Goal: Complete application form

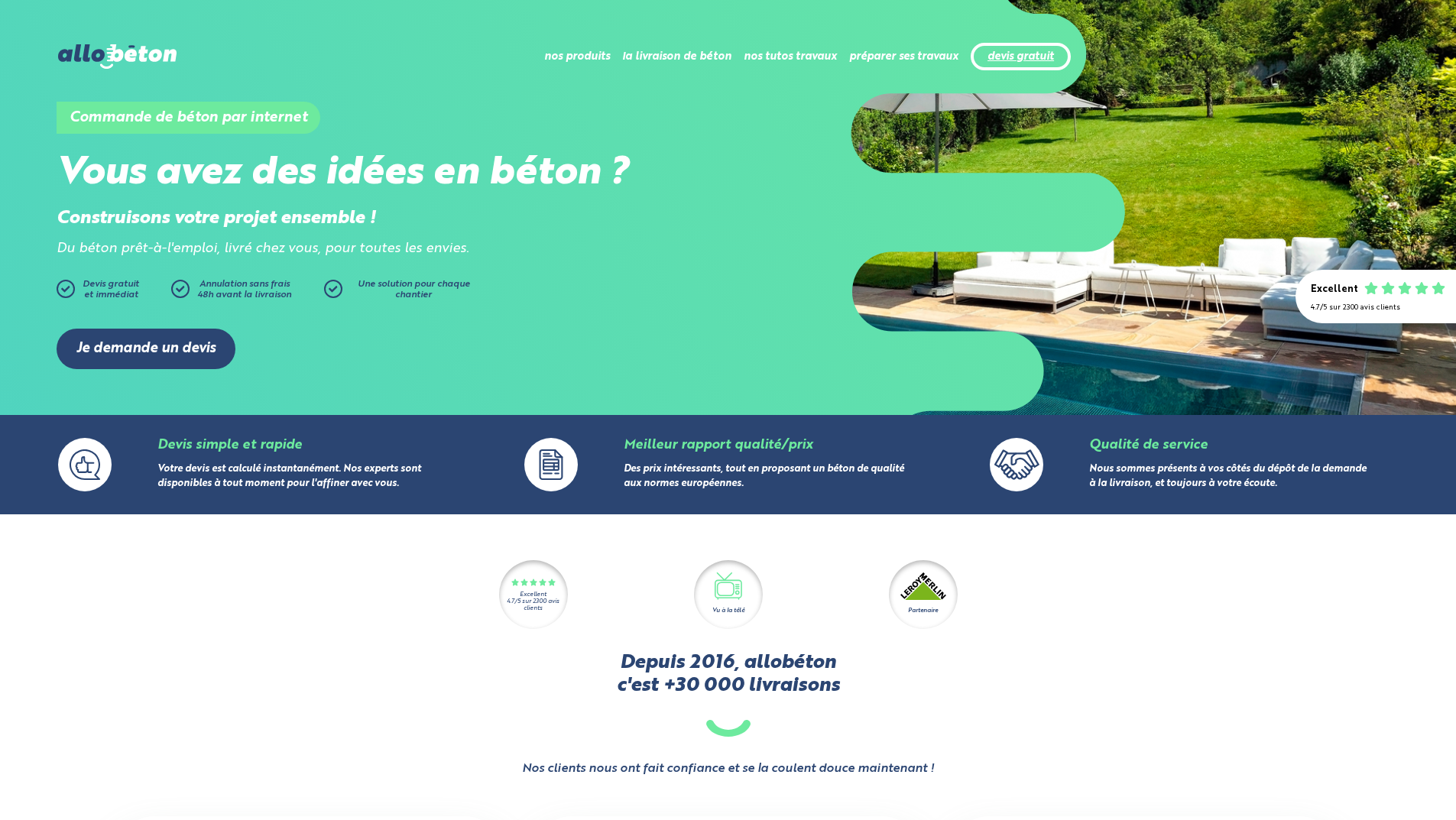
click at [1006, 56] on link "devis gratuit" at bounding box center [1021, 56] width 66 height 13
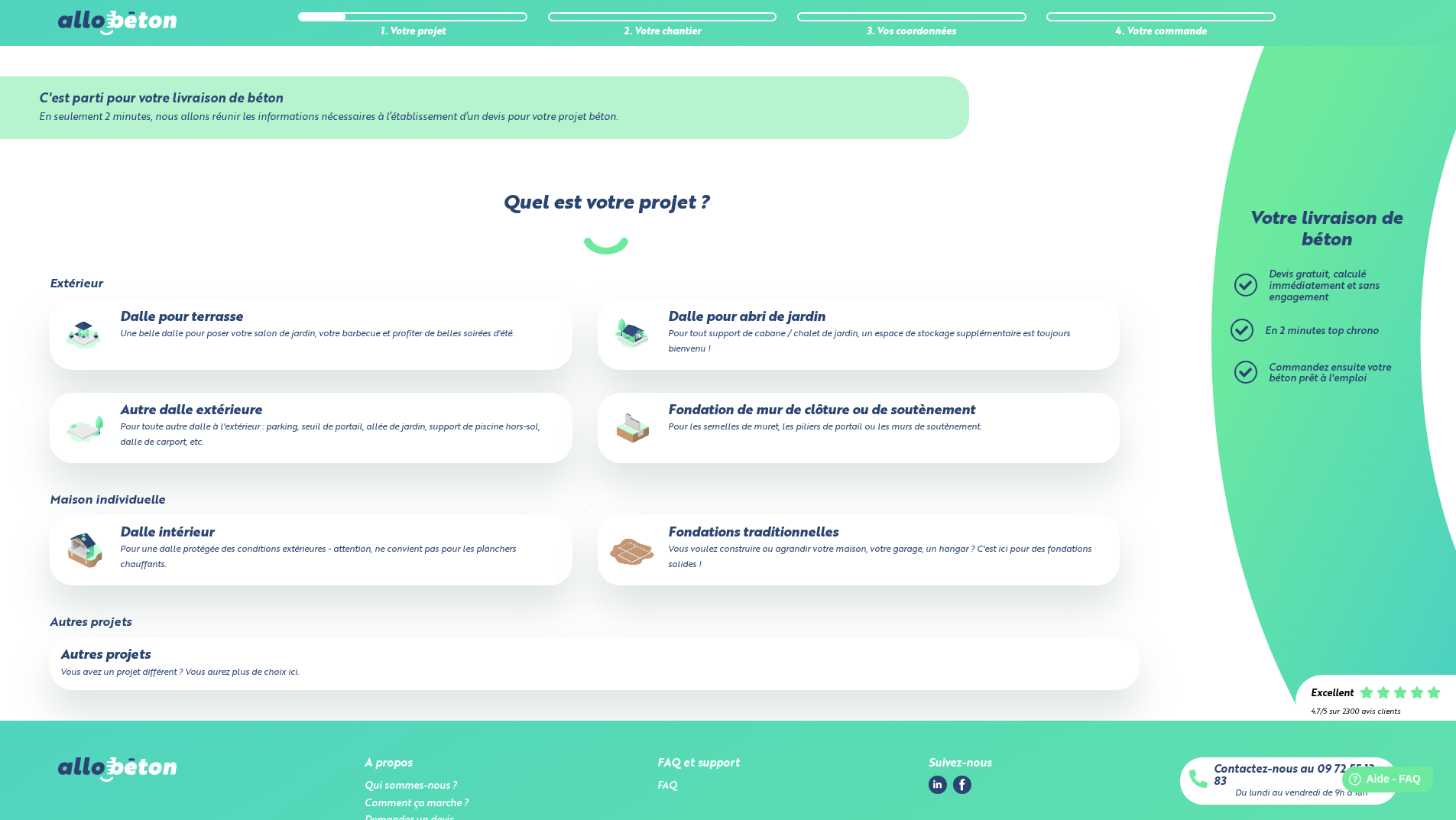
click at [766, 532] on p "Fondations traditionnelles Vous voulez construire ou agrandir votre maison, vot…" at bounding box center [858, 549] width 500 height 47
click at [0, 0] on input "Fondations traditionnelles Vous voulez construire ou agrandir votre maison, vot…" at bounding box center [0, 0] width 0 height 0
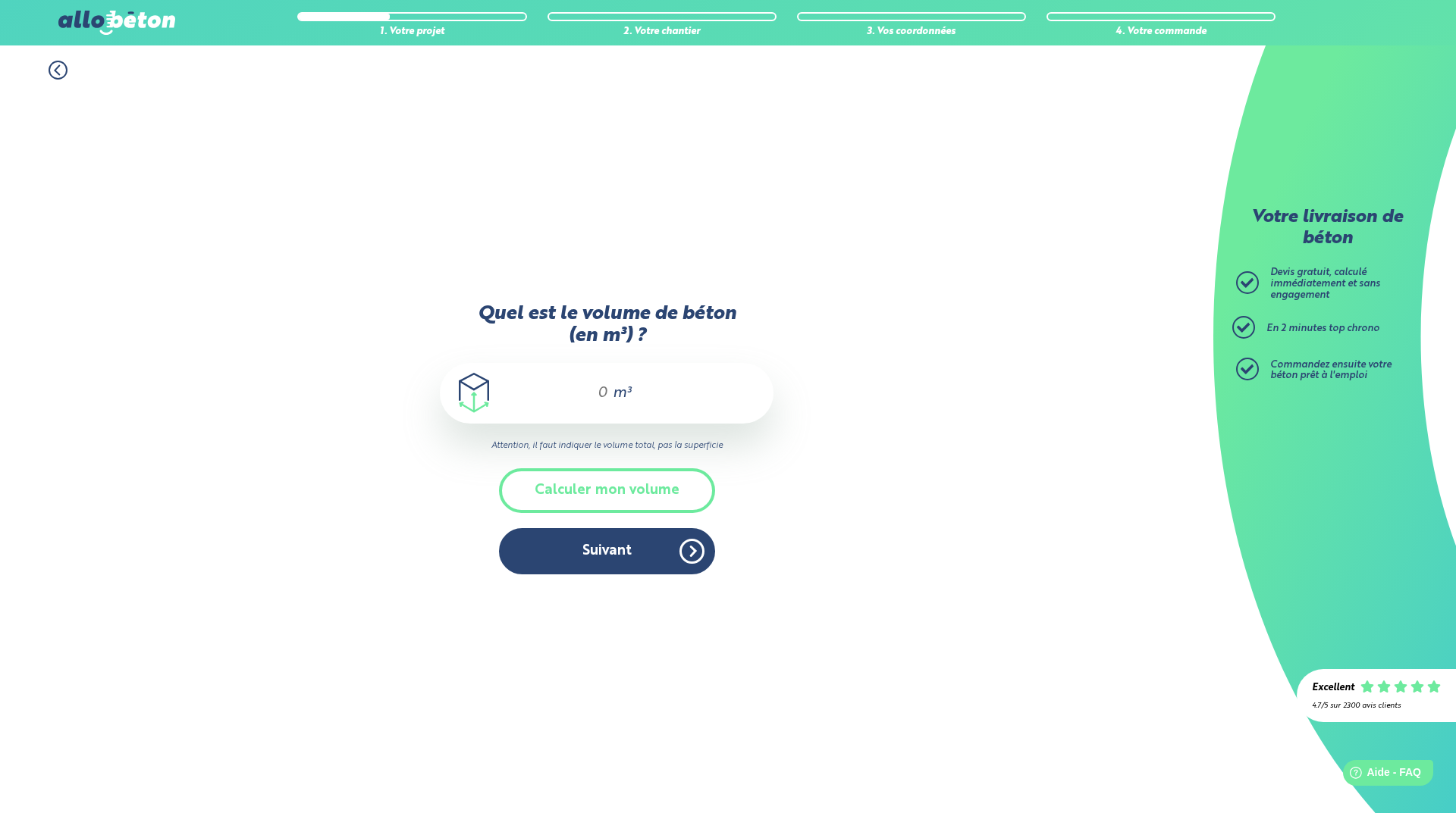
click at [599, 385] on input "Quel est le volume de béton (en m³) ?" at bounding box center [596, 393] width 26 height 18
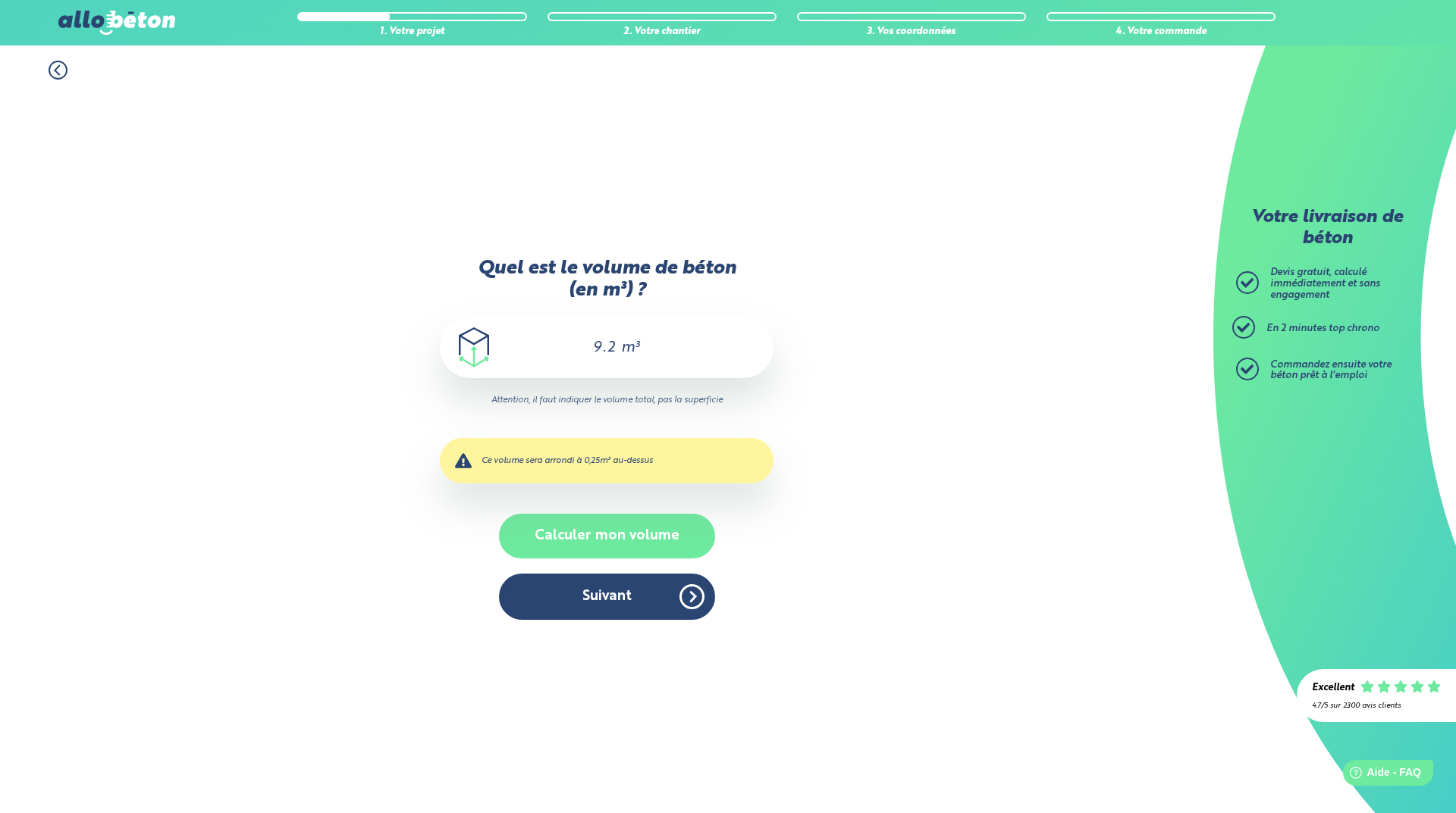
click at [613, 538] on button "Calculer mon volume" at bounding box center [607, 536] width 216 height 44
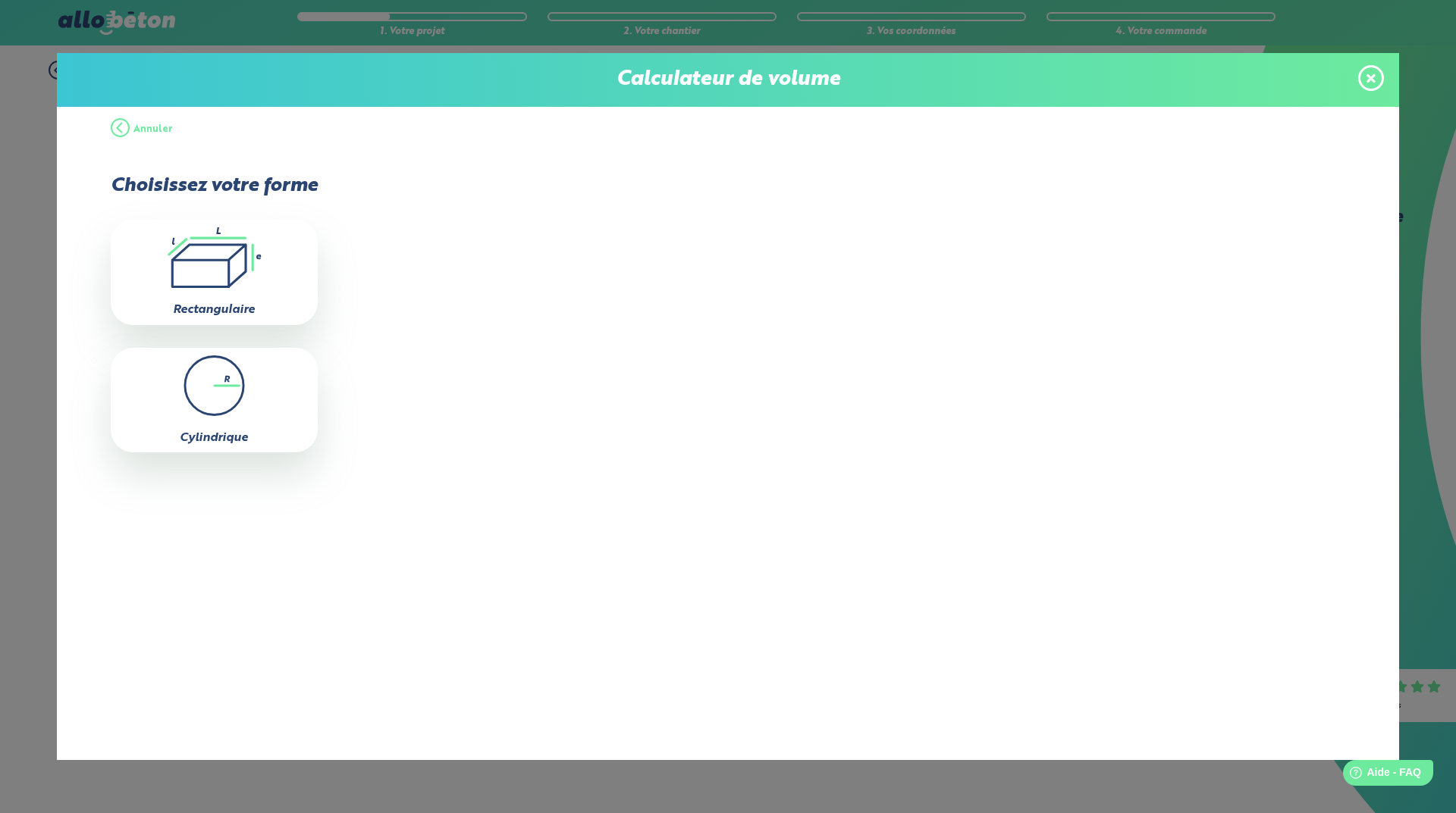
click at [209, 256] on icon ".icon-calc-rectanglea{fill:none;stroke-linecap:round;stroke-width:3px;stroke:#6…" at bounding box center [214, 257] width 192 height 61
type input "0"
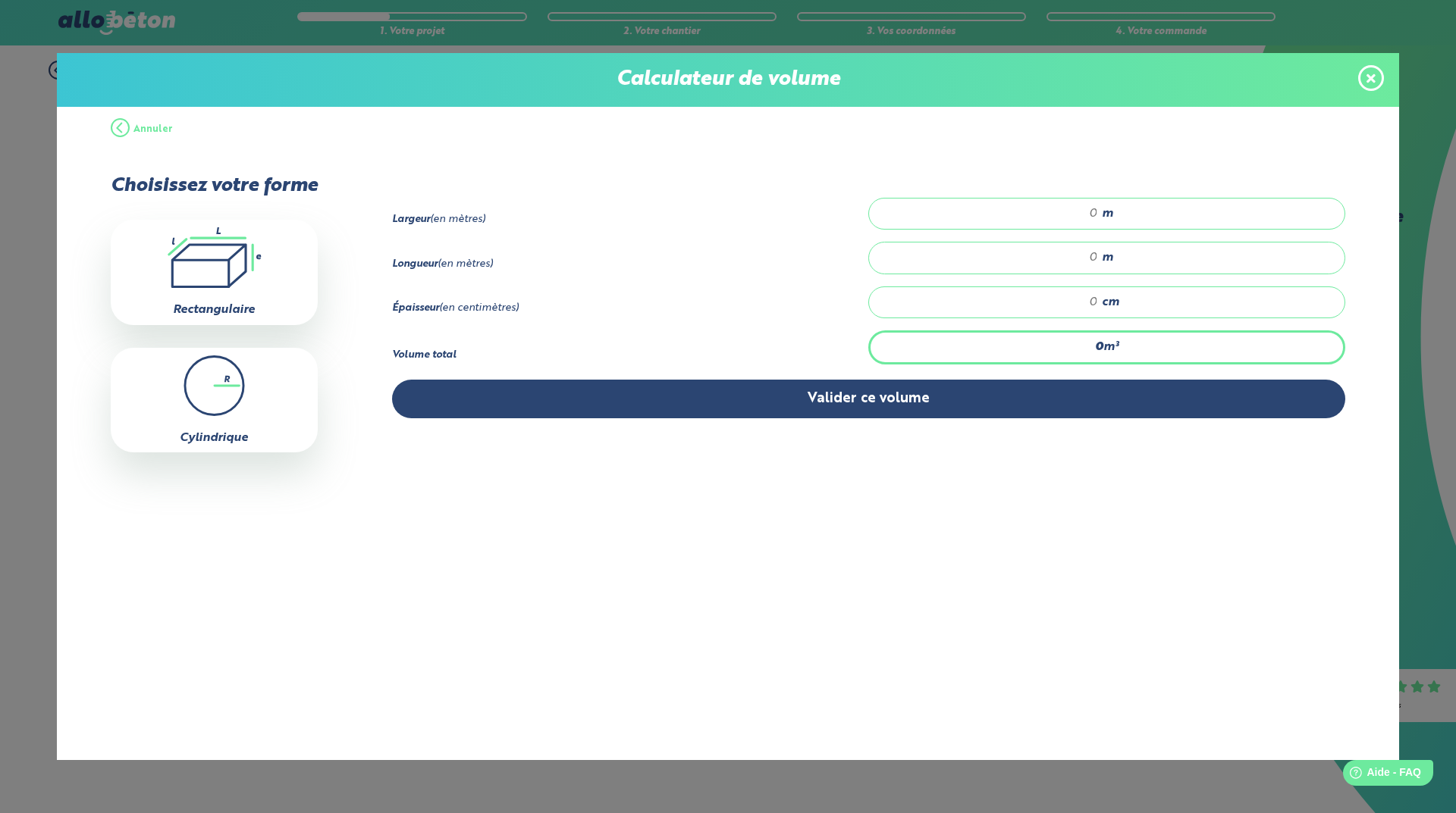
click at [117, 124] on button "Annuler" at bounding box center [142, 129] width 63 height 45
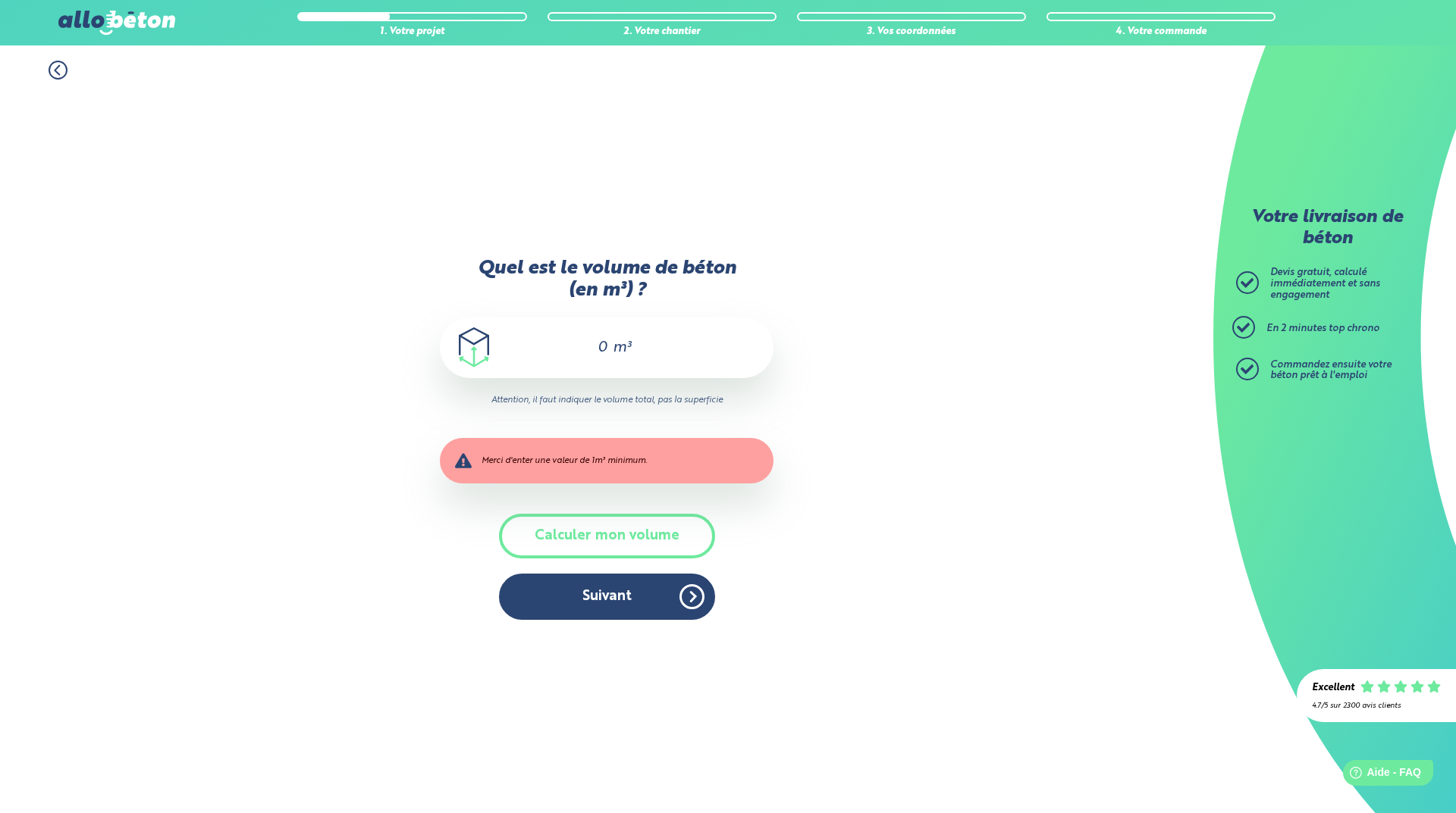
click at [55, 74] on icon at bounding box center [58, 70] width 19 height 19
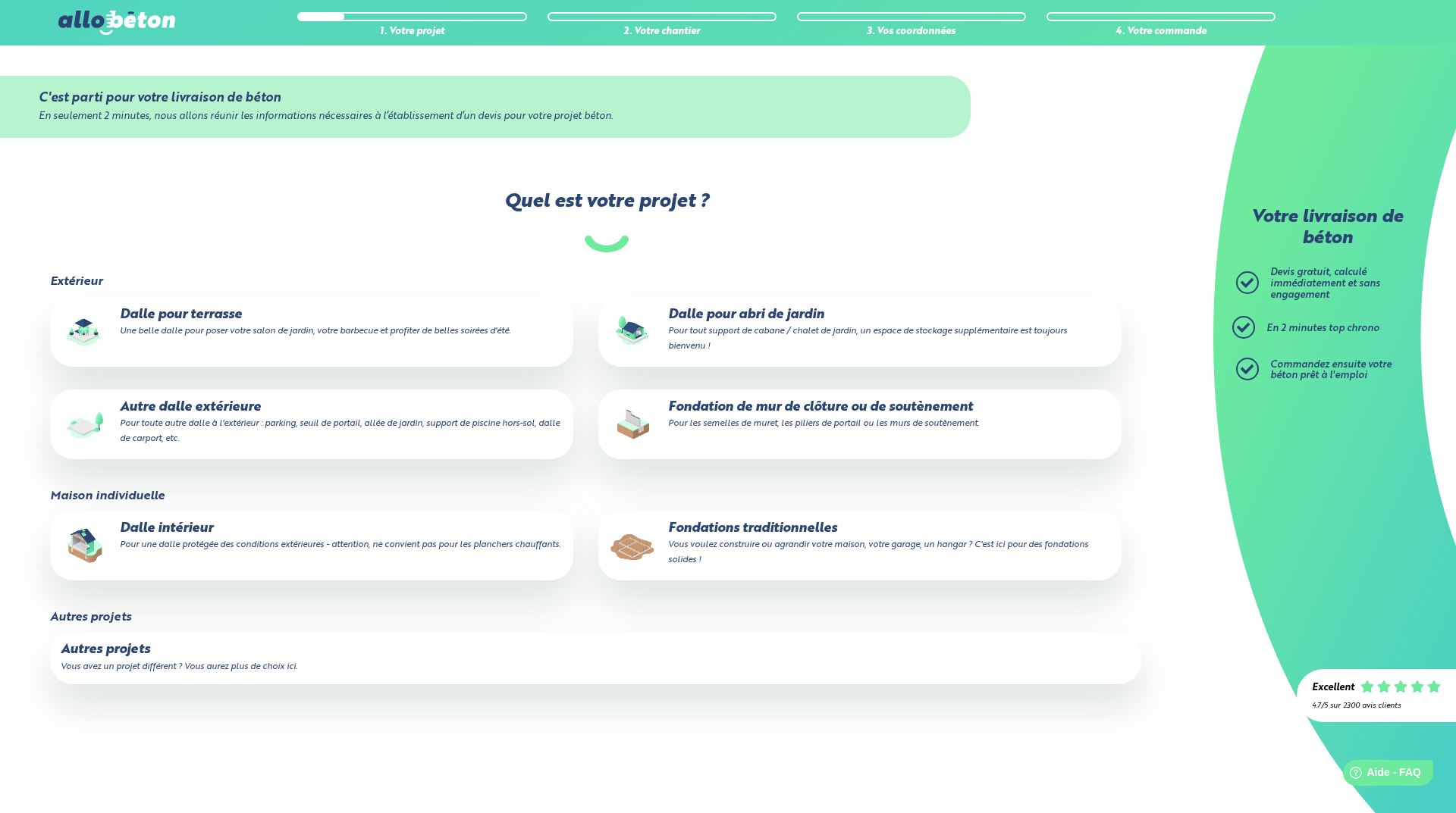
click at [702, 538] on p "Fondations traditionnelles Vous voulez construire ou agrandir votre maison, vot…" at bounding box center [860, 544] width 502 height 46
click at [0, 0] on input "Fondations traditionnelles Vous voulez construire ou agrandir votre maison, vot…" at bounding box center [0, 0] width 0 height 0
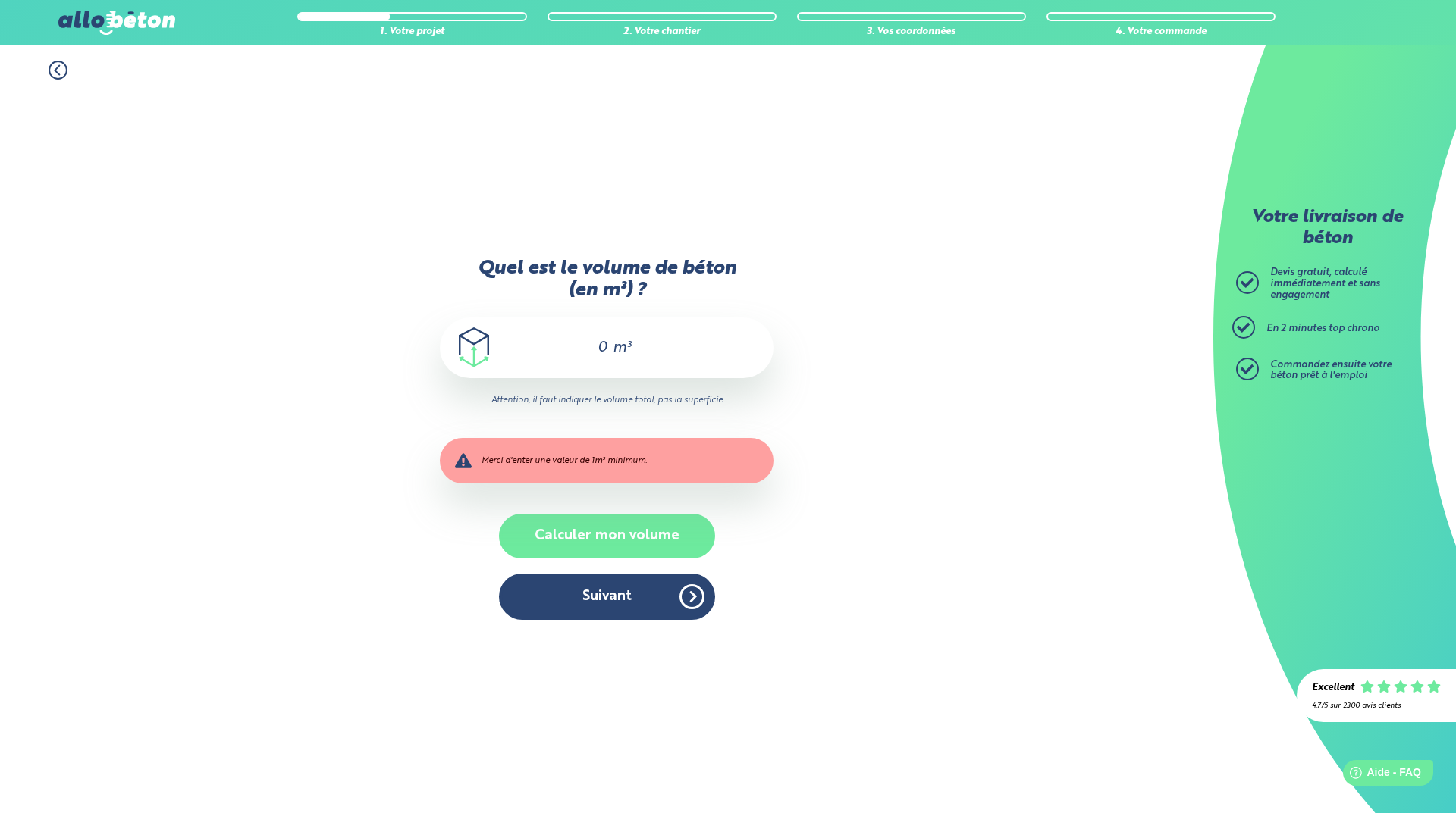
click at [588, 528] on button "Calculer mon volume" at bounding box center [607, 536] width 216 height 44
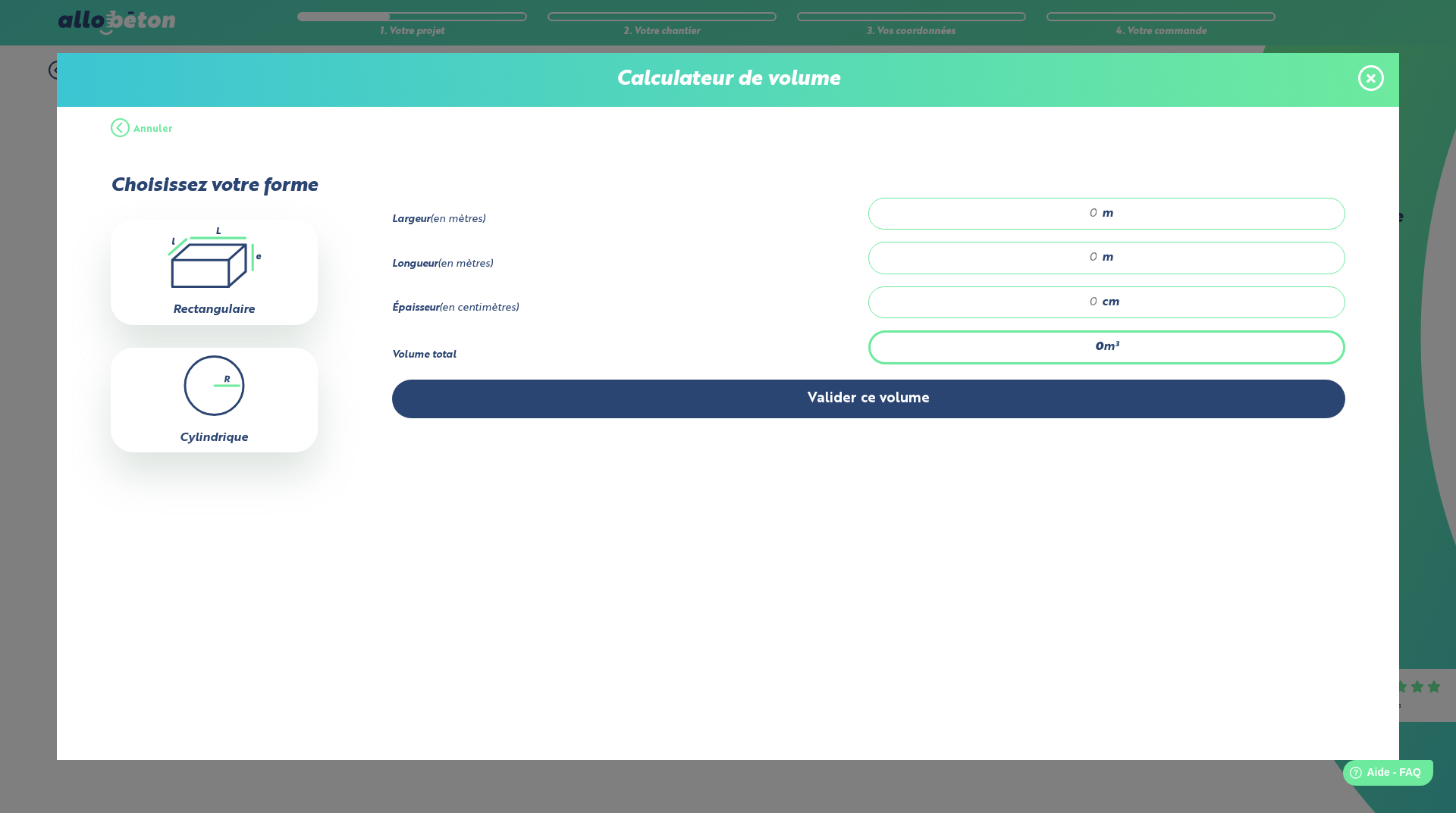
click at [1029, 212] on input "number" at bounding box center [991, 214] width 214 height 15
type input "12"
type input "12.5"
click at [1065, 257] on input "number" at bounding box center [991, 258] width 214 height 15
type input "3"
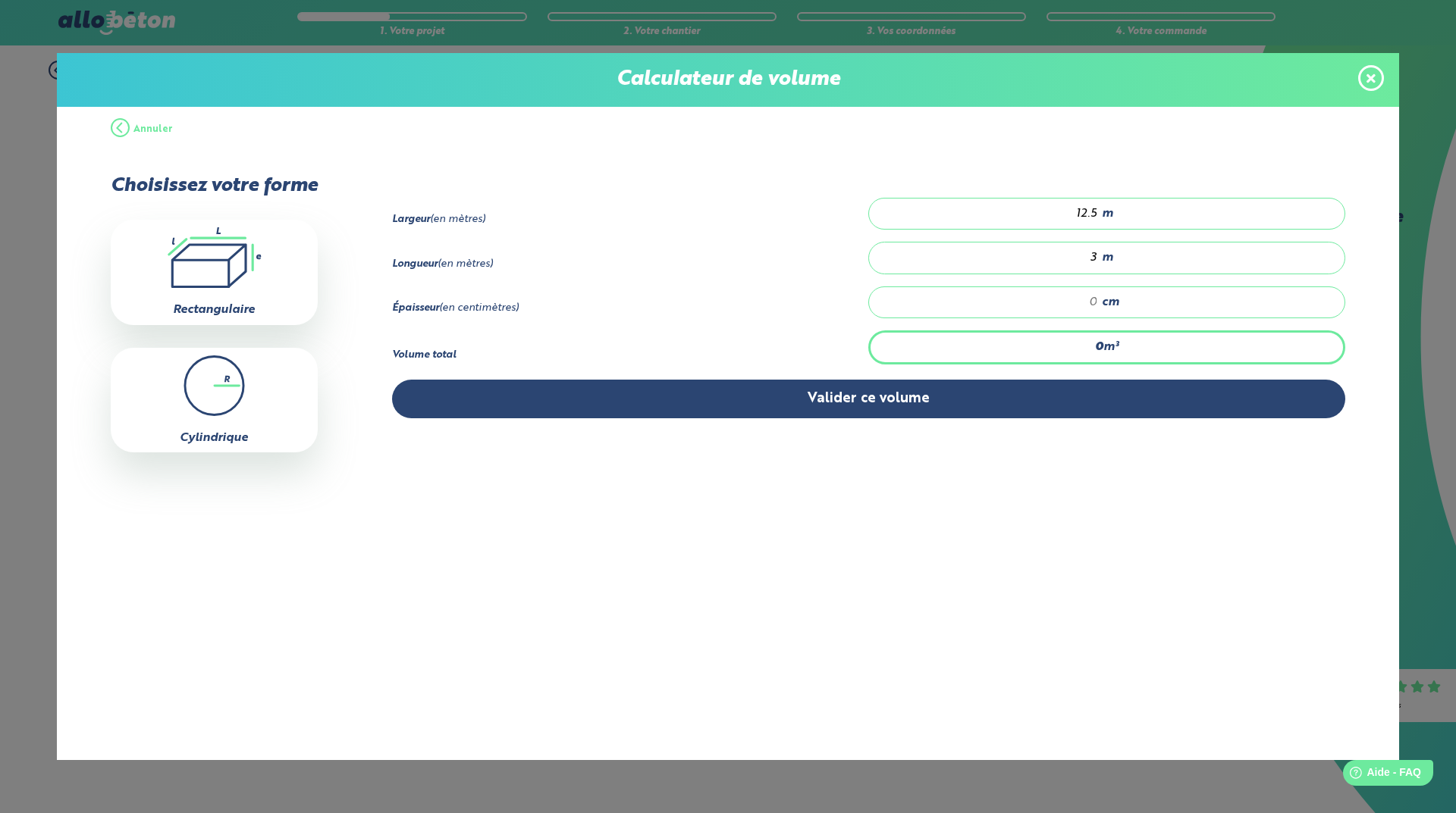
click at [1089, 296] on input "number" at bounding box center [991, 302] width 214 height 15
type input "0"
type input "0.038"
type input "0.1"
type input "0.06"
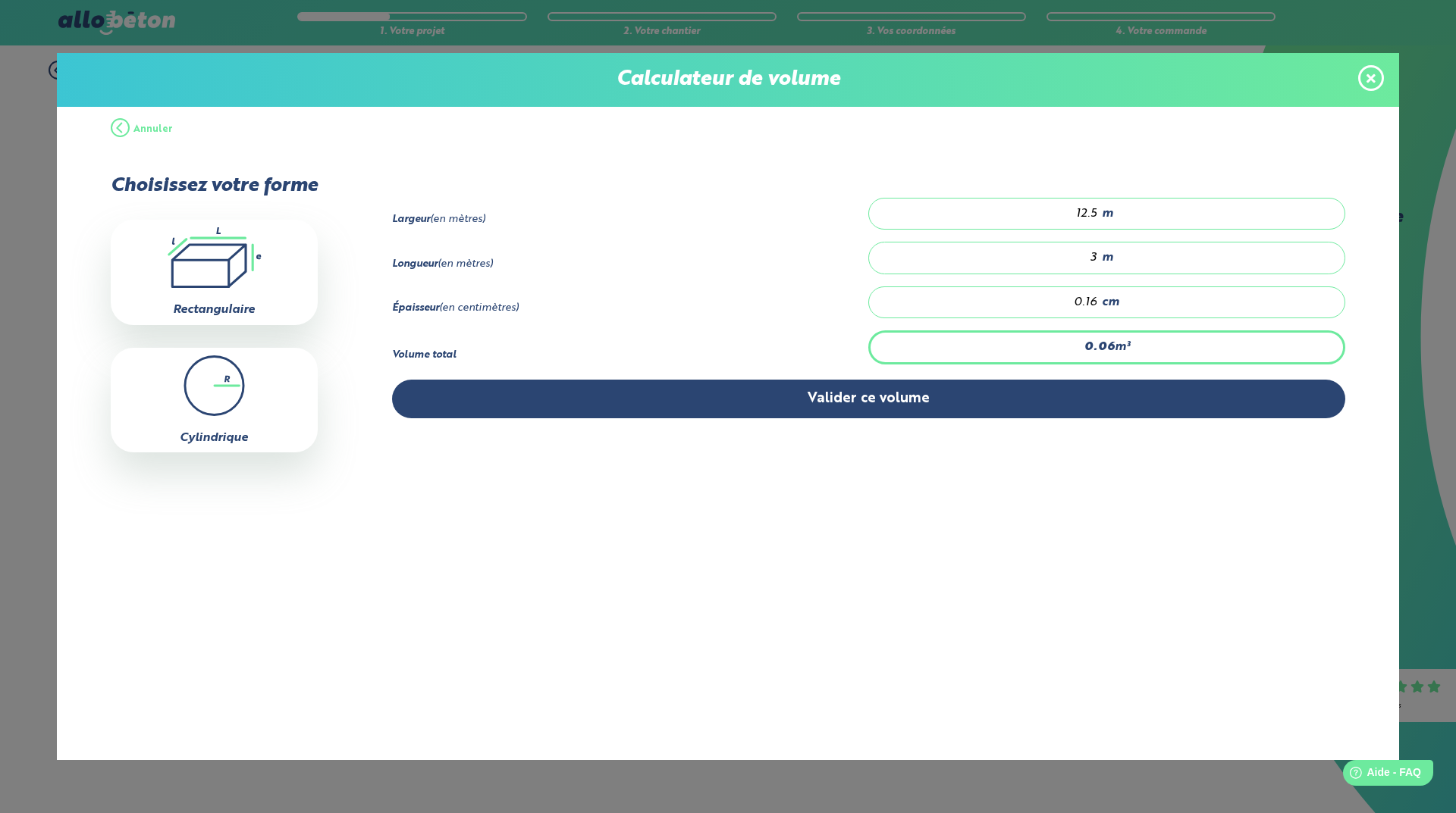
type input "0.16"
drag, startPoint x: 1098, startPoint y: 300, endPoint x: 1061, endPoint y: 300, distance: 37.0
click at [1061, 300] on div "0.16 cm" at bounding box center [1106, 302] width 477 height 32
type input "0.375"
type input "1"
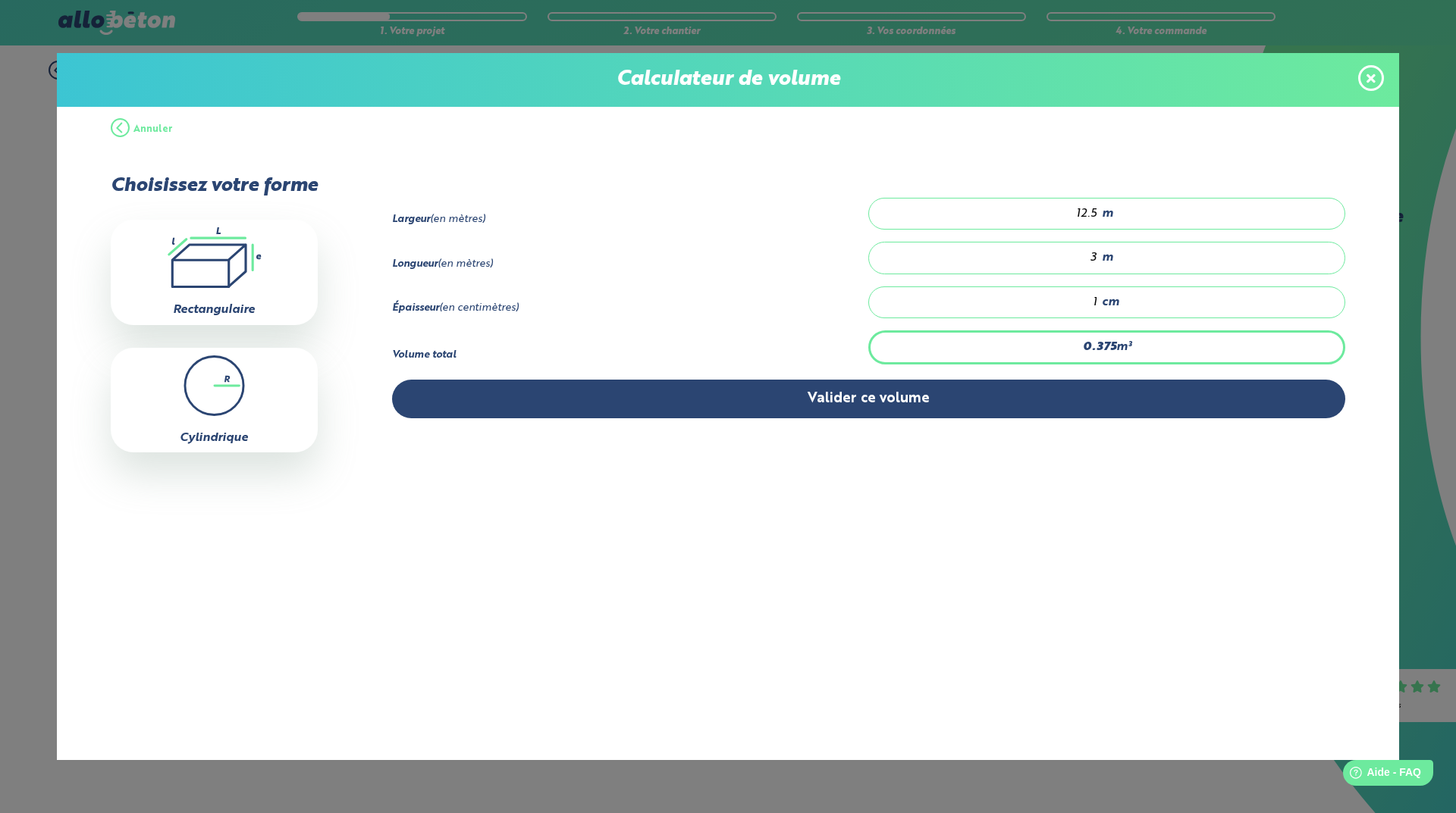
type input "6"
type input "16"
click at [131, 130] on button "Annuler" at bounding box center [142, 129] width 63 height 45
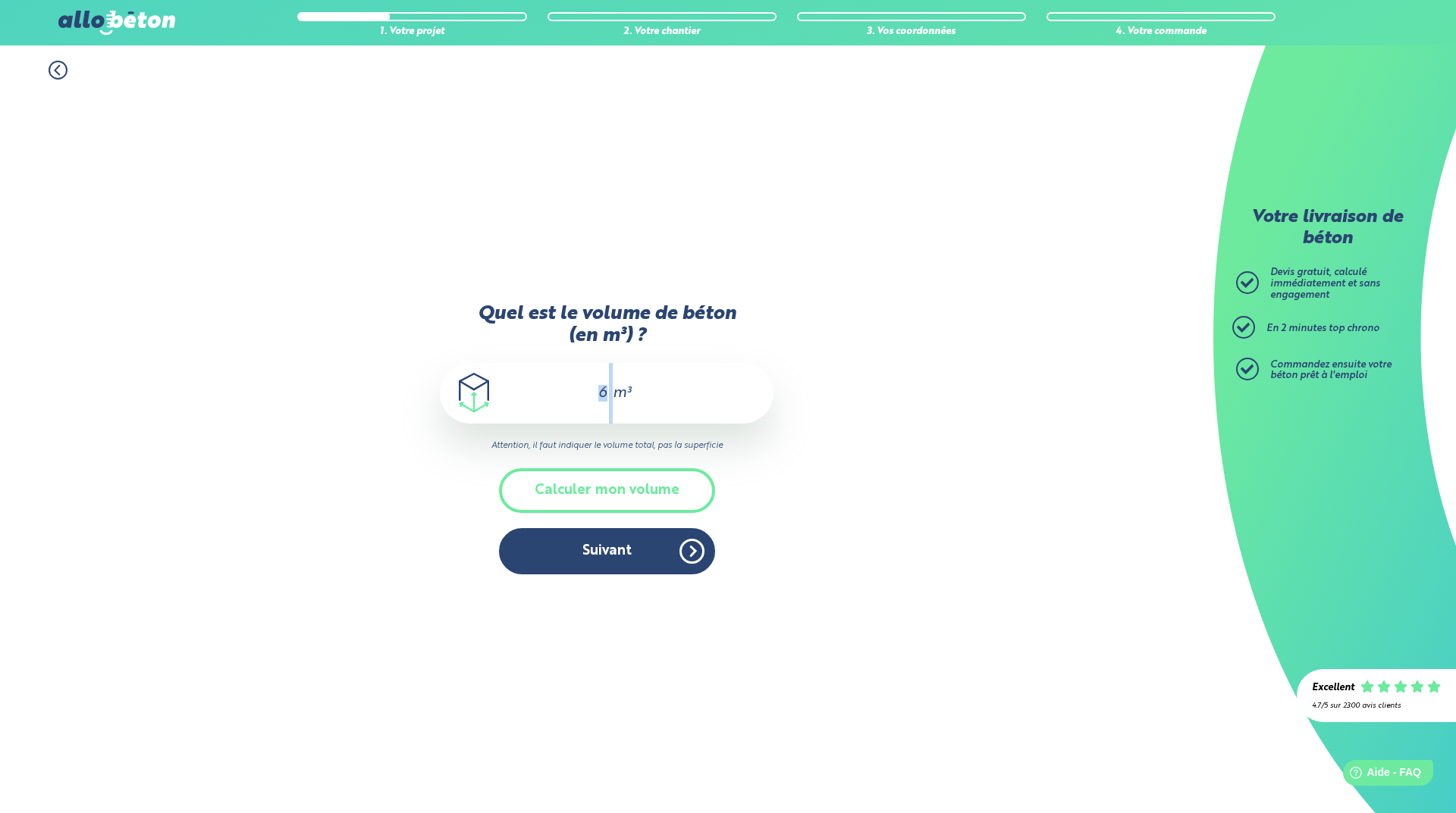
drag, startPoint x: 610, startPoint y: 393, endPoint x: 591, endPoint y: 394, distance: 19.0
click at [591, 394] on div "6 m³" at bounding box center [606, 393] width 333 height 61
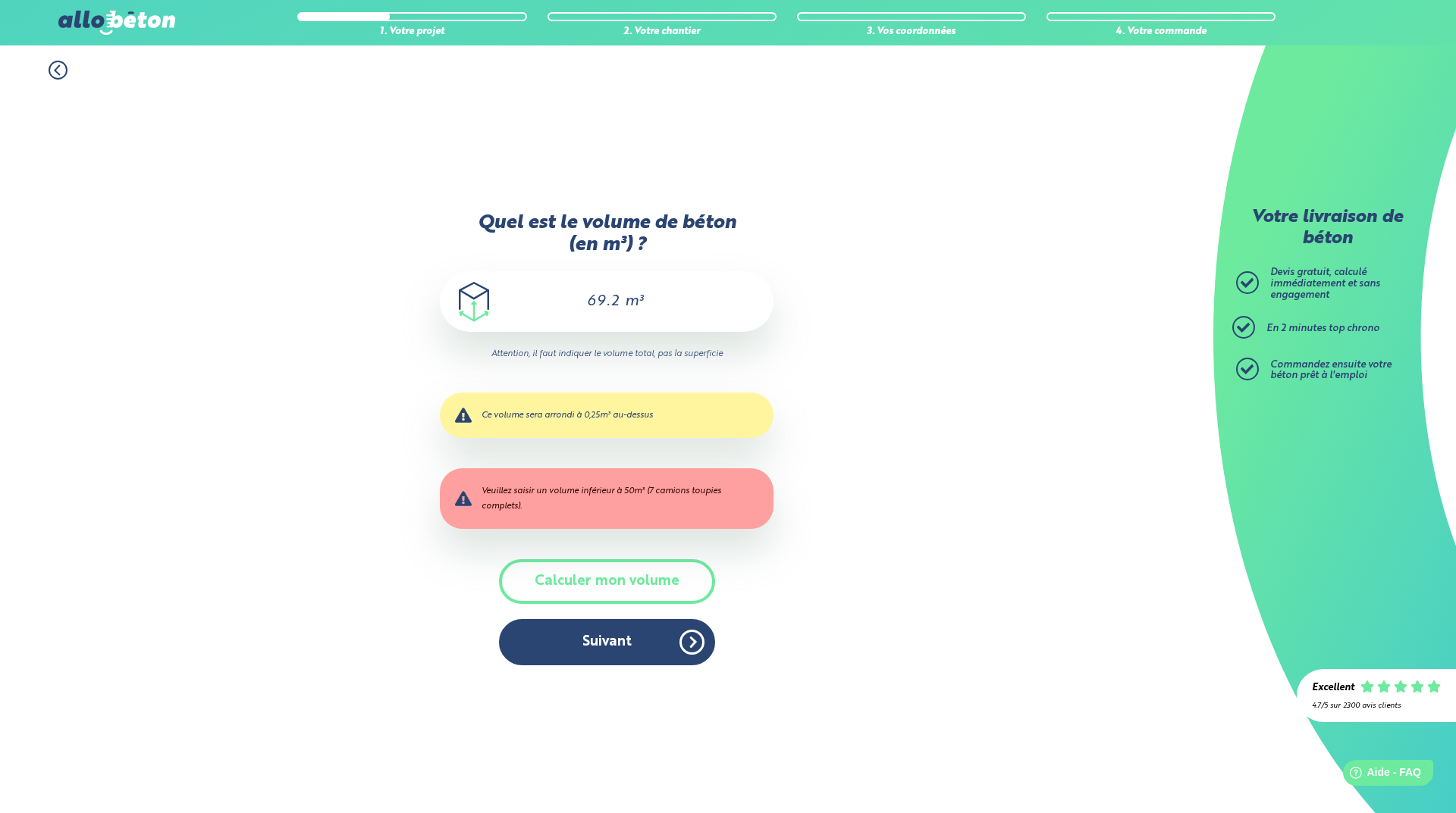
drag, startPoint x: 621, startPoint y: 301, endPoint x: 590, endPoint y: 301, distance: 31.0
click at [590, 301] on div "69.2 m³" at bounding box center [606, 302] width 333 height 61
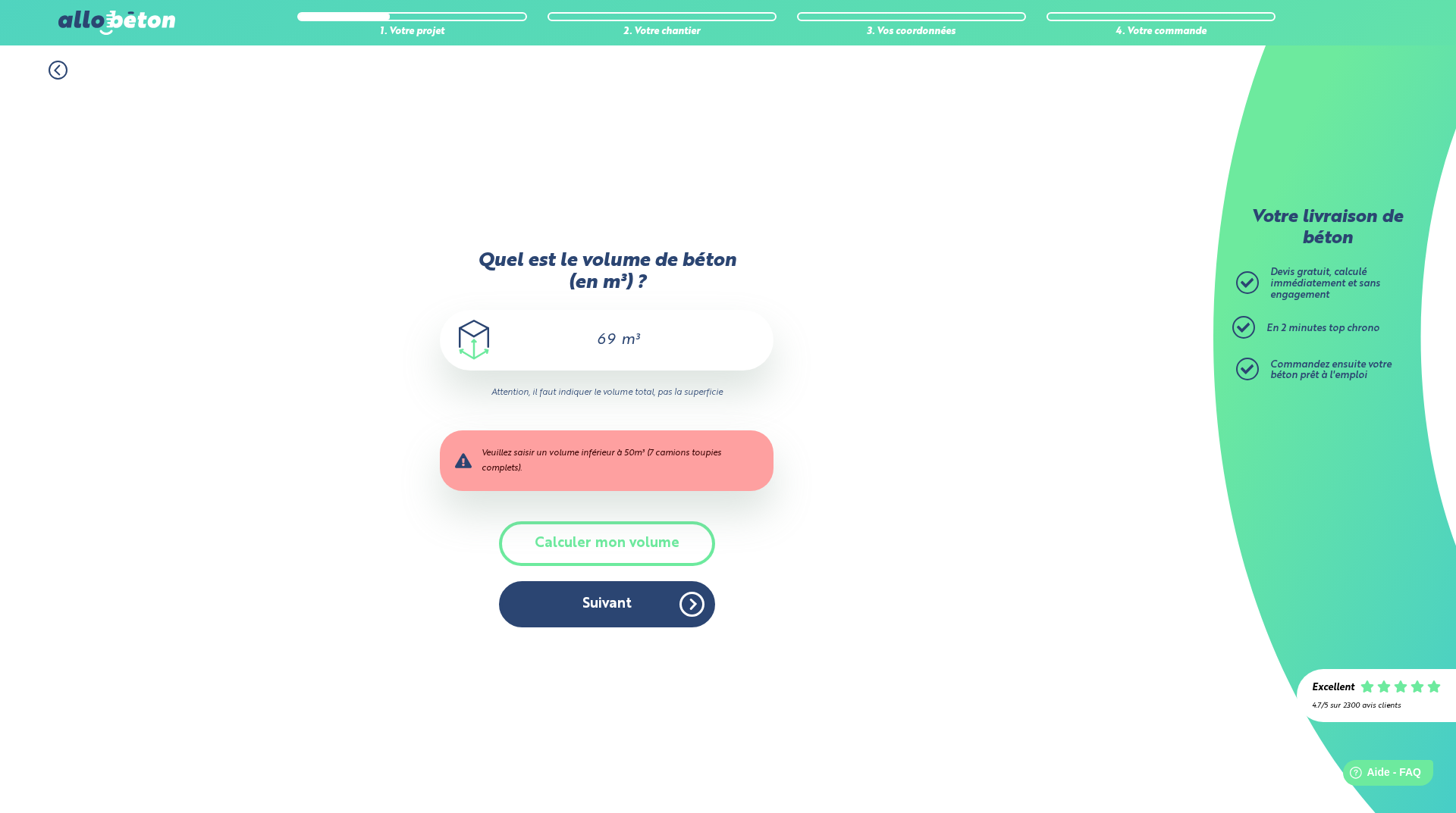
type input "6"
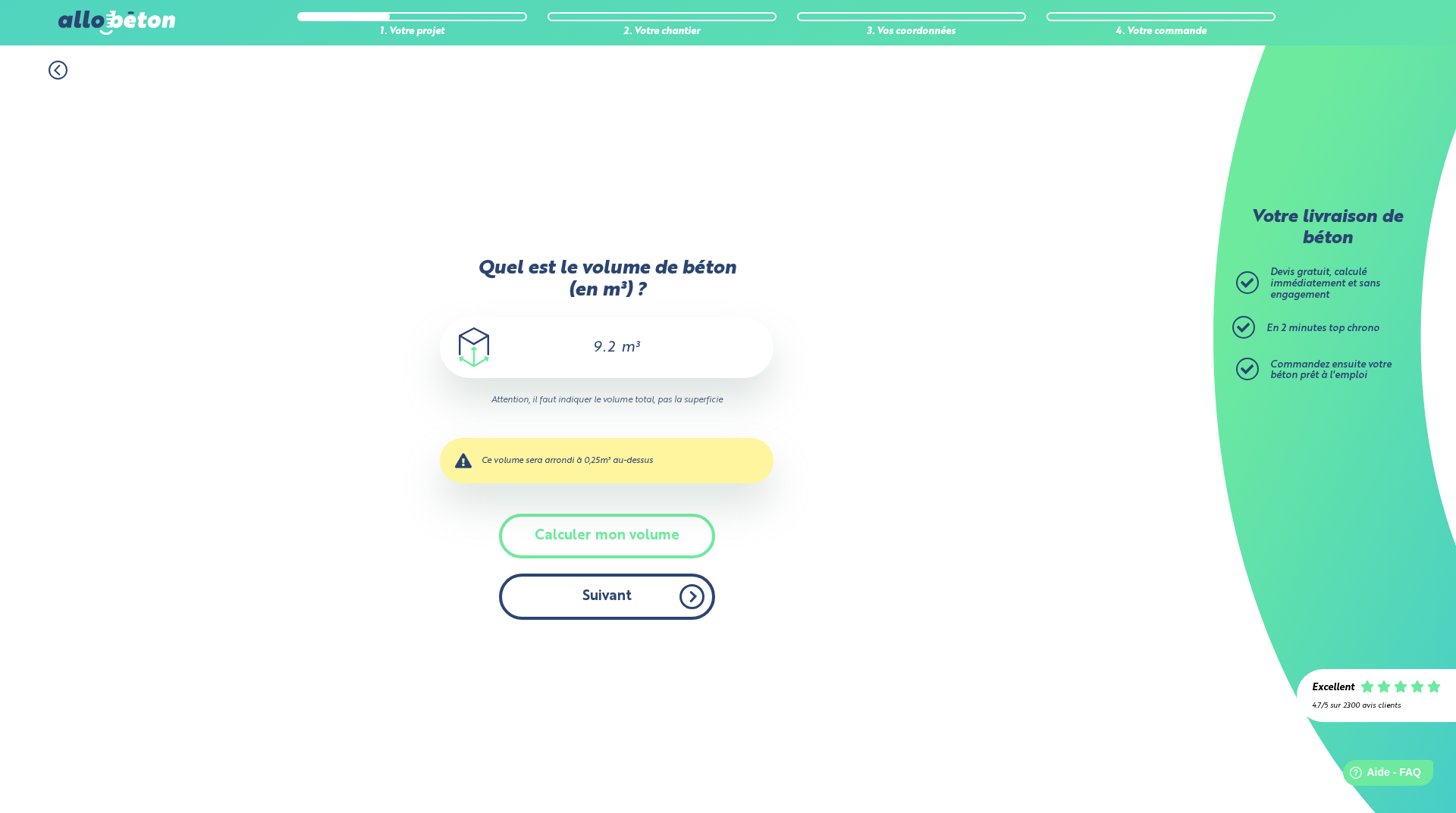
type input "9.2"
click at [611, 598] on button "Suivant" at bounding box center [607, 597] width 216 height 46
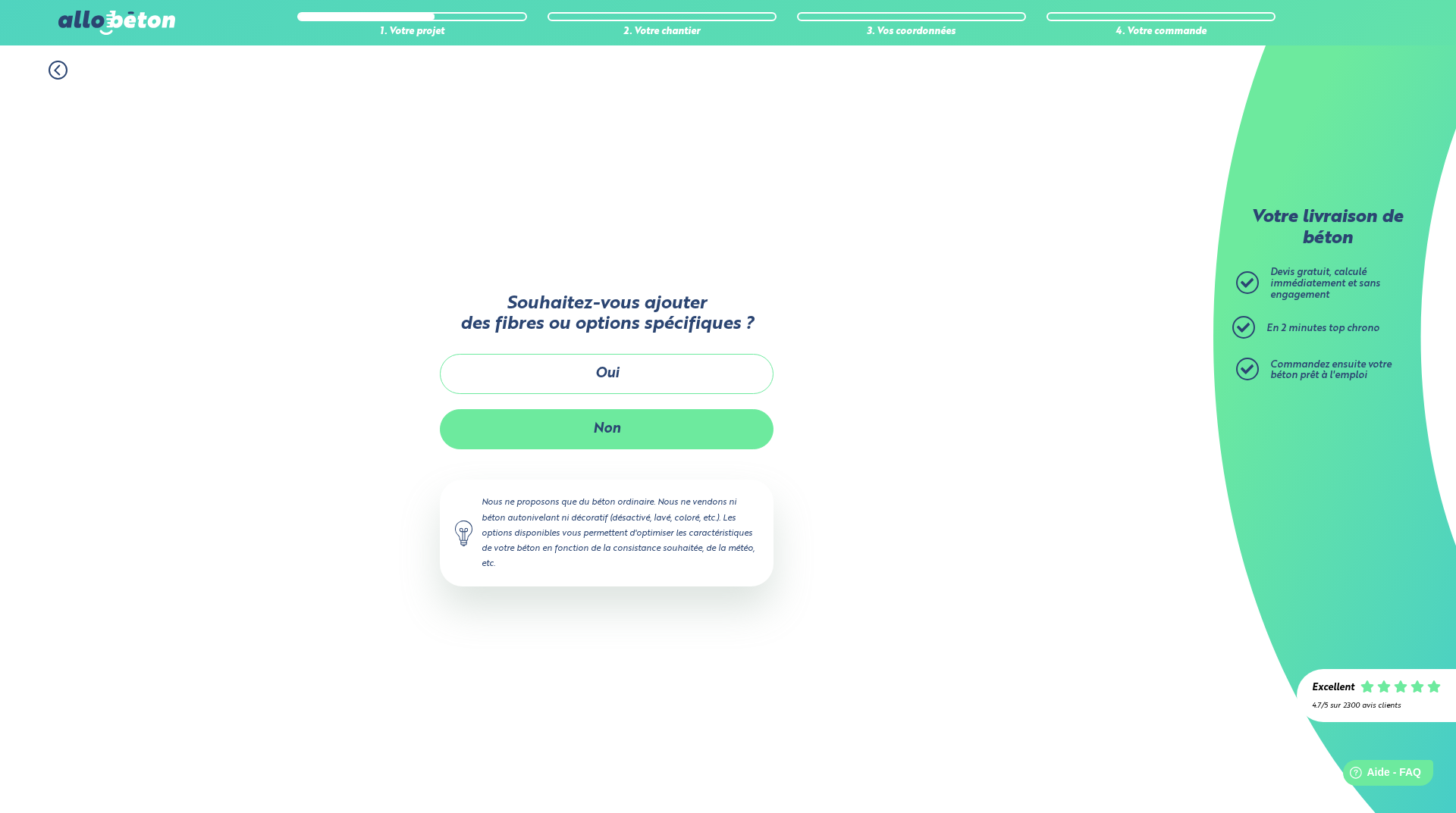
click at [631, 430] on button "Non" at bounding box center [606, 430] width 333 height 40
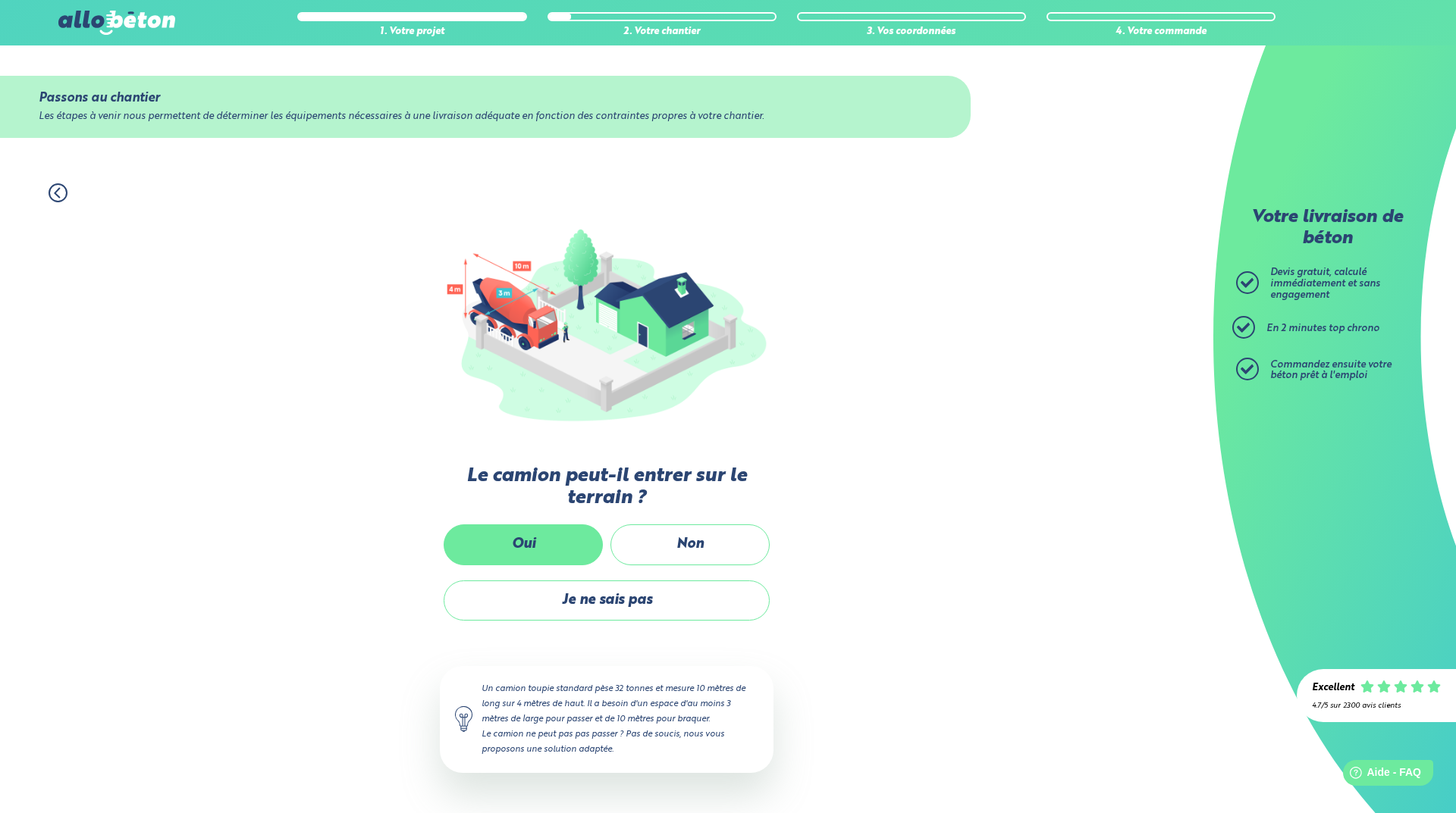
click at [535, 545] on label "Oui" at bounding box center [522, 544] width 159 height 40
click at [0, 0] on input "Oui" at bounding box center [0, 0] width 0 height 0
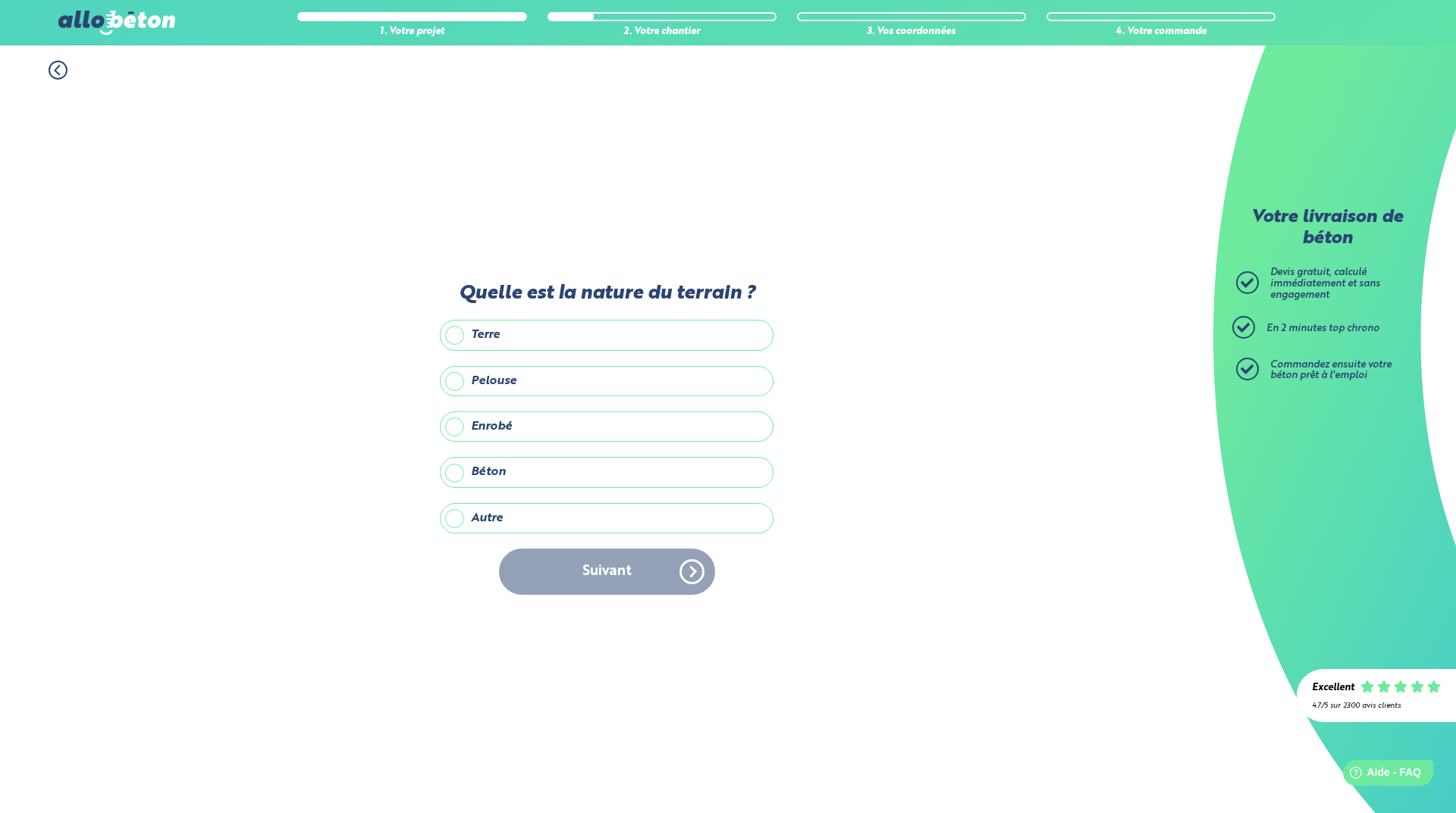
click at [458, 425] on label "Enrobé" at bounding box center [606, 426] width 333 height 30
click at [0, 0] on input "Enrobé" at bounding box center [0, 0] width 0 height 0
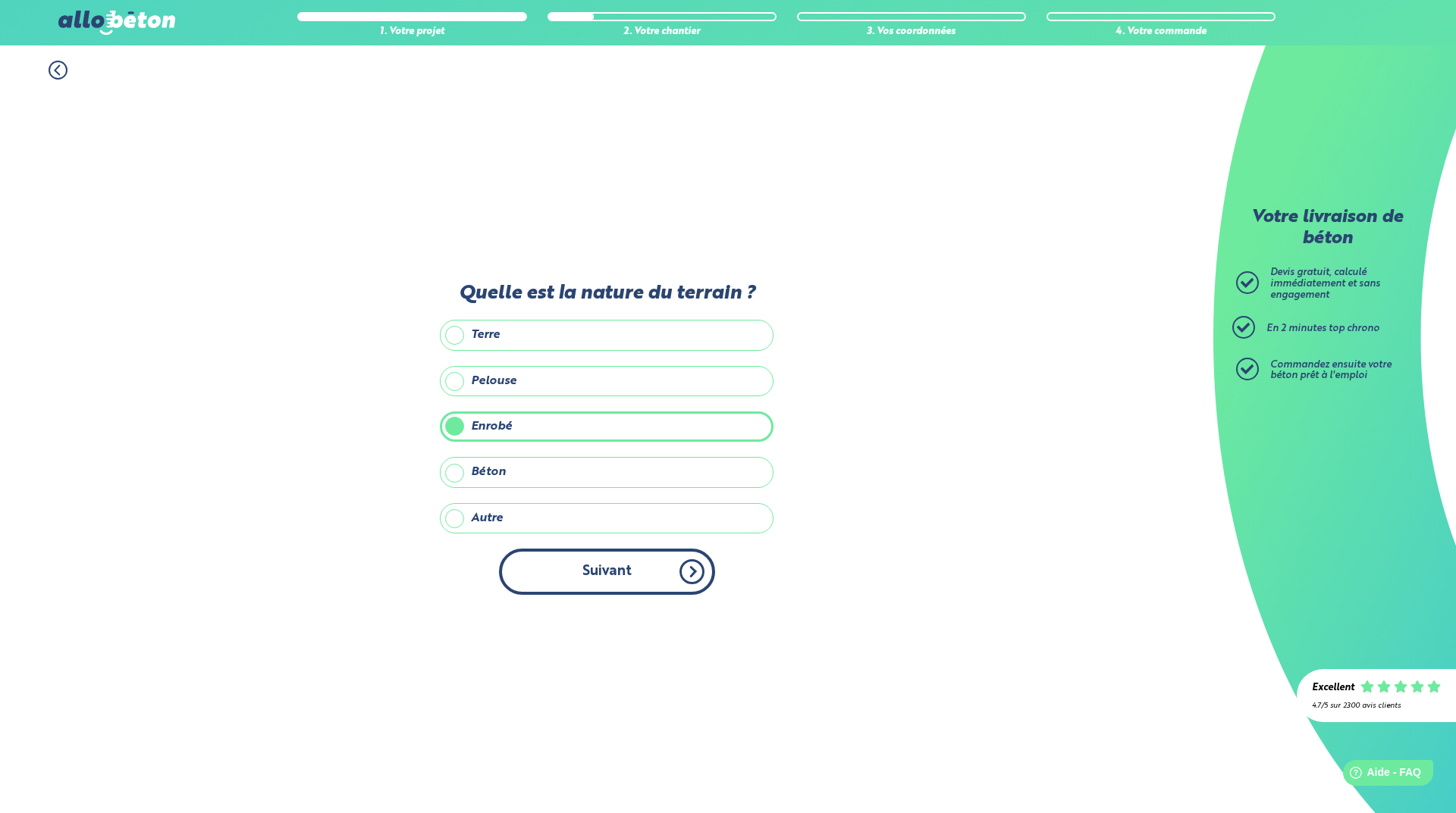
click at [600, 574] on button "Suivant" at bounding box center [607, 572] width 216 height 46
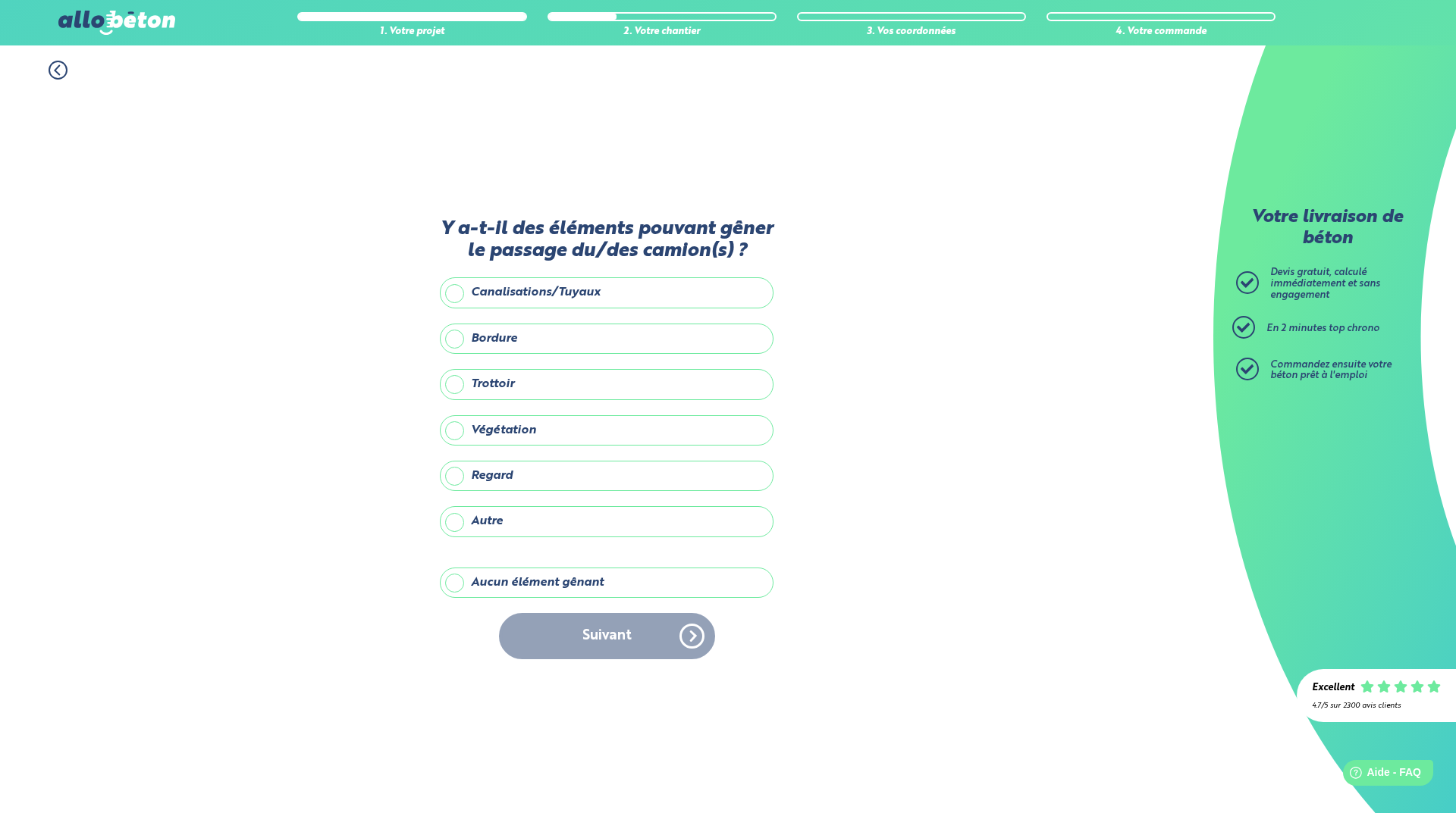
click at [455, 580] on label "Aucun élément gênant" at bounding box center [606, 582] width 333 height 30
click at [0, 0] on input "Aucun élément gênant" at bounding box center [0, 0] width 0 height 0
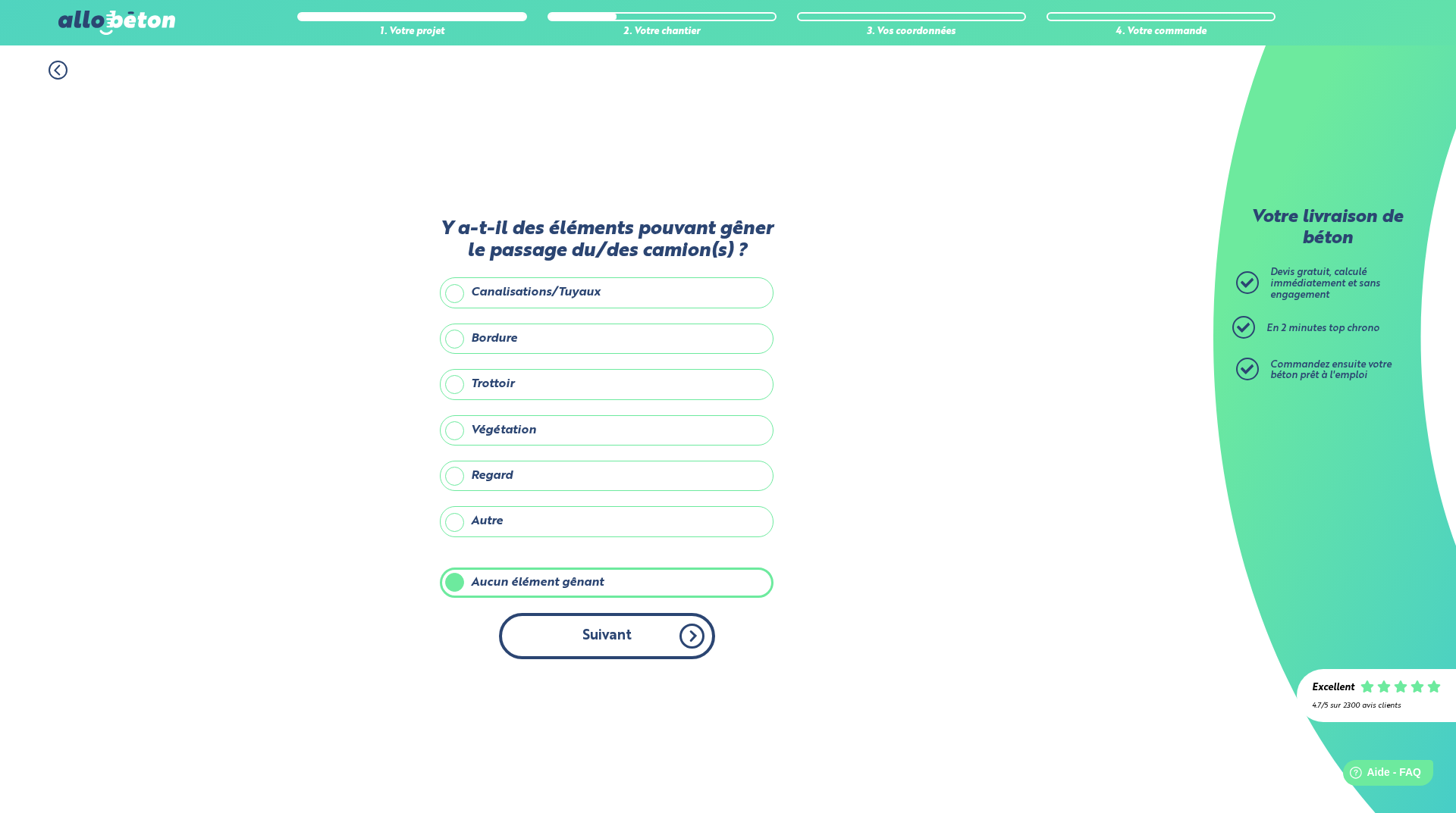
click at [621, 644] on button "Suivant" at bounding box center [607, 637] width 216 height 46
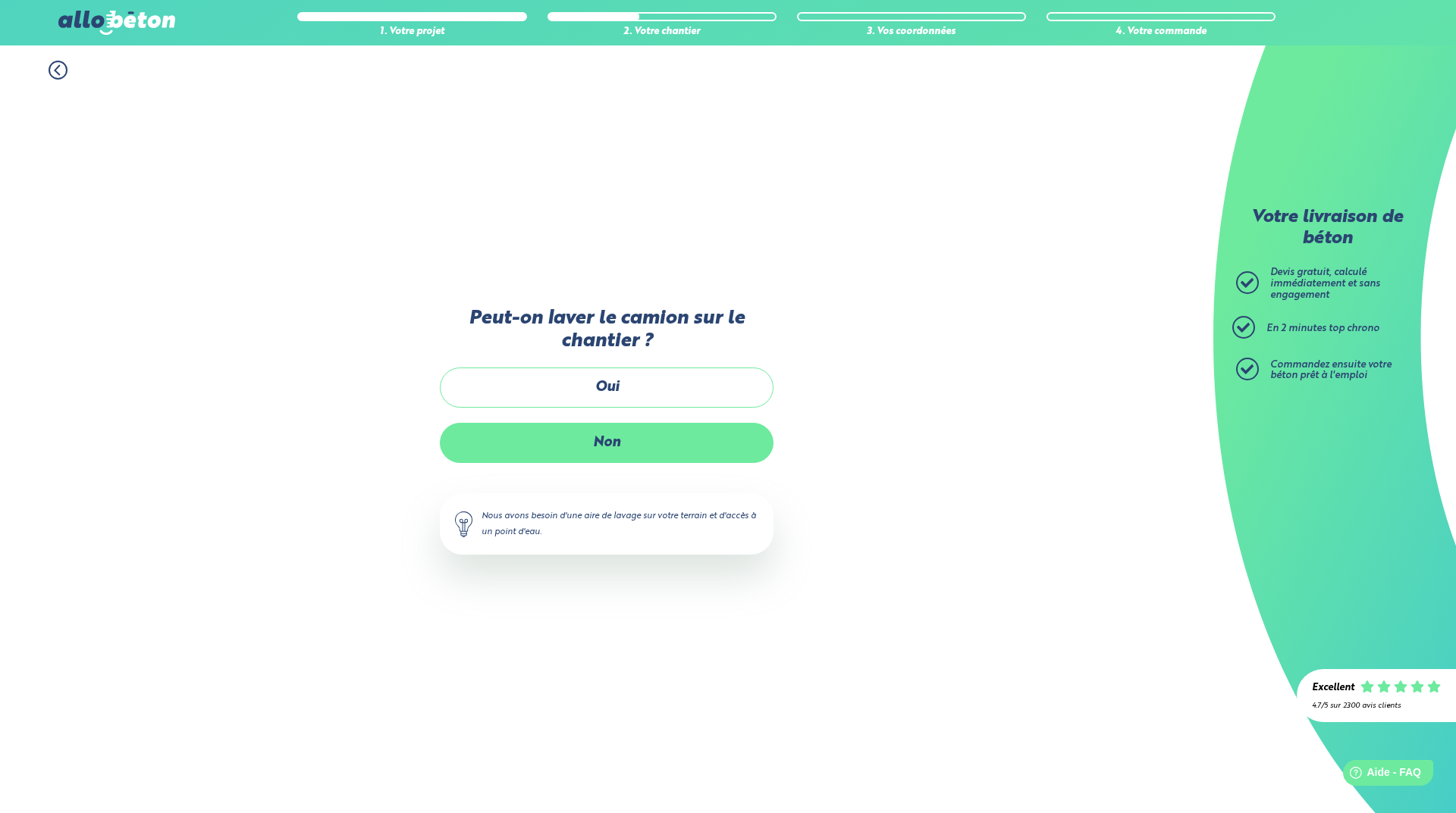
click at [606, 440] on label "Non" at bounding box center [606, 443] width 333 height 40
click at [0, 0] on input "Non" at bounding box center [0, 0] width 0 height 0
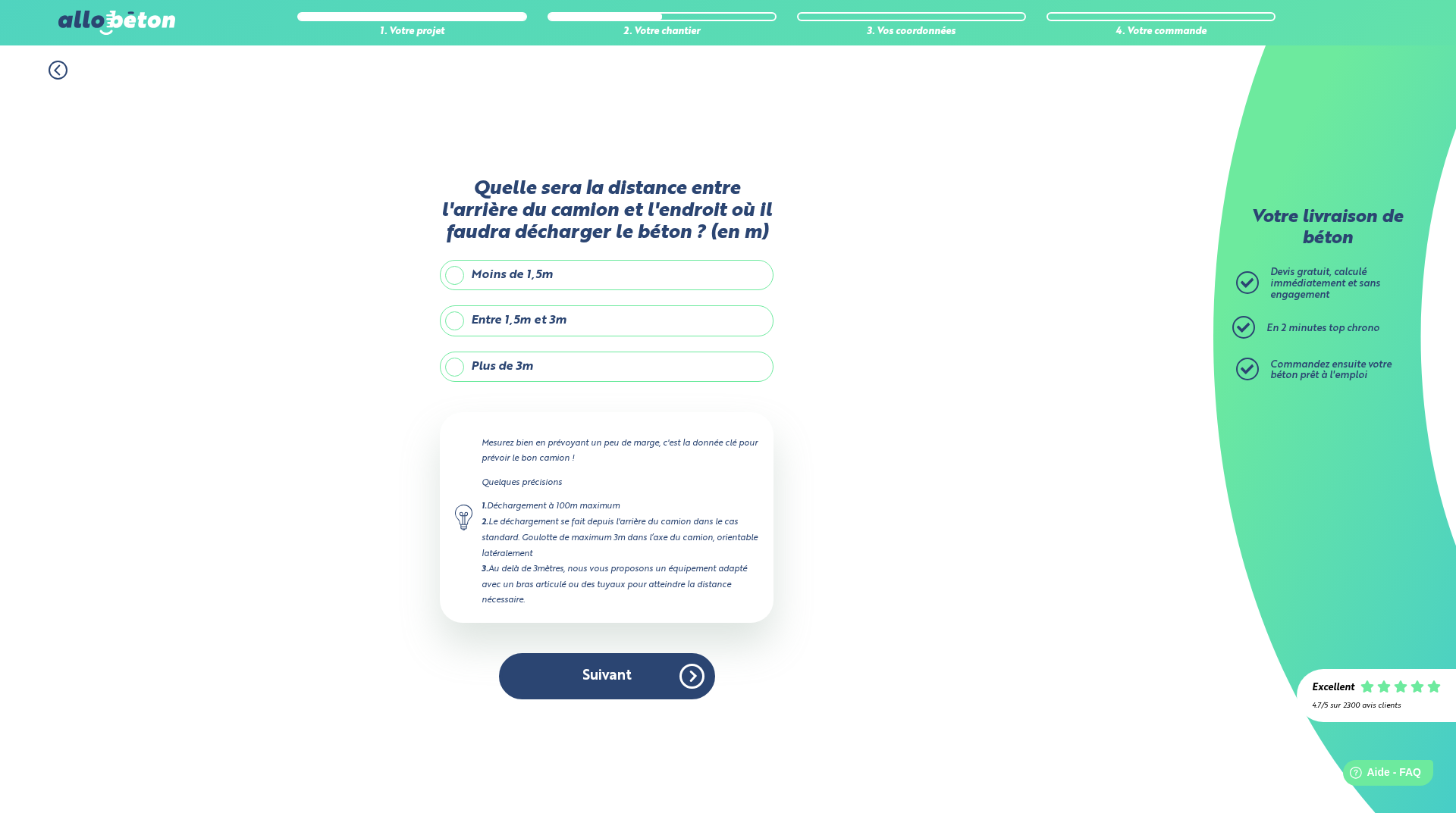
click at [446, 322] on label "Entre 1,5m et 3m" at bounding box center [606, 320] width 333 height 30
click at [0, 0] on input "Entre 1,5m et 3m" at bounding box center [0, 0] width 0 height 0
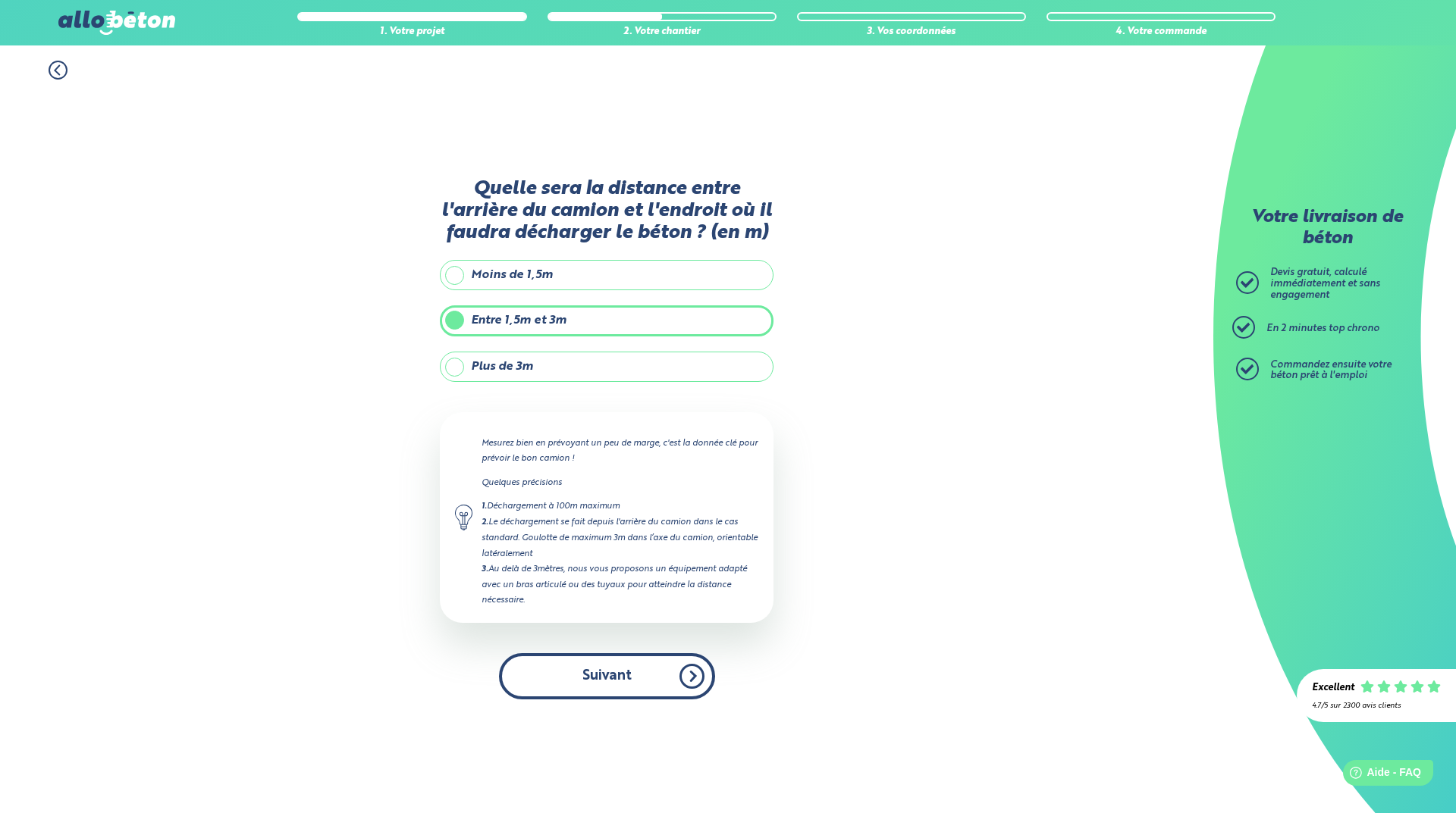
click at [607, 667] on button "Suivant" at bounding box center [607, 676] width 216 height 46
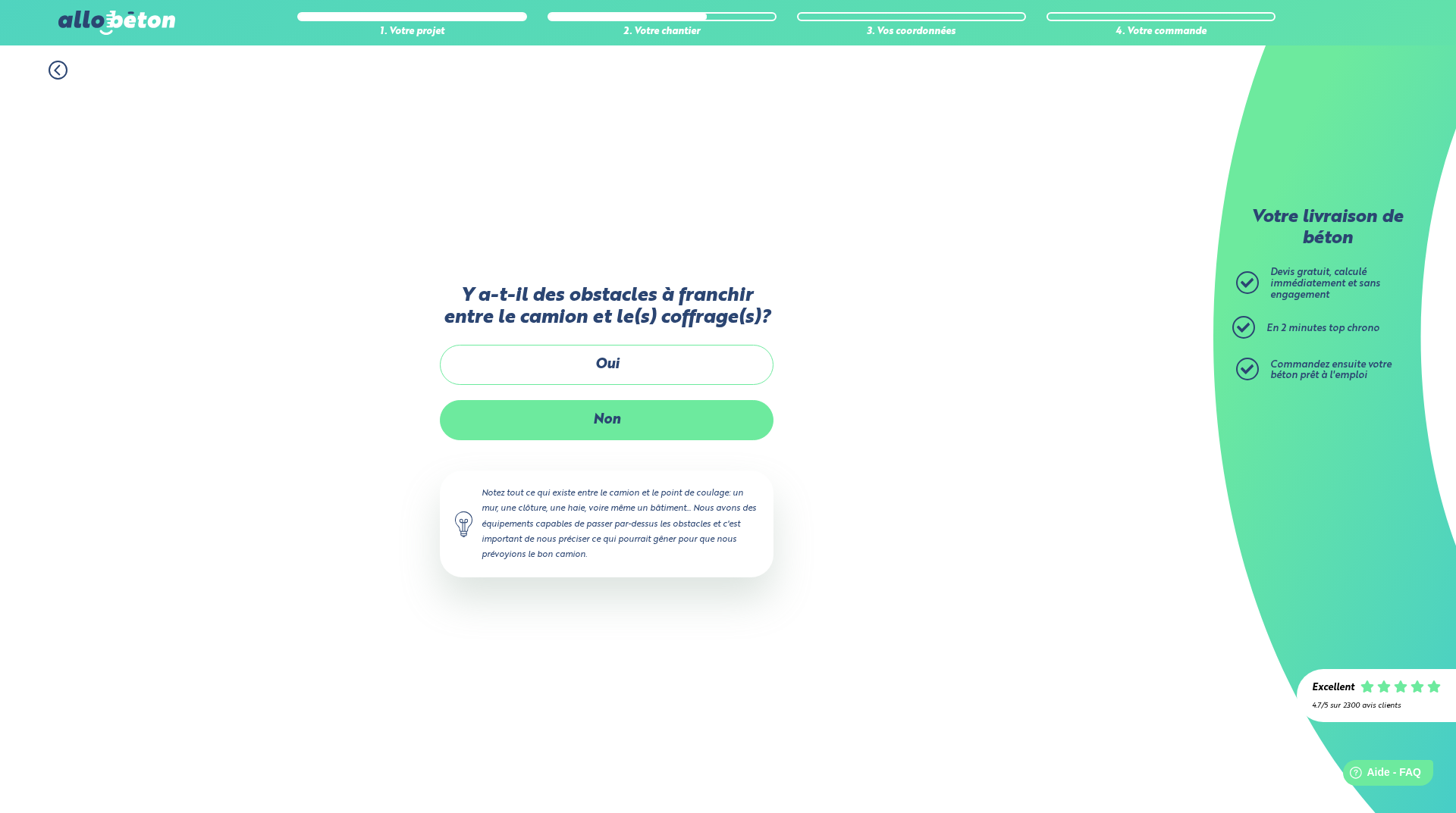
click at [611, 425] on label "Non" at bounding box center [606, 420] width 333 height 40
click at [0, 0] on input "Non" at bounding box center [0, 0] width 0 height 0
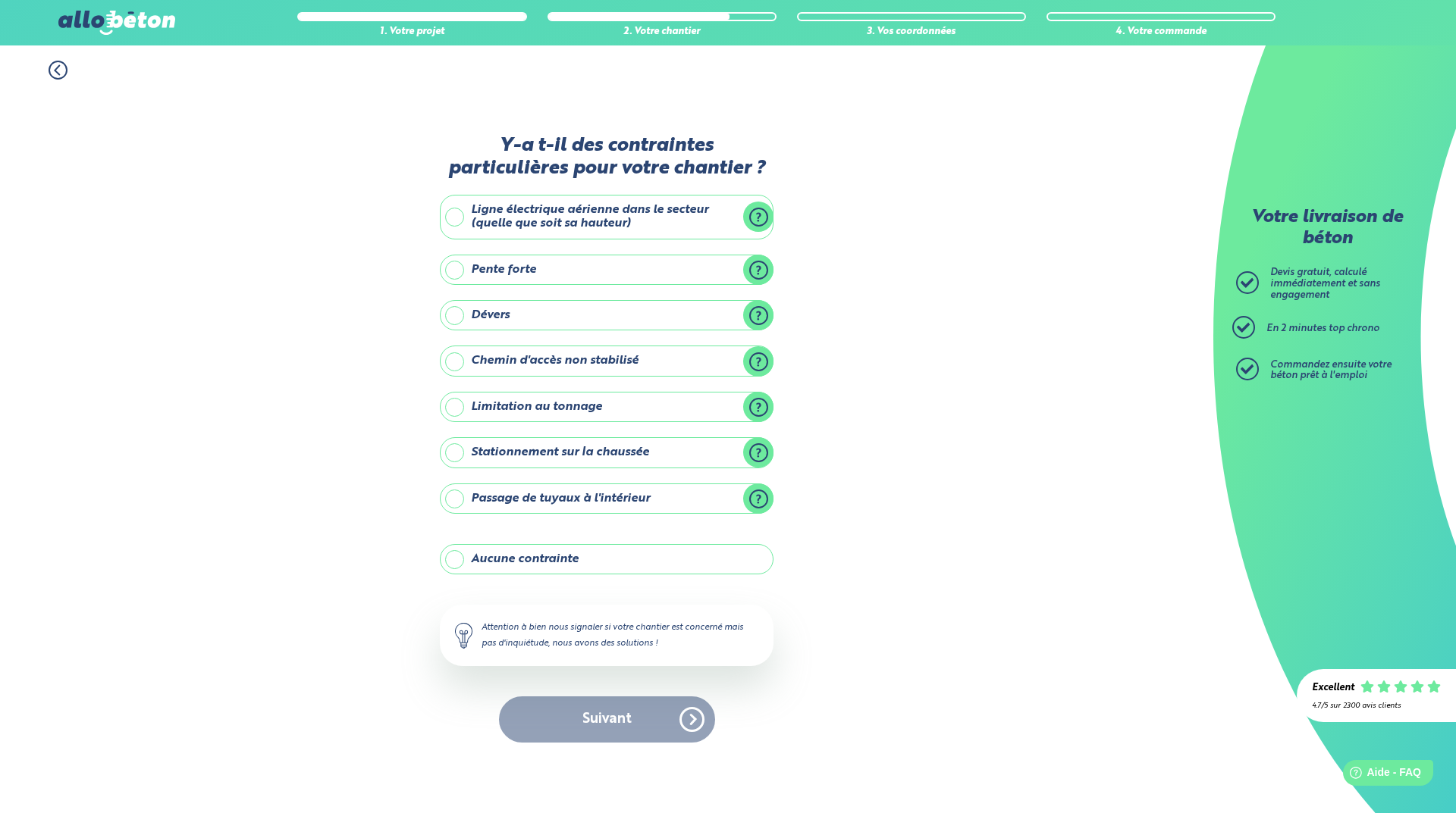
click at [457, 560] on label "Aucune contrainte" at bounding box center [606, 559] width 333 height 30
click at [0, 0] on input "Aucune contrainte" at bounding box center [0, 0] width 0 height 0
click at [596, 717] on button "Suivant" at bounding box center [607, 720] width 216 height 46
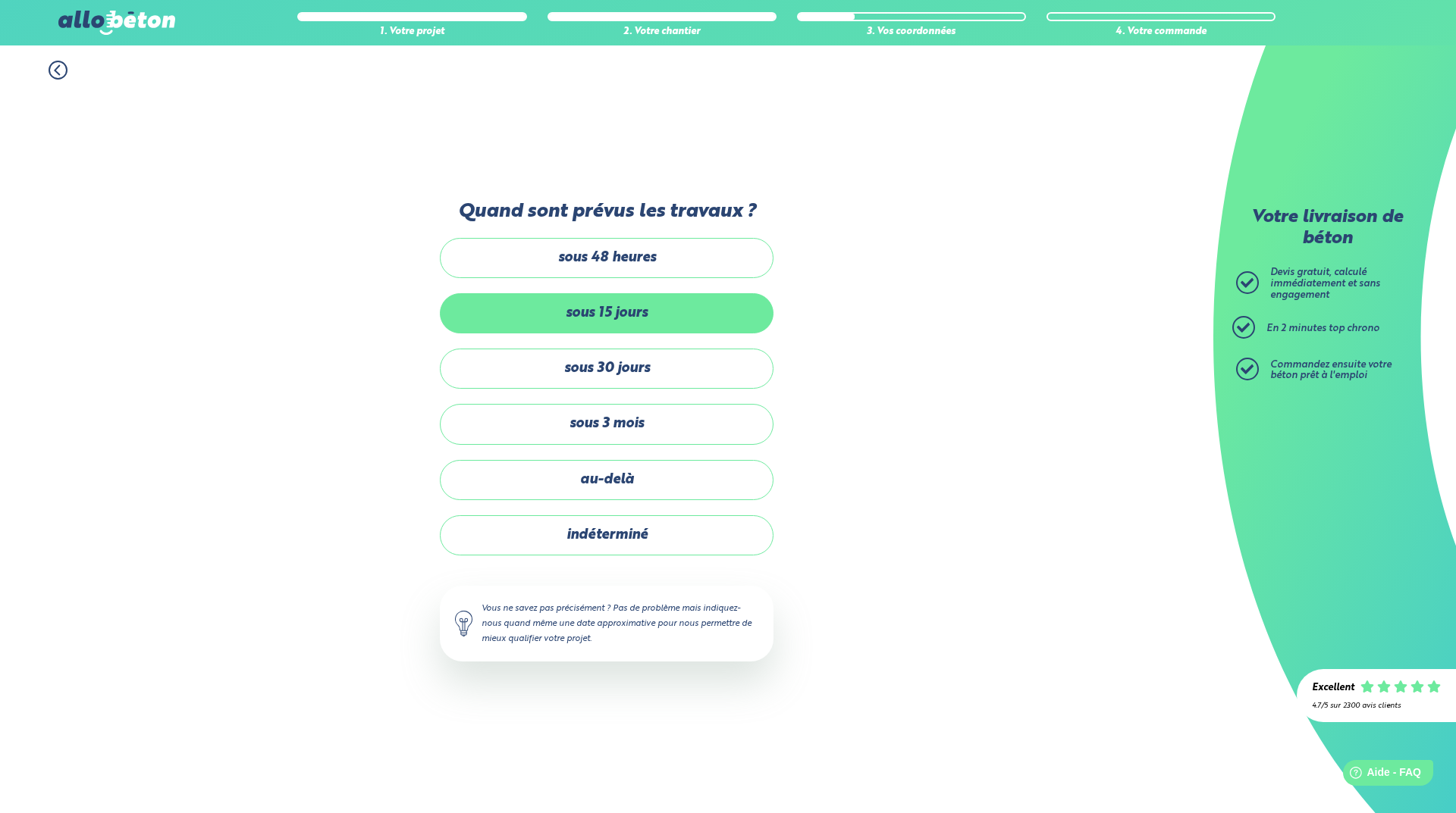
click at [588, 313] on label "sous 15 jours" at bounding box center [606, 313] width 333 height 40
click at [0, 0] on input "sous 15 jours" at bounding box center [0, 0] width 0 height 0
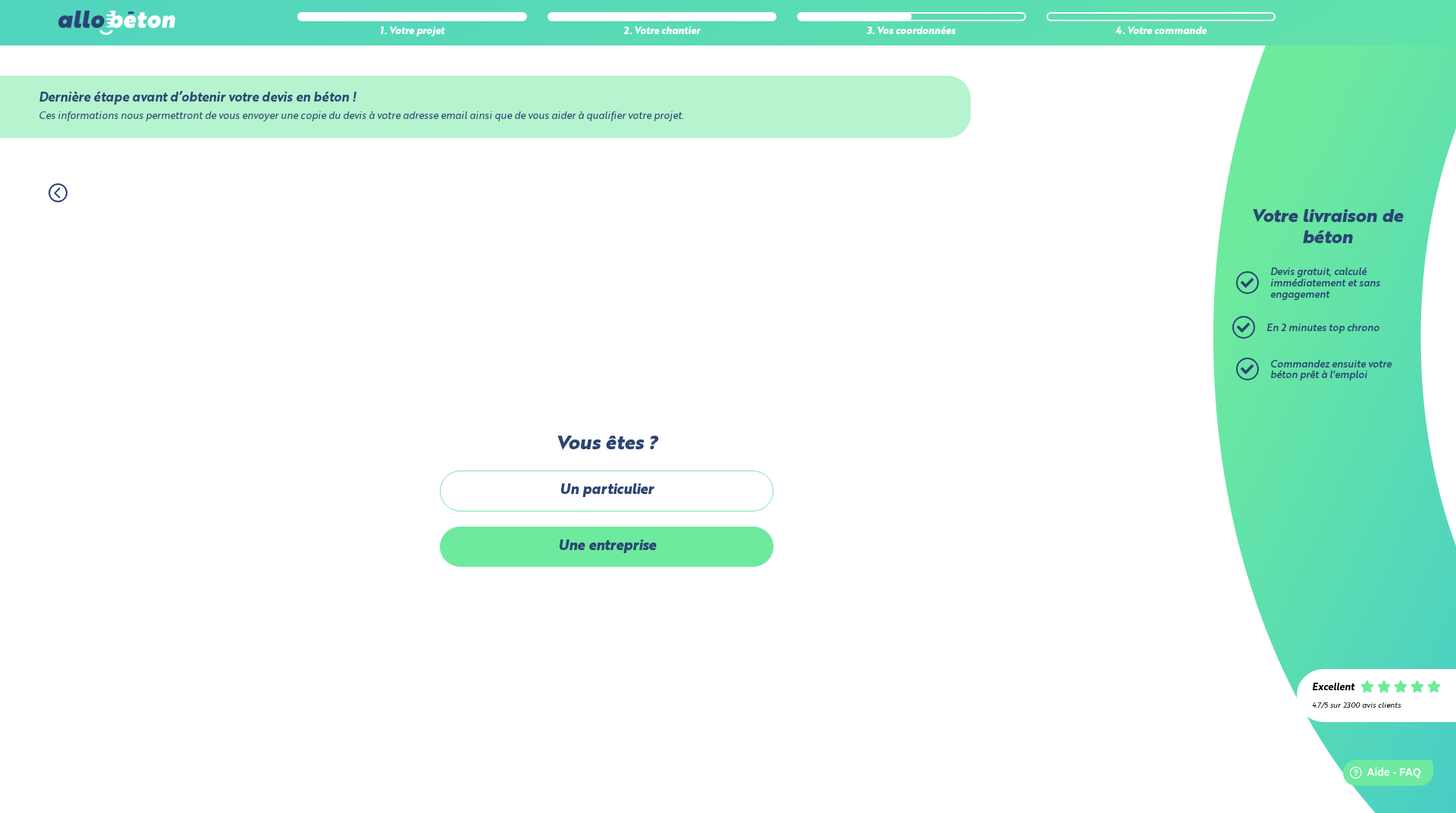
click at [581, 550] on label "Une entreprise" at bounding box center [606, 547] width 333 height 40
click at [0, 0] on input "Une entreprise" at bounding box center [0, 0] width 0 height 0
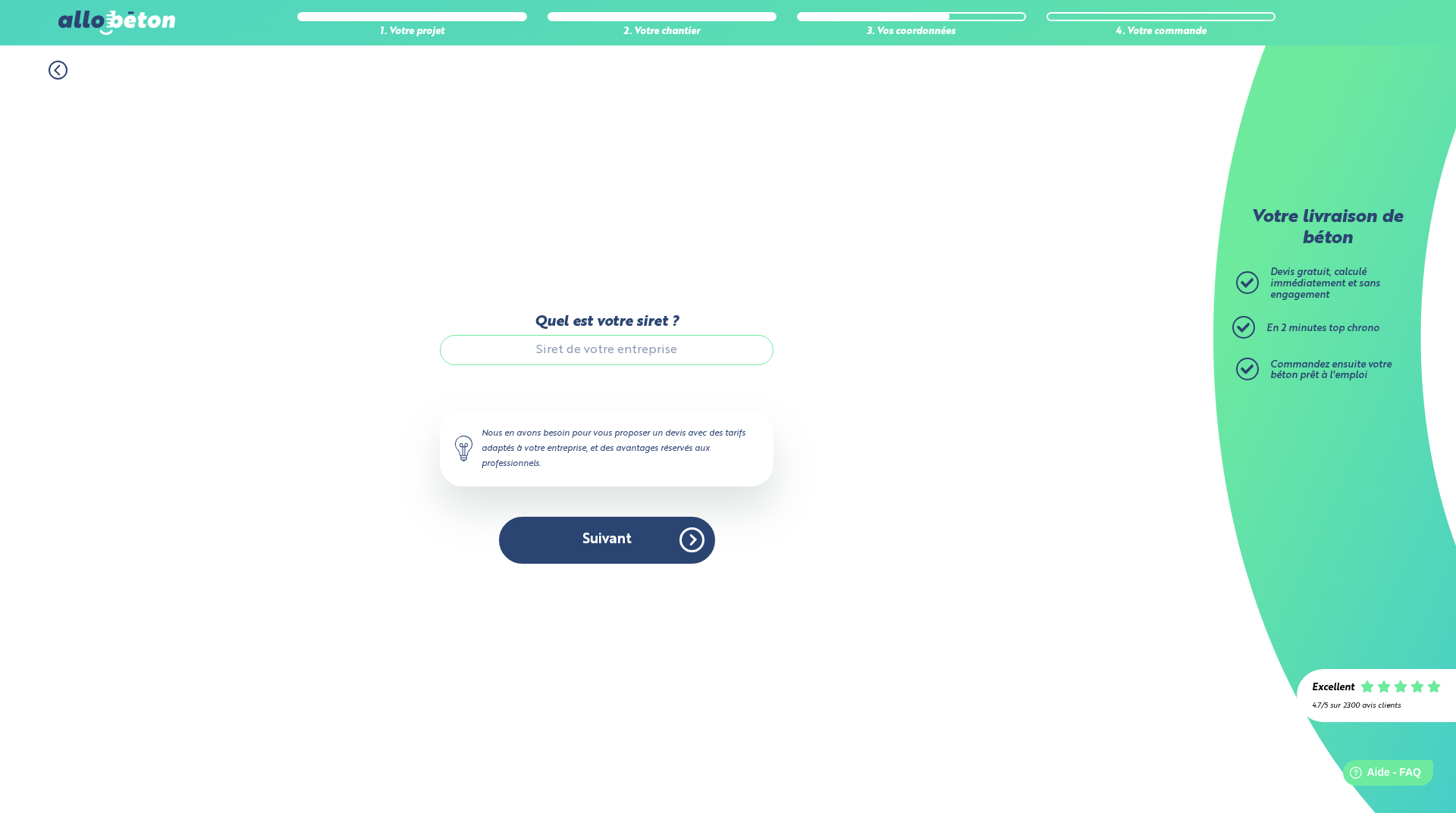
click at [556, 351] on input "Quel est votre siret ?" at bounding box center [606, 350] width 333 height 30
type input "75145553600019"
click at [628, 542] on button "Suivant" at bounding box center [607, 540] width 216 height 46
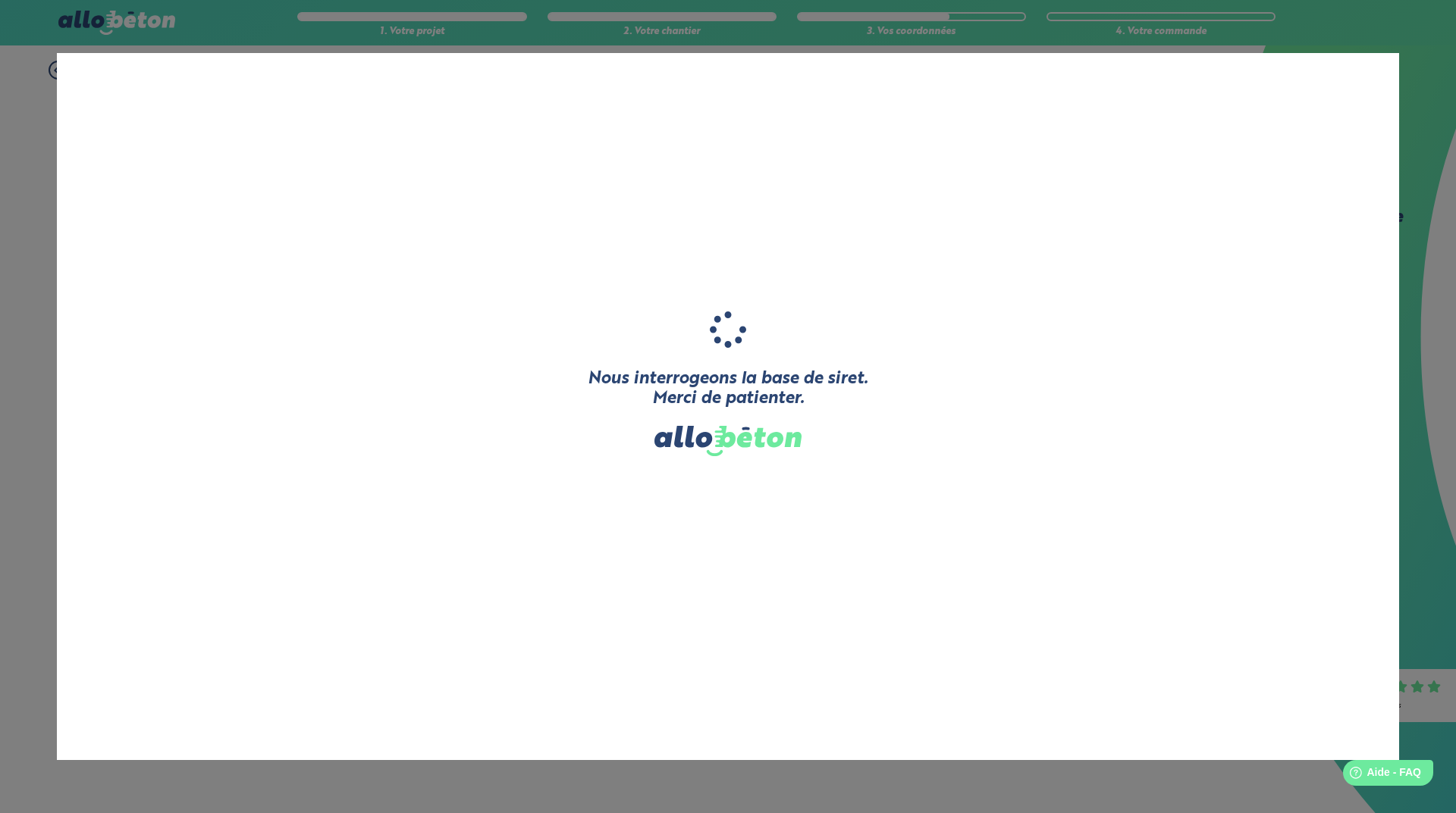
type input "THOMAS"
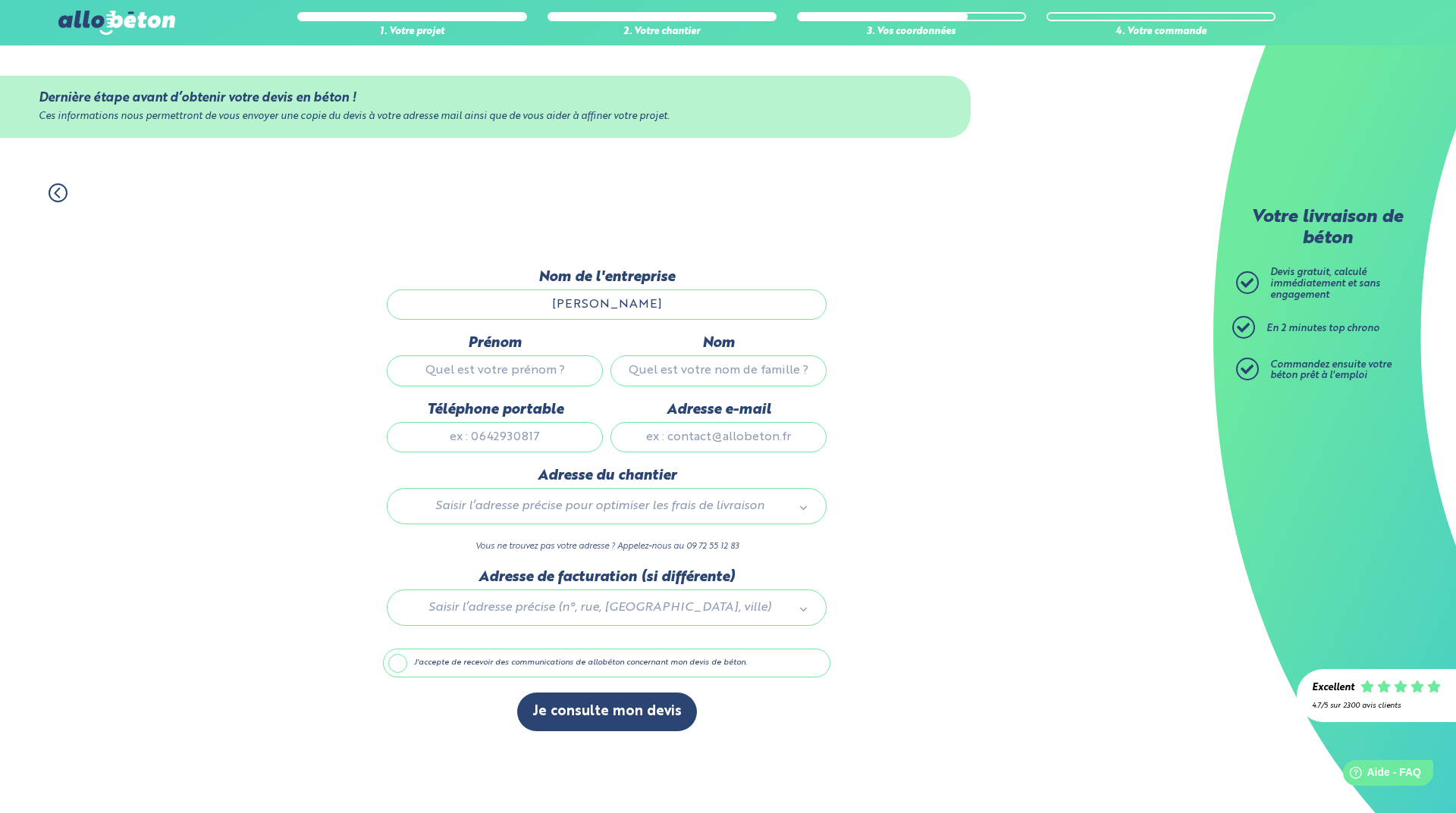
click at [503, 366] on input "Prénom" at bounding box center [494, 370] width 216 height 30
type input "THOMAS"
type input "Stéphane"
type input "0662581895"
type input "stefthomas@orange.fr"
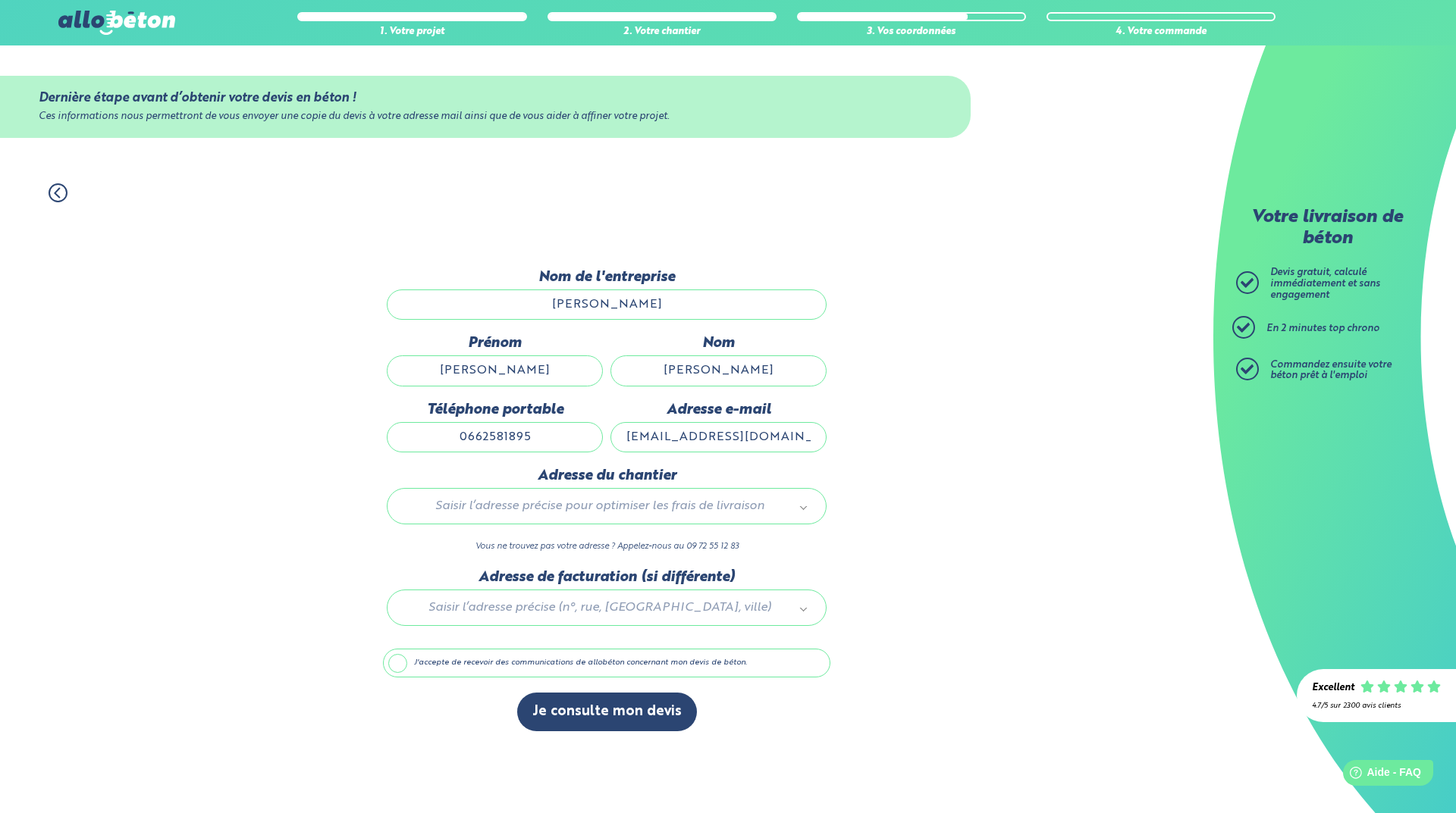
type input "342 route de Sainte Luce"
click at [404, 663] on label "J'accepte de recevoir des communications de allobéton concernant mon devis de b…" at bounding box center [606, 663] width 447 height 29
click at [0, 0] on input "J'accepte de recevoir des communications de allobéton concernant mon devis de b…" at bounding box center [0, 0] width 0 height 0
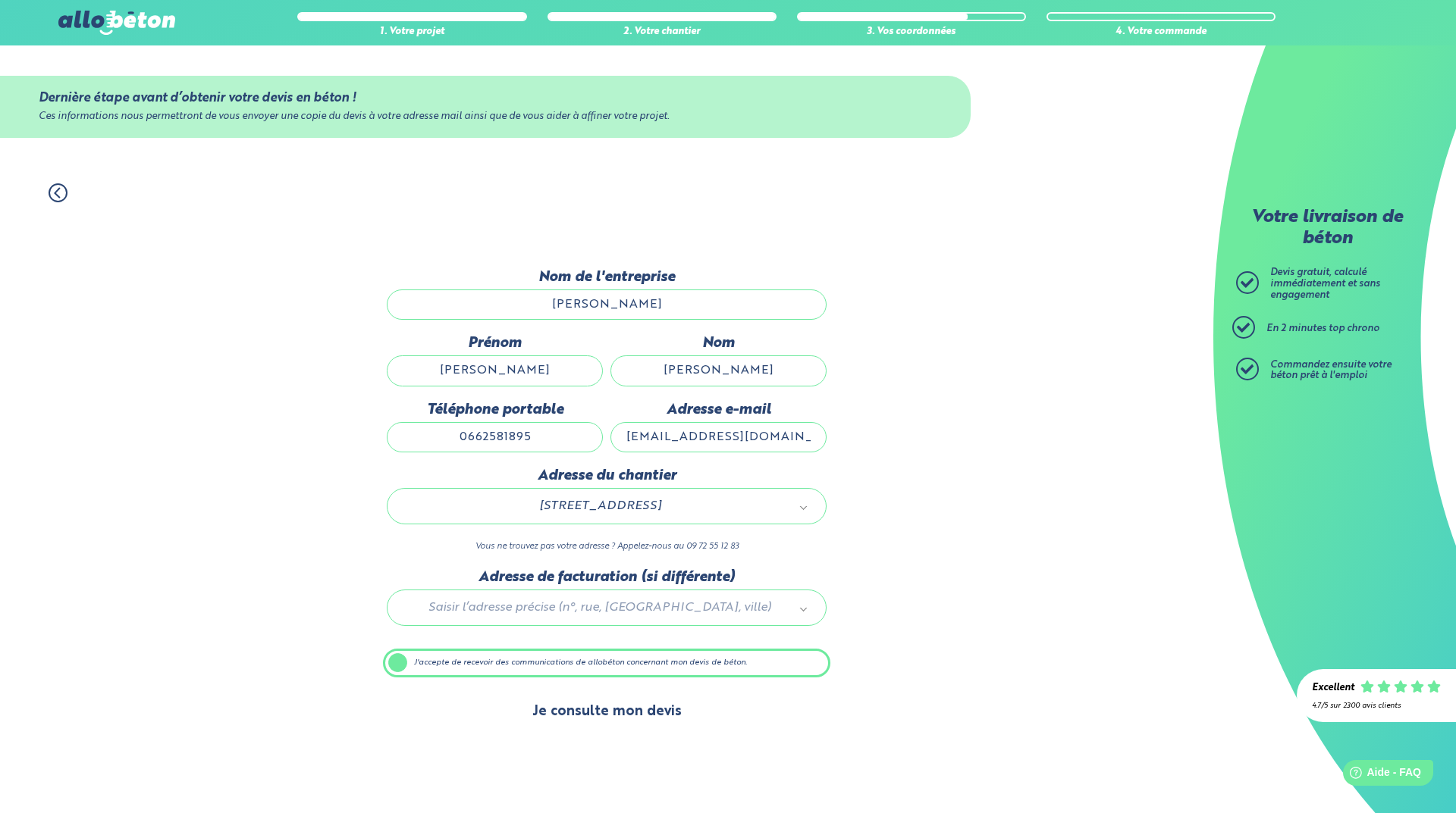
click at [593, 713] on button "Je consulte mon devis" at bounding box center [607, 712] width 179 height 39
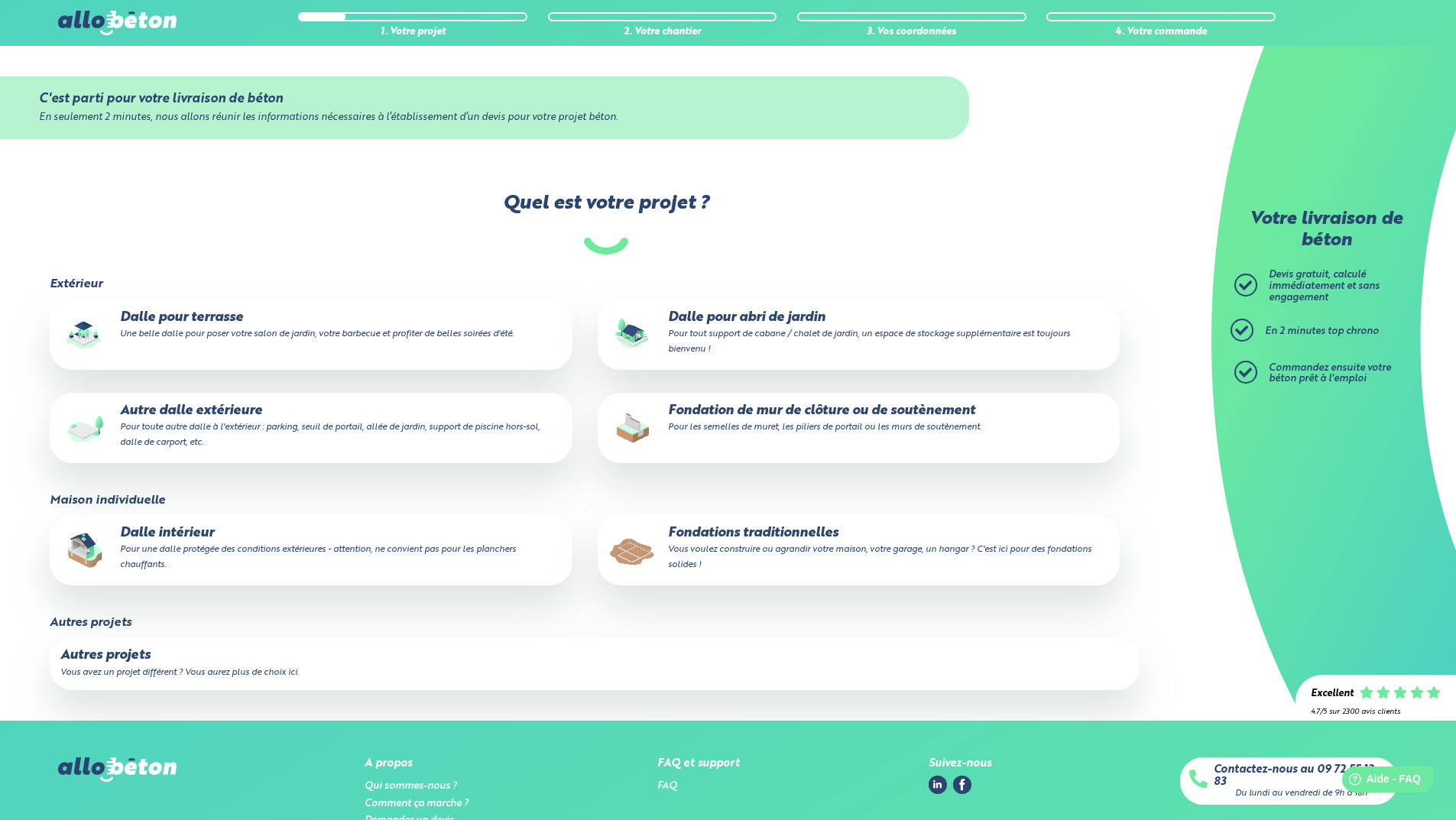
click at [120, 668] on small "Vous avez un projet différent ? Vous aurez plus de choix ici." at bounding box center [179, 672] width 238 height 9
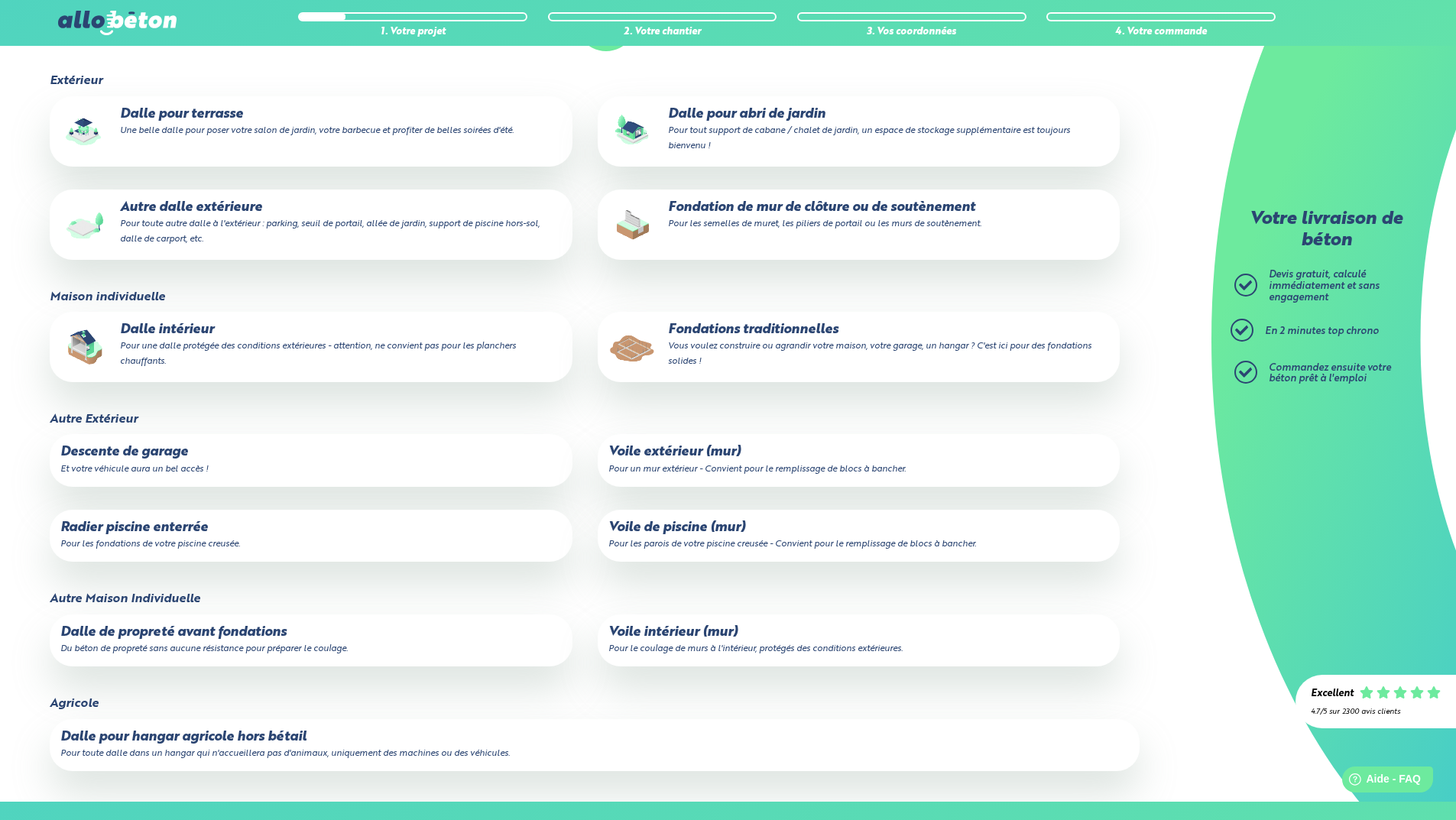
scroll to position [306, 0]
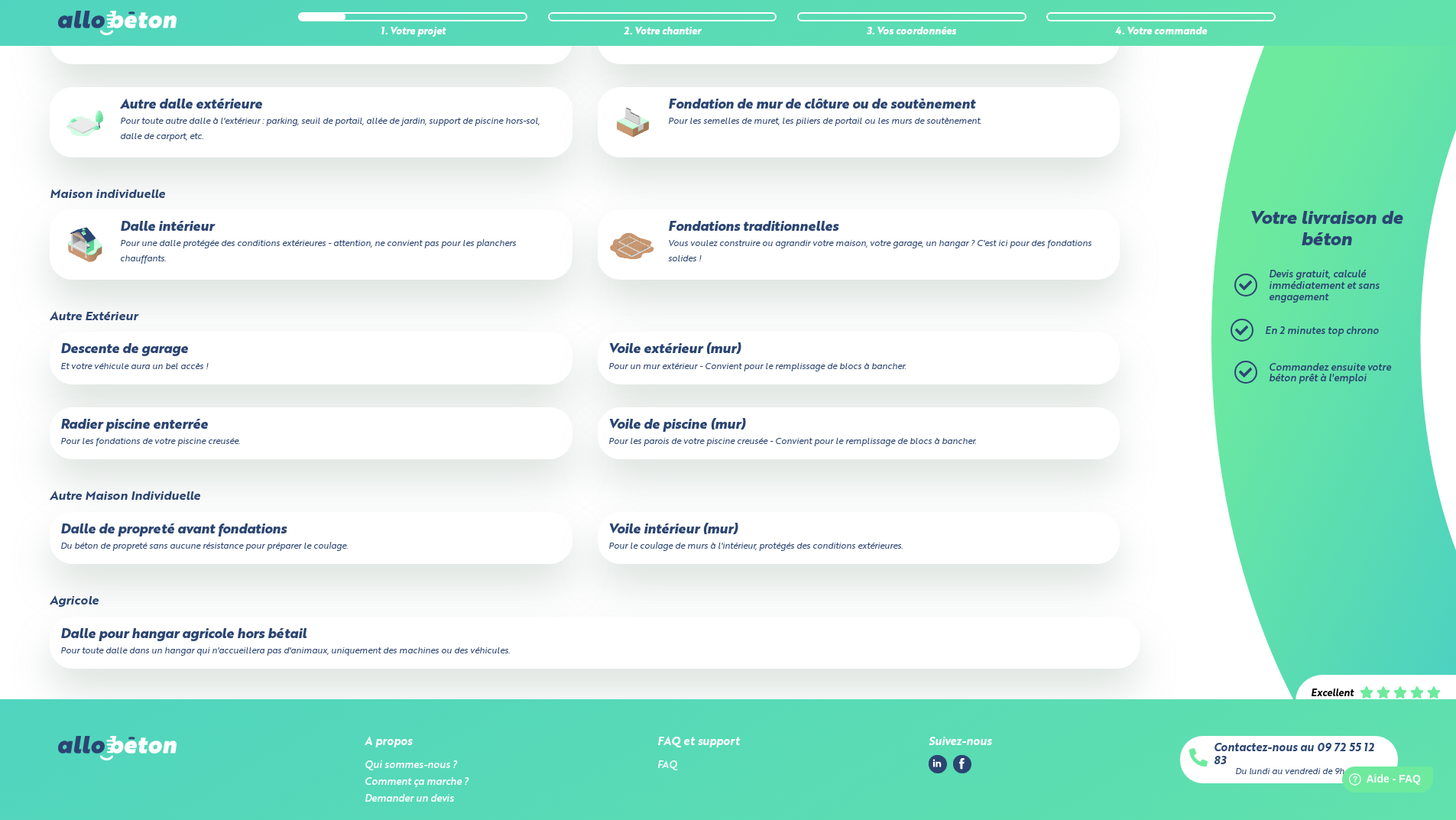
click at [699, 222] on p "Fondations traditionnelles Vous voulez construire ou agrandir votre maison, vot…" at bounding box center [858, 244] width 500 height 47
click at [0, 0] on input "Fondations traditionnelles Vous voulez construire ou agrandir votre maison, vot…" at bounding box center [0, 0] width 0 height 0
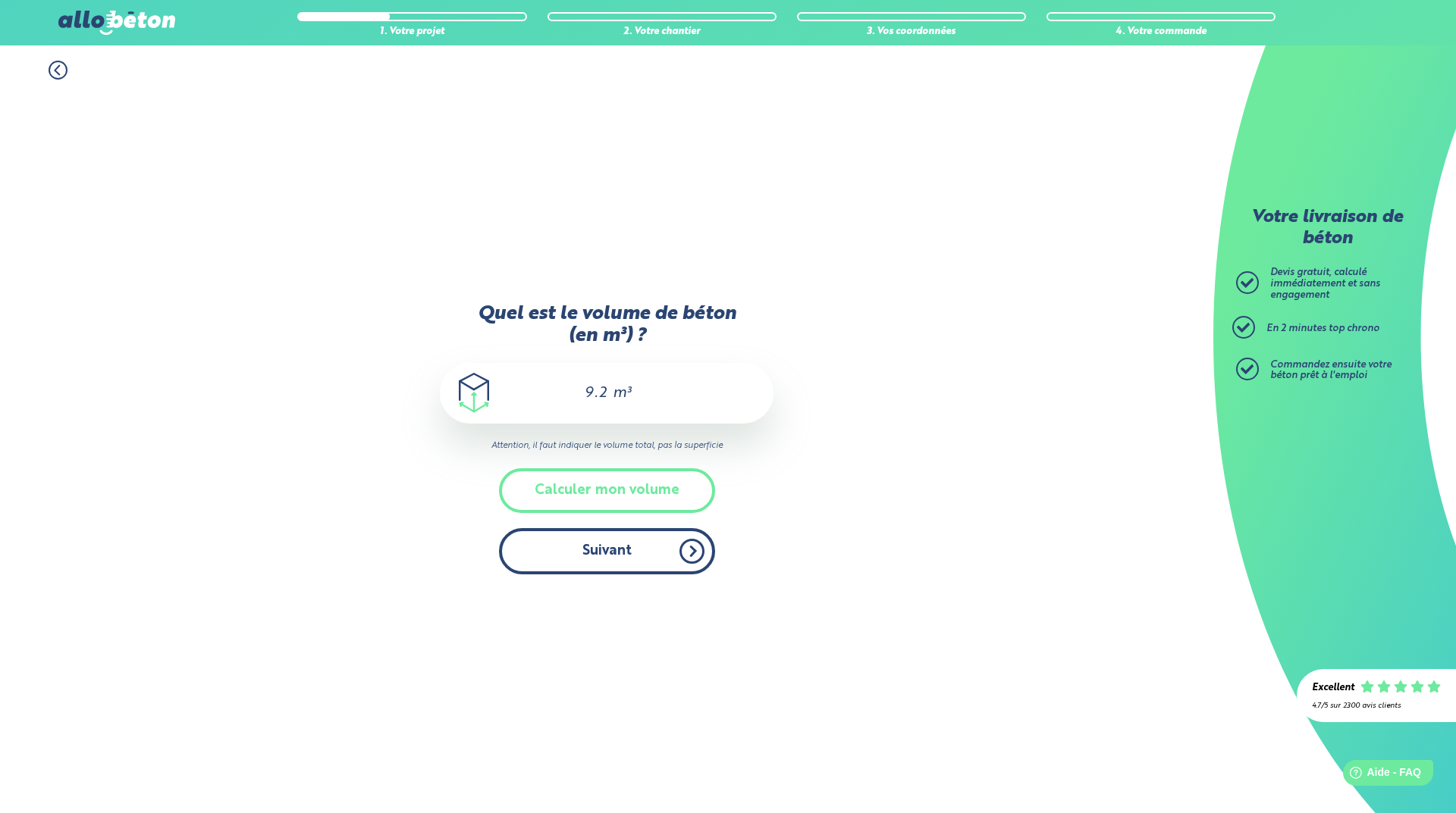
click at [600, 551] on button "Suivant" at bounding box center [607, 551] width 216 height 46
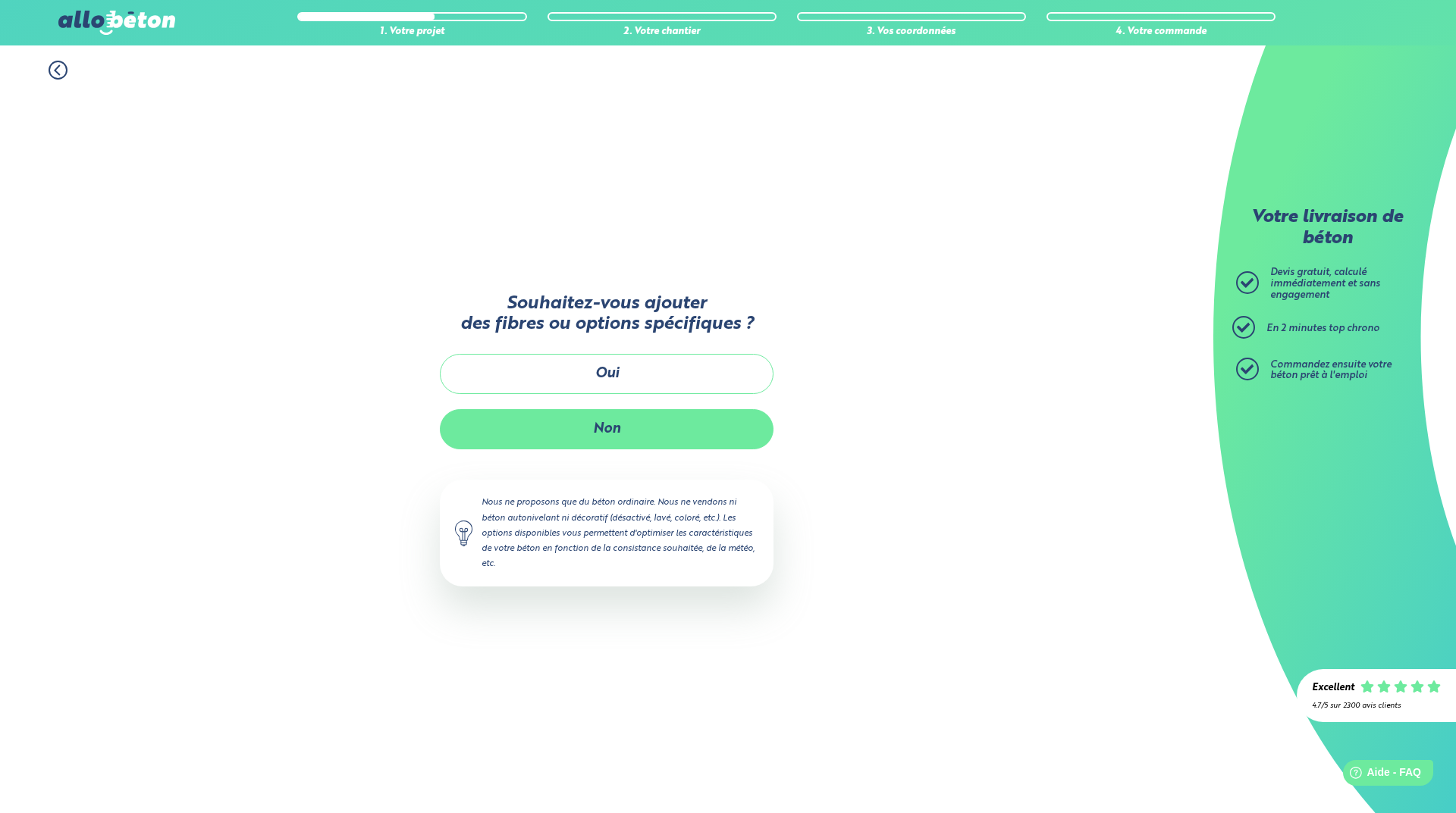
click at [603, 433] on button "Non" at bounding box center [606, 430] width 333 height 40
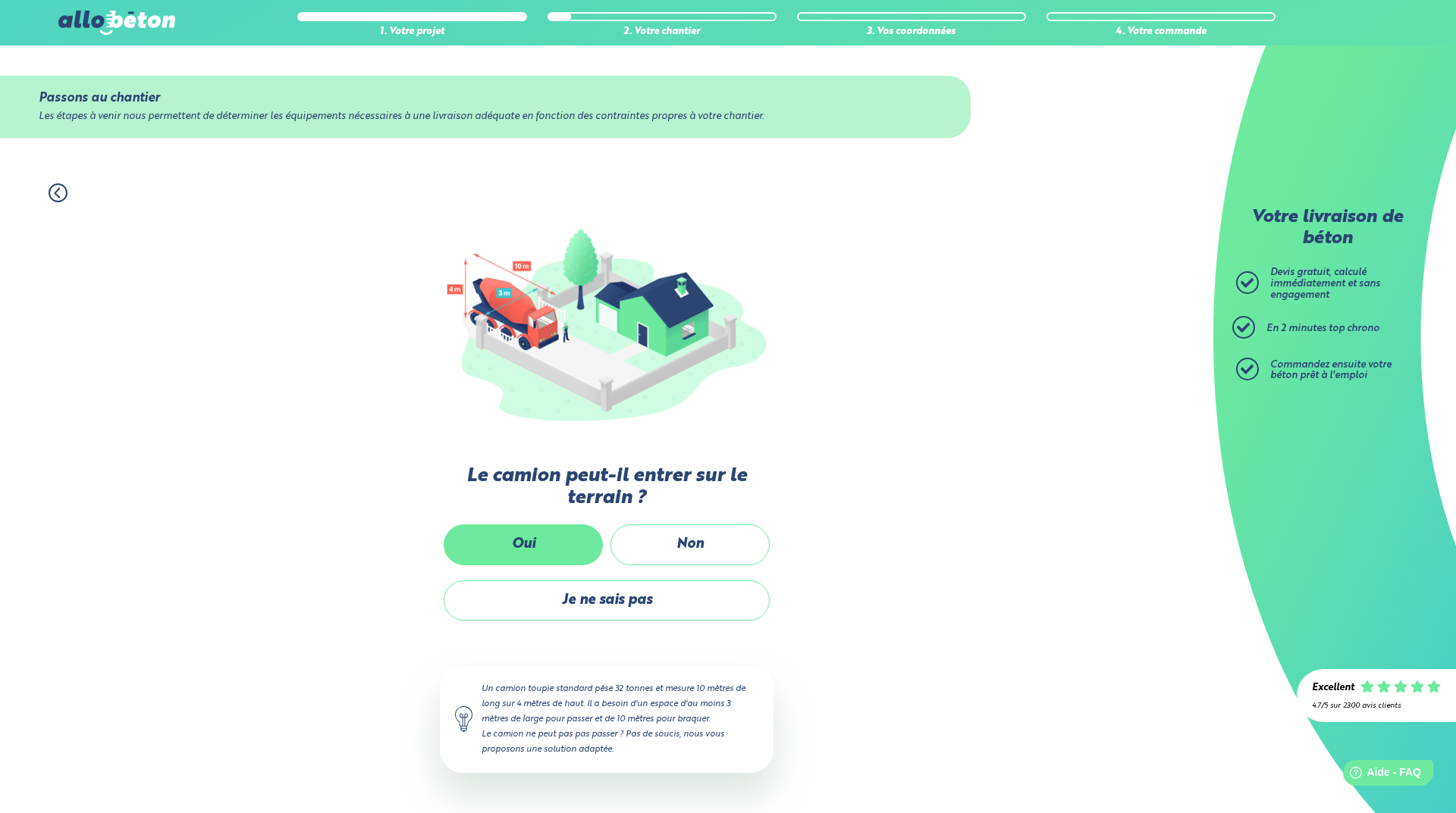
click at [507, 549] on label "Oui" at bounding box center [522, 544] width 159 height 40
click at [0, 0] on input "Oui" at bounding box center [0, 0] width 0 height 0
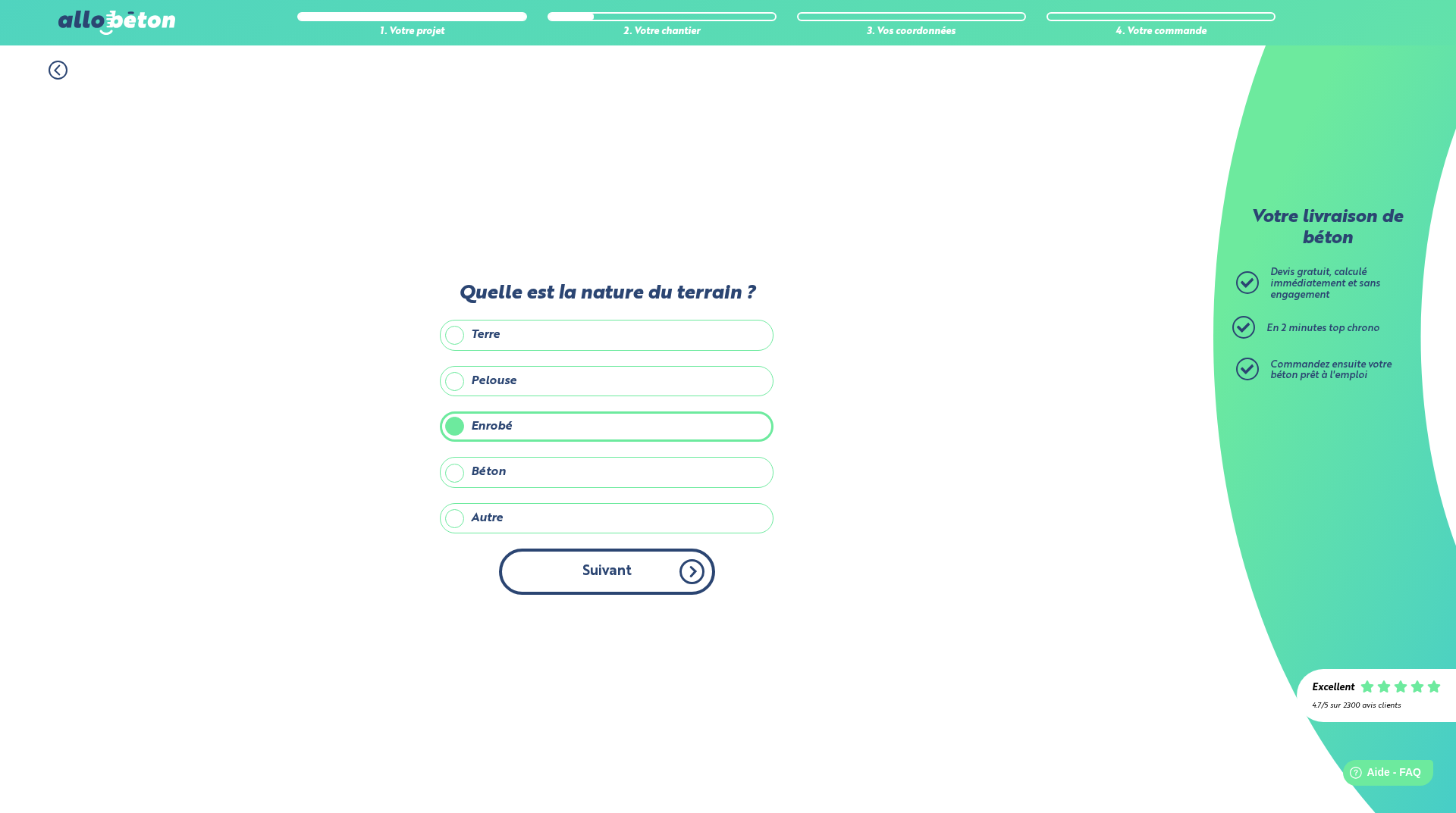
click at [581, 575] on button "Suivant" at bounding box center [607, 572] width 216 height 46
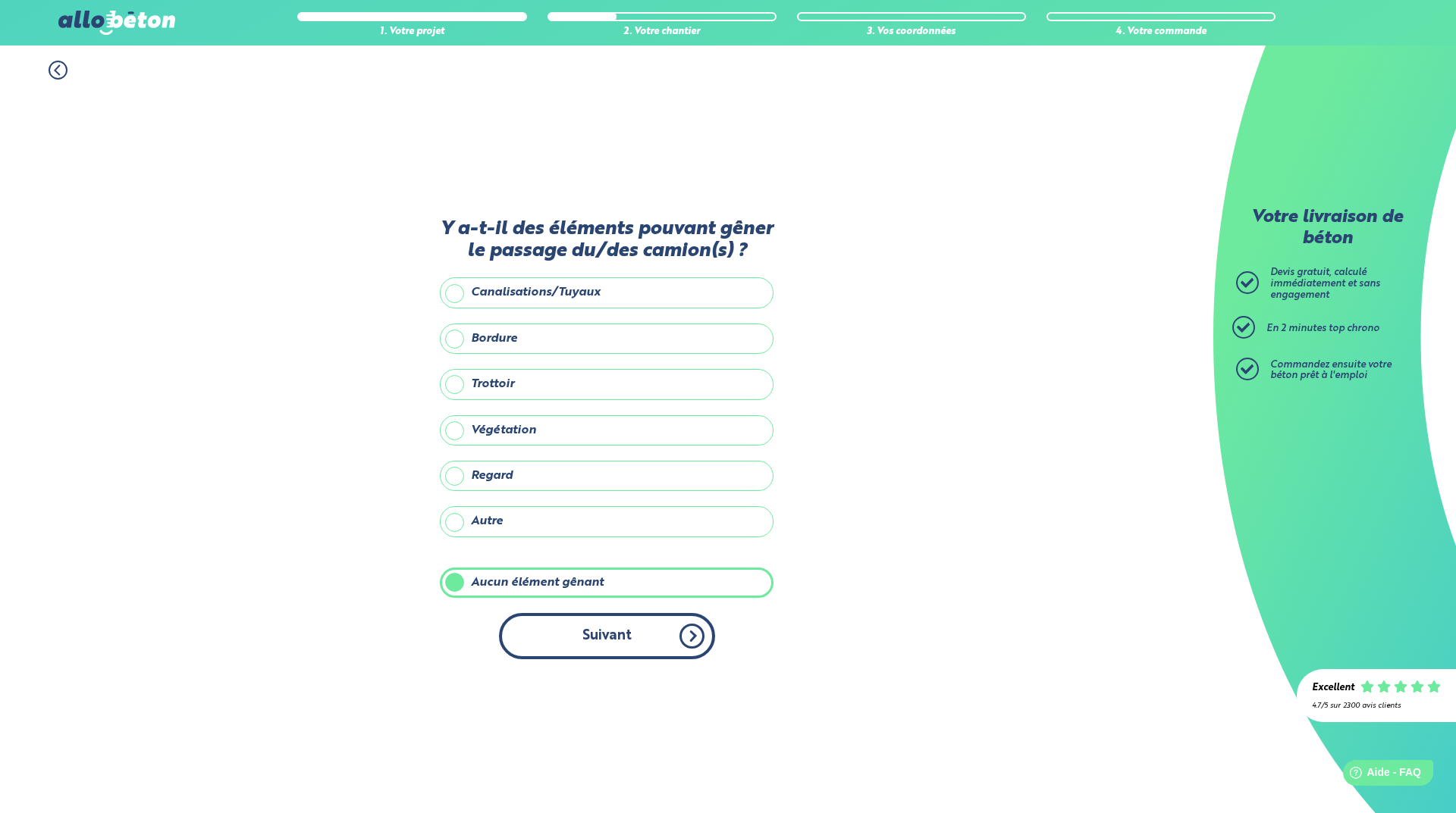
click at [601, 627] on button "Suivant" at bounding box center [607, 637] width 216 height 46
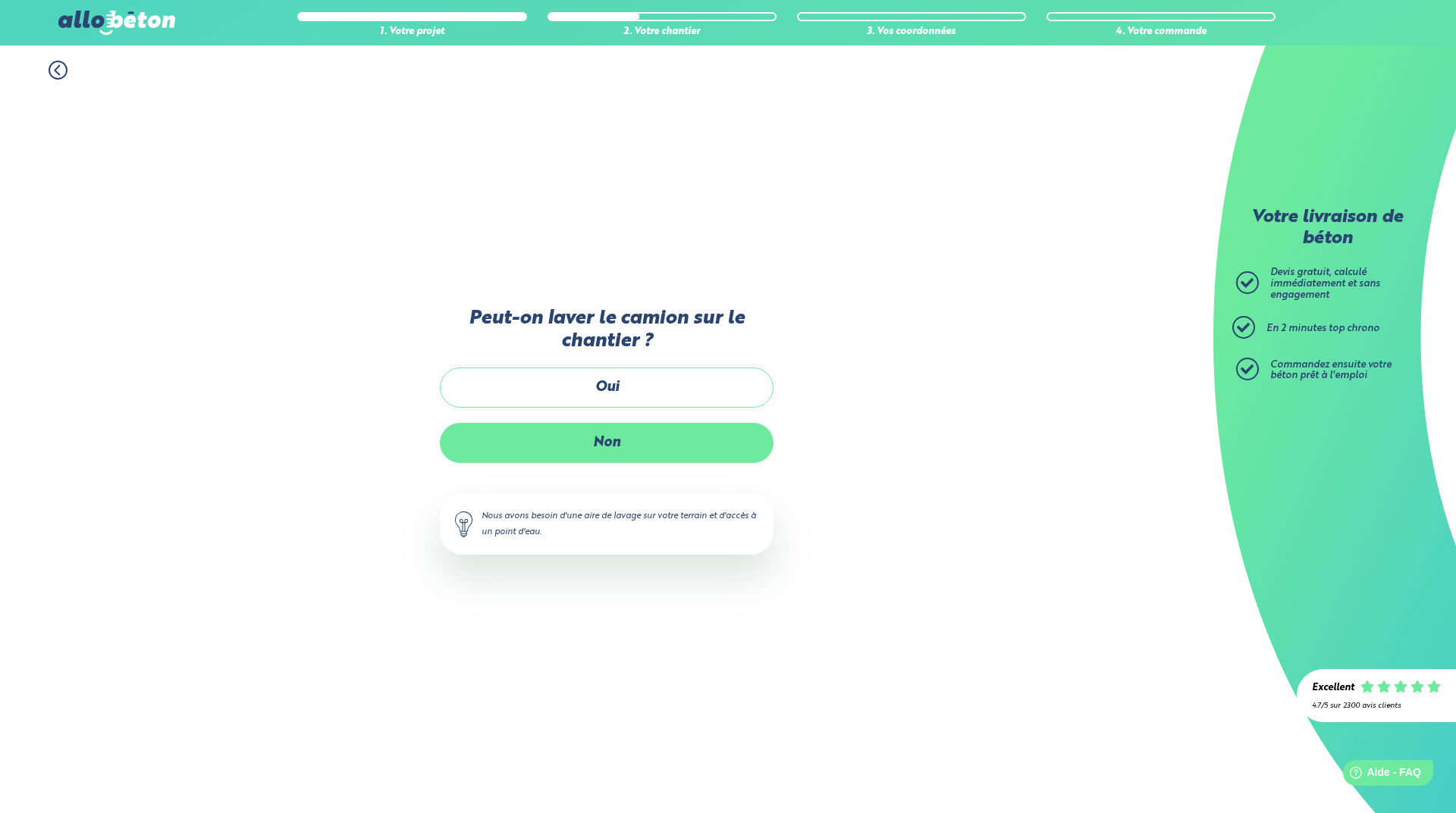
click at [590, 452] on label "Non" at bounding box center [606, 443] width 333 height 40
click at [0, 0] on input "Non" at bounding box center [0, 0] width 0 height 0
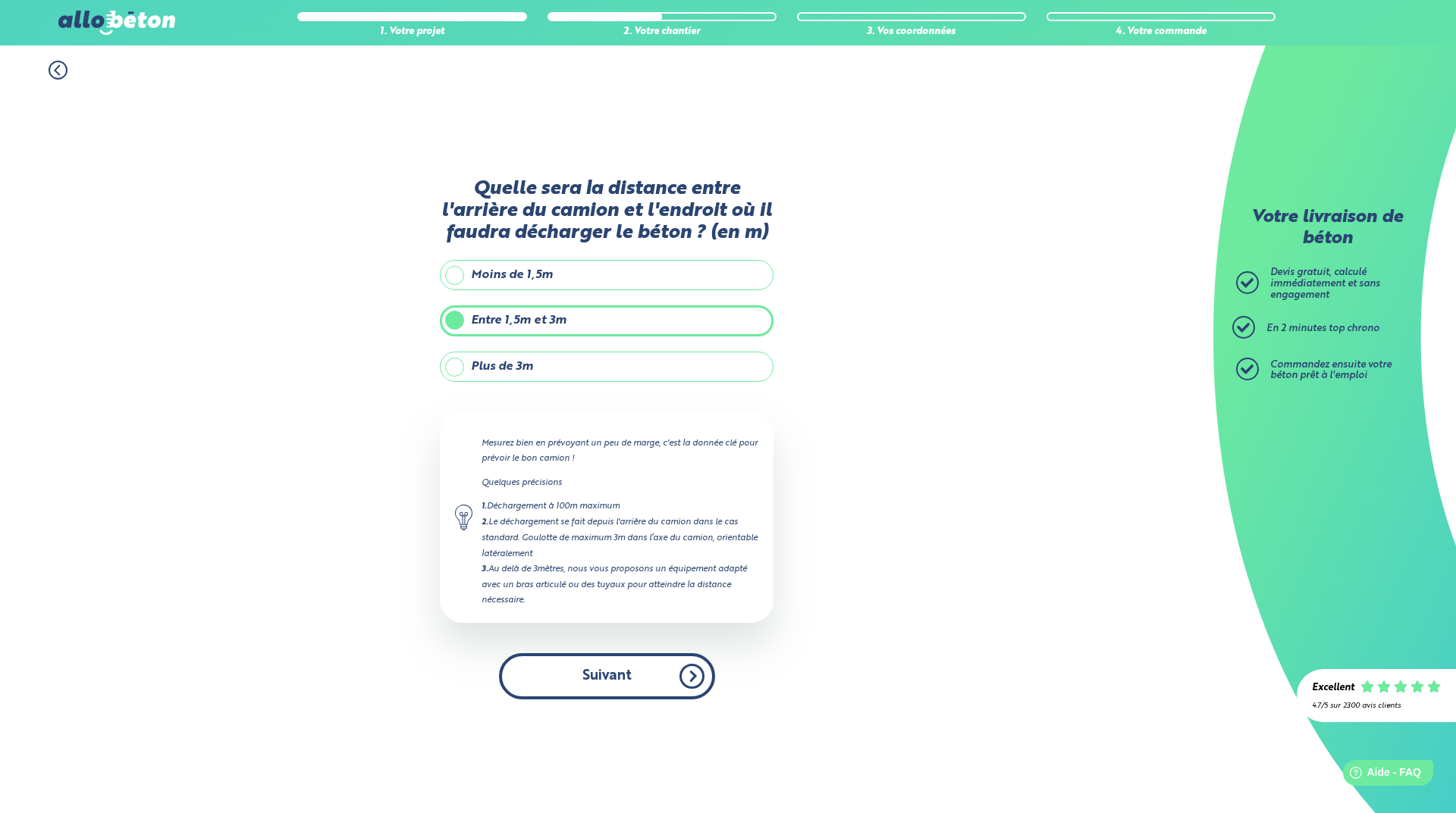
click at [598, 681] on button "Suivant" at bounding box center [607, 676] width 216 height 46
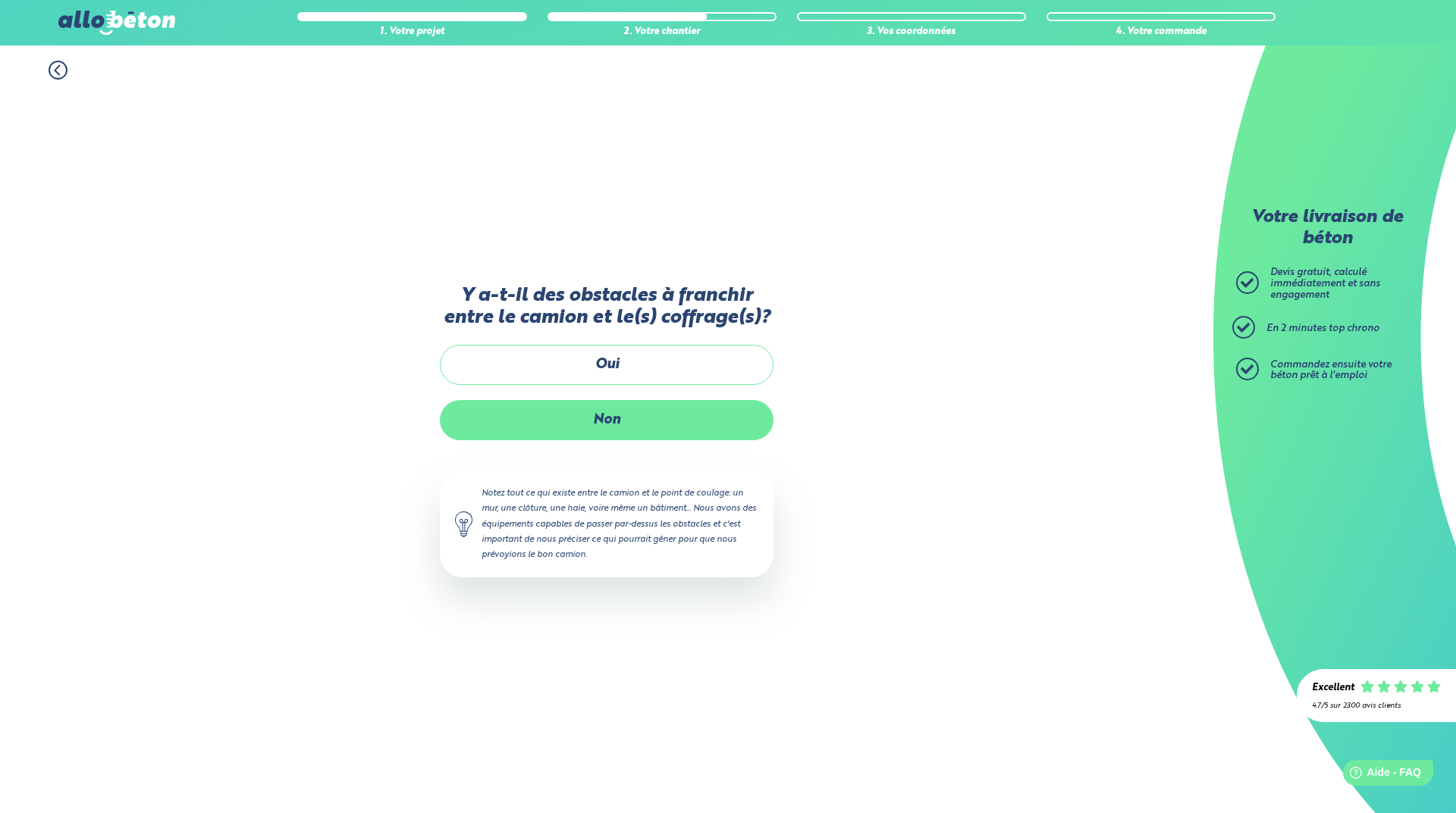
click at [637, 413] on label "Non" at bounding box center [606, 420] width 333 height 40
click at [0, 0] on input "Non" at bounding box center [0, 0] width 0 height 0
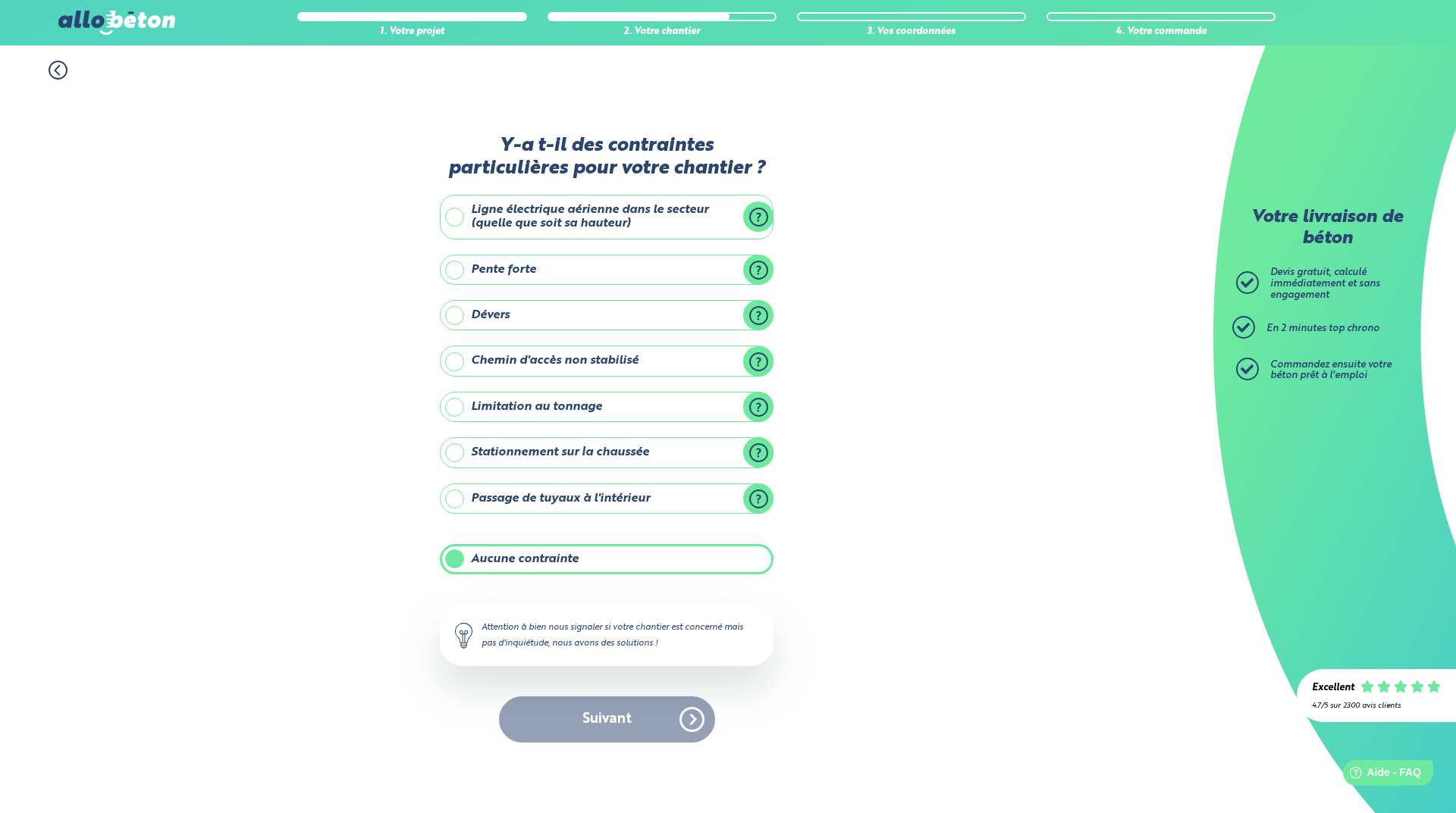
click at [593, 717] on div "Suivant" at bounding box center [606, 720] width 333 height 46
click at [603, 717] on div "Suivant" at bounding box center [606, 720] width 333 height 46
click at [508, 563] on label "Aucune contrainte" at bounding box center [606, 559] width 333 height 30
click at [0, 0] on input "Aucune contrainte" at bounding box center [0, 0] width 0 height 0
click at [508, 562] on label "Aucune contrainte" at bounding box center [606, 559] width 333 height 30
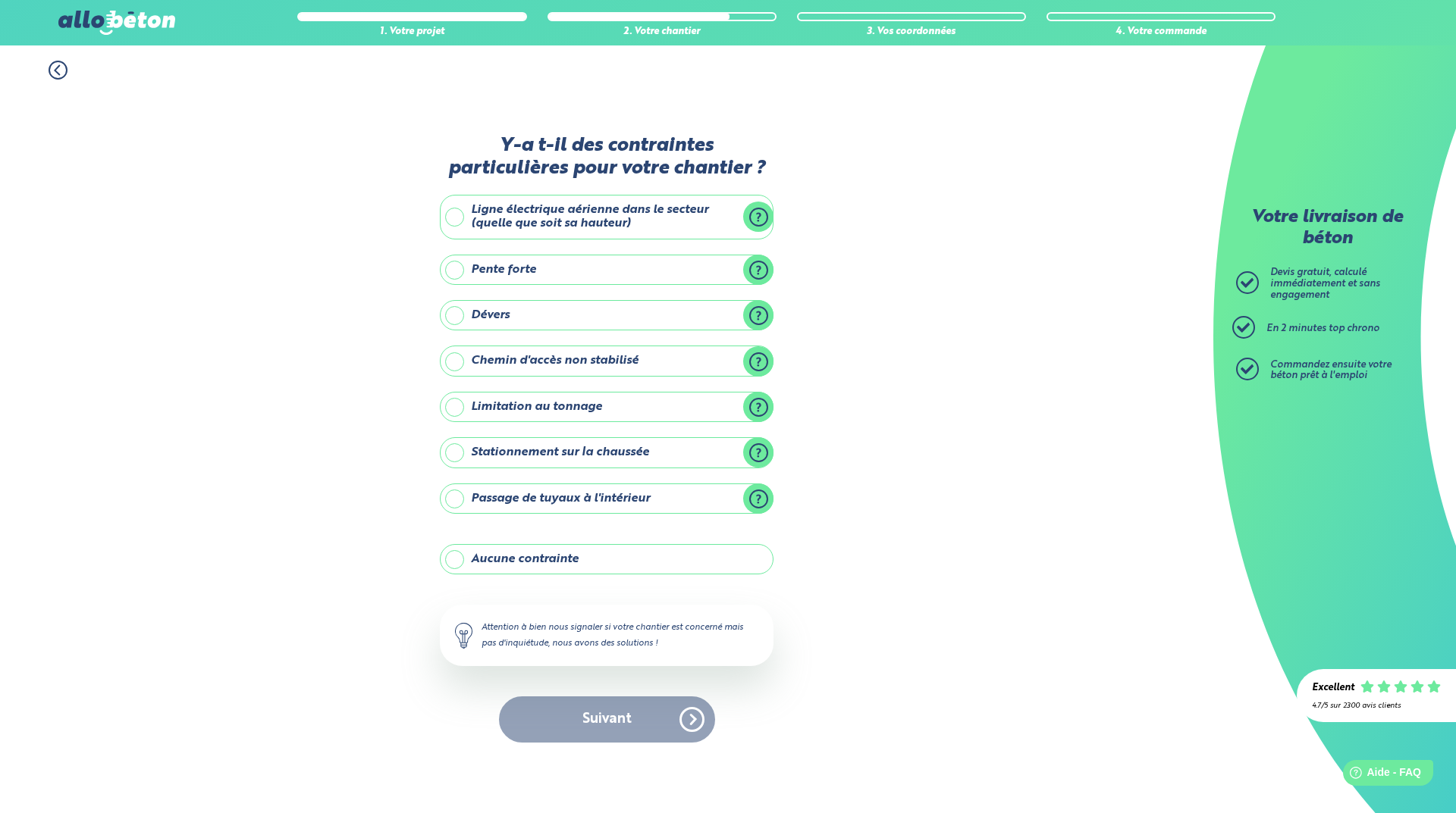
click at [0, 0] on input "Aucune contrainte" at bounding box center [0, 0] width 0 height 0
click at [581, 714] on button "Suivant" at bounding box center [607, 720] width 216 height 46
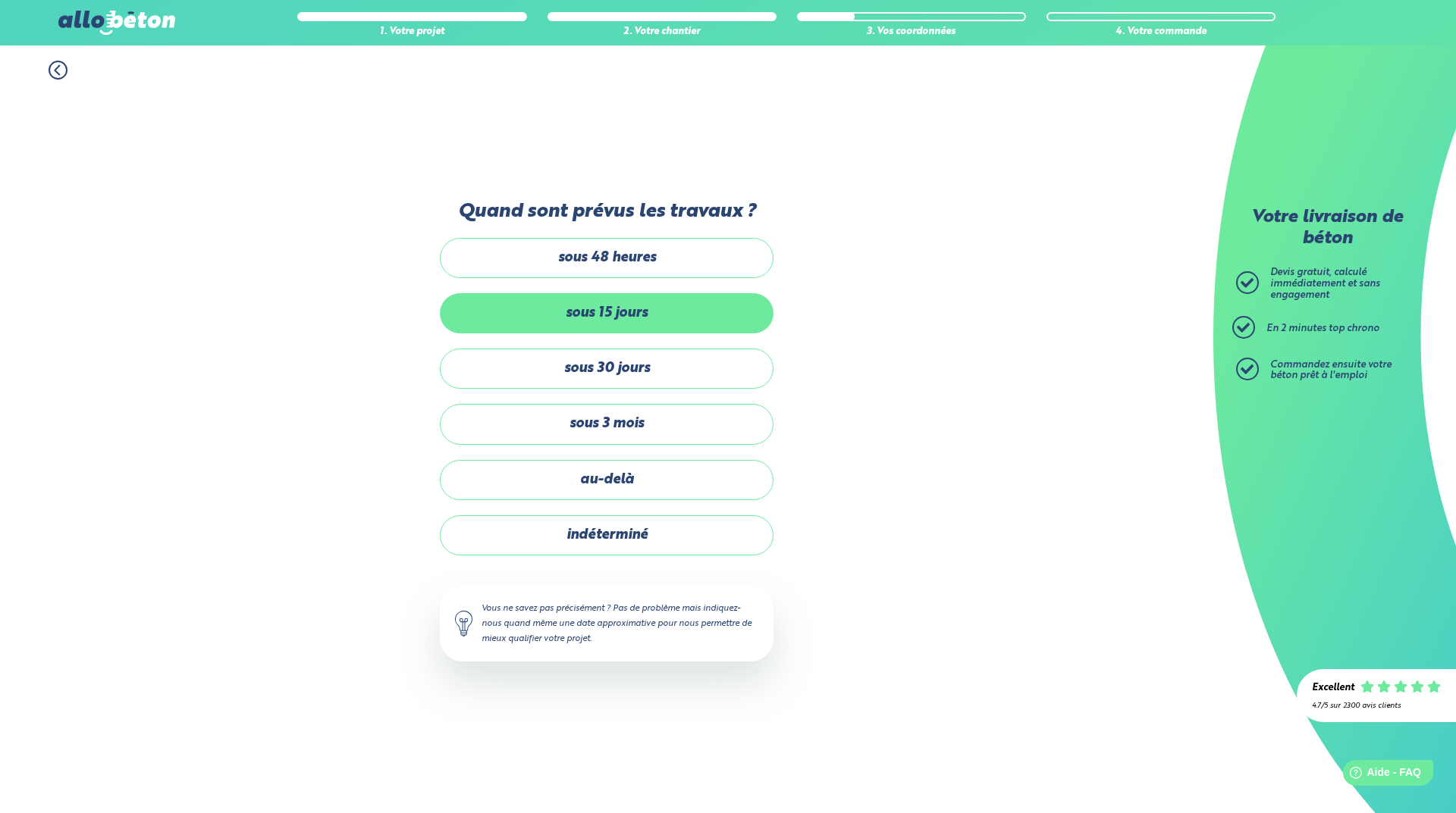
click at [594, 314] on label "sous 15 jours" at bounding box center [606, 313] width 333 height 40
click at [0, 0] on input "sous 15 jours" at bounding box center [0, 0] width 0 height 0
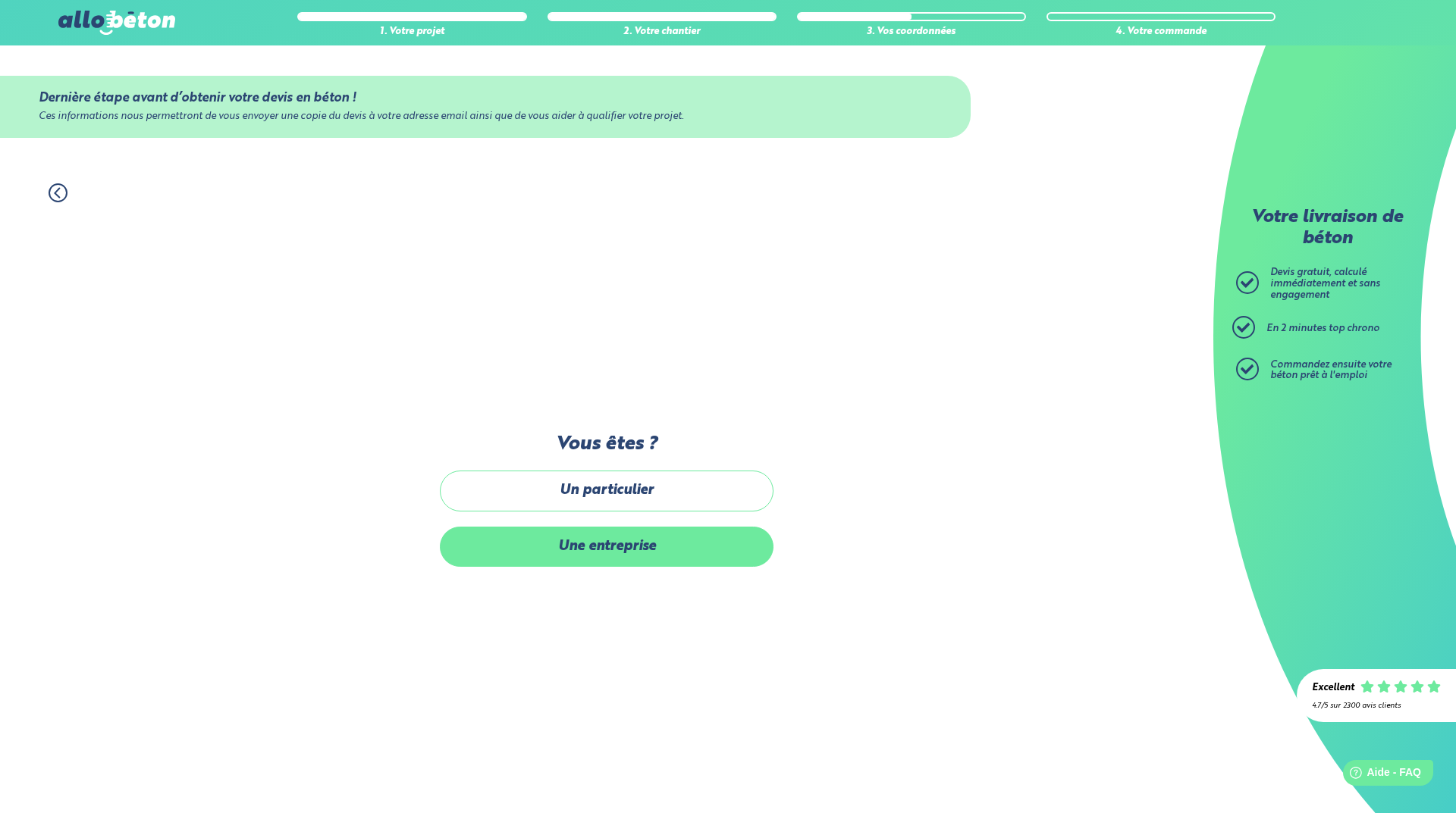
click at [585, 556] on label "Une entreprise" at bounding box center [606, 547] width 333 height 40
click at [0, 0] on input "Une entreprise" at bounding box center [0, 0] width 0 height 0
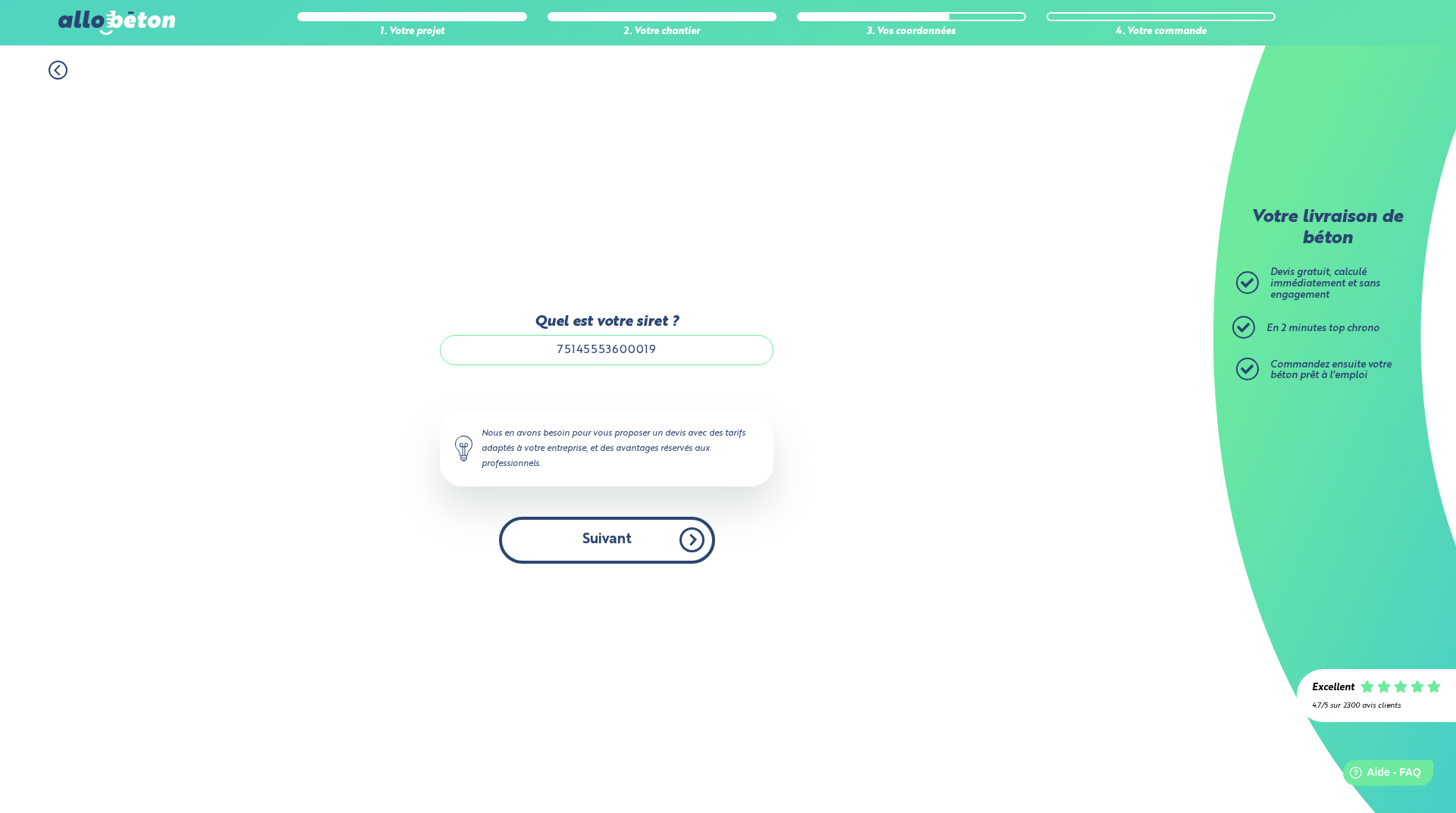
click at [589, 546] on button "Suivant" at bounding box center [607, 540] width 216 height 46
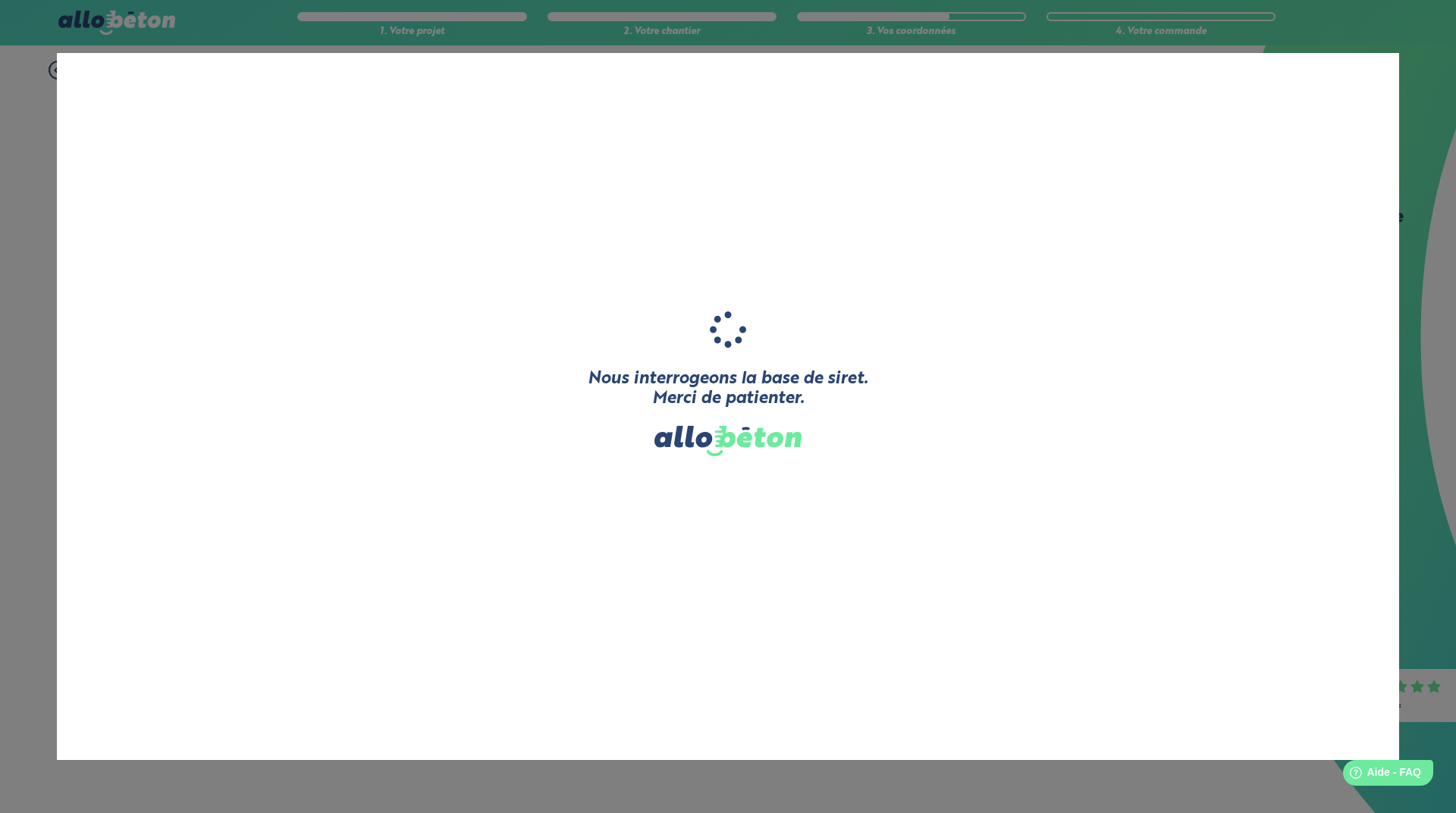
type input "THOMAS"
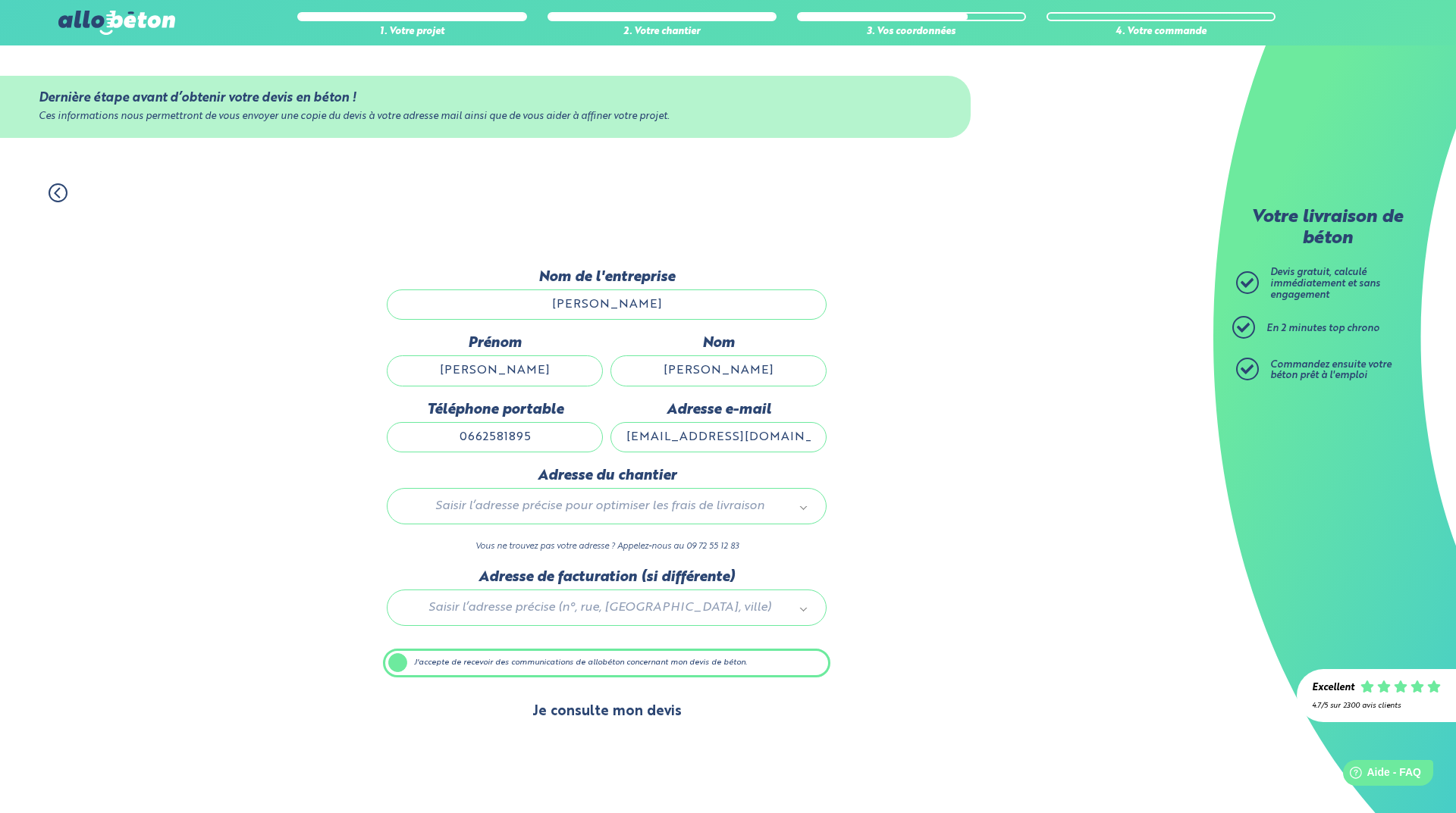
click at [570, 712] on button "Je consulte mon devis" at bounding box center [607, 712] width 179 height 39
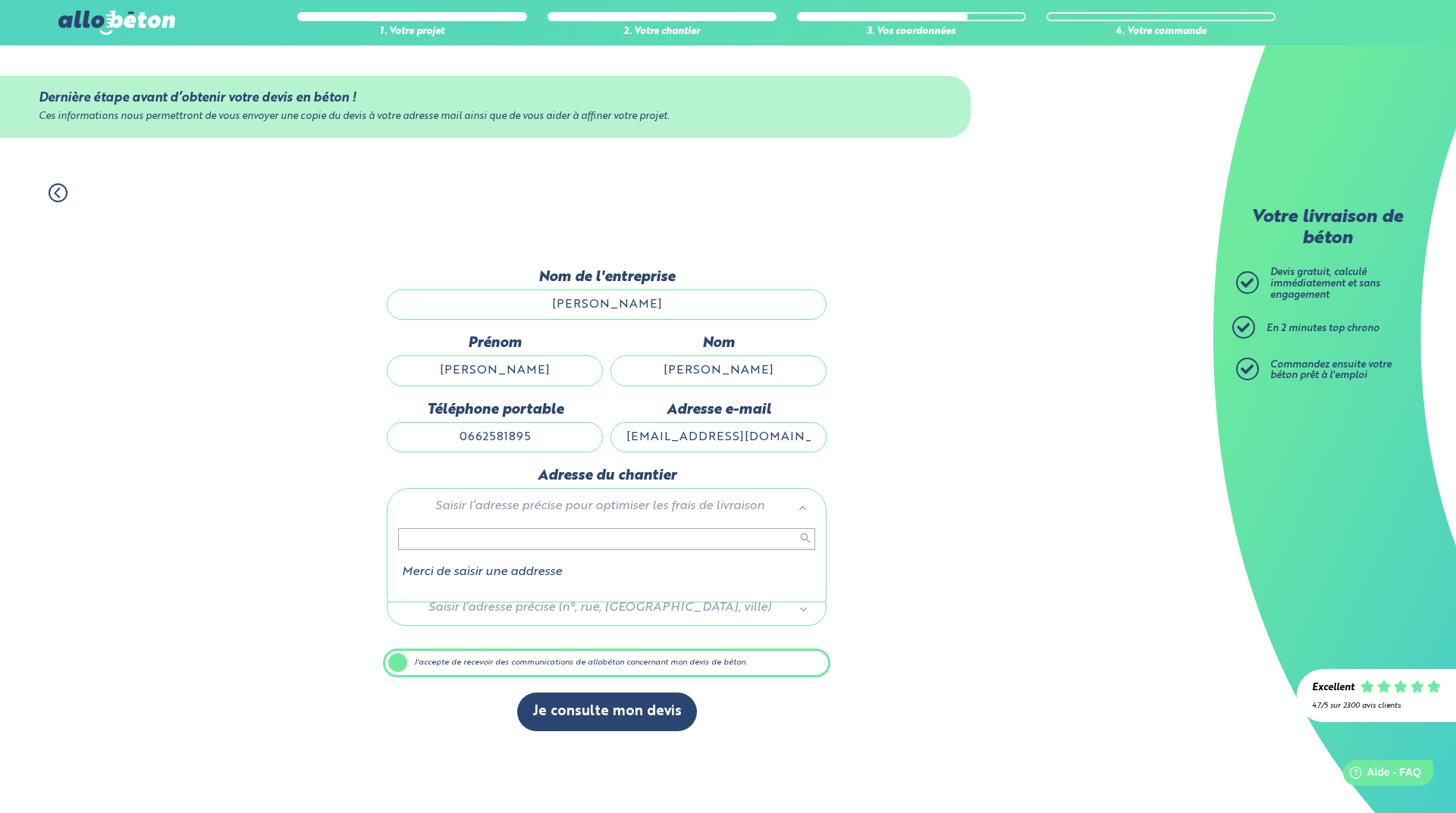
drag, startPoint x: 463, startPoint y: 538, endPoint x: 550, endPoint y: 412, distance: 153.1
click at [548, 426] on body "09 72 55 12 83 Conseils et Appel Gratuits nos produits le béton prêt à l'emploi…" at bounding box center [728, 406] width 1456 height 813
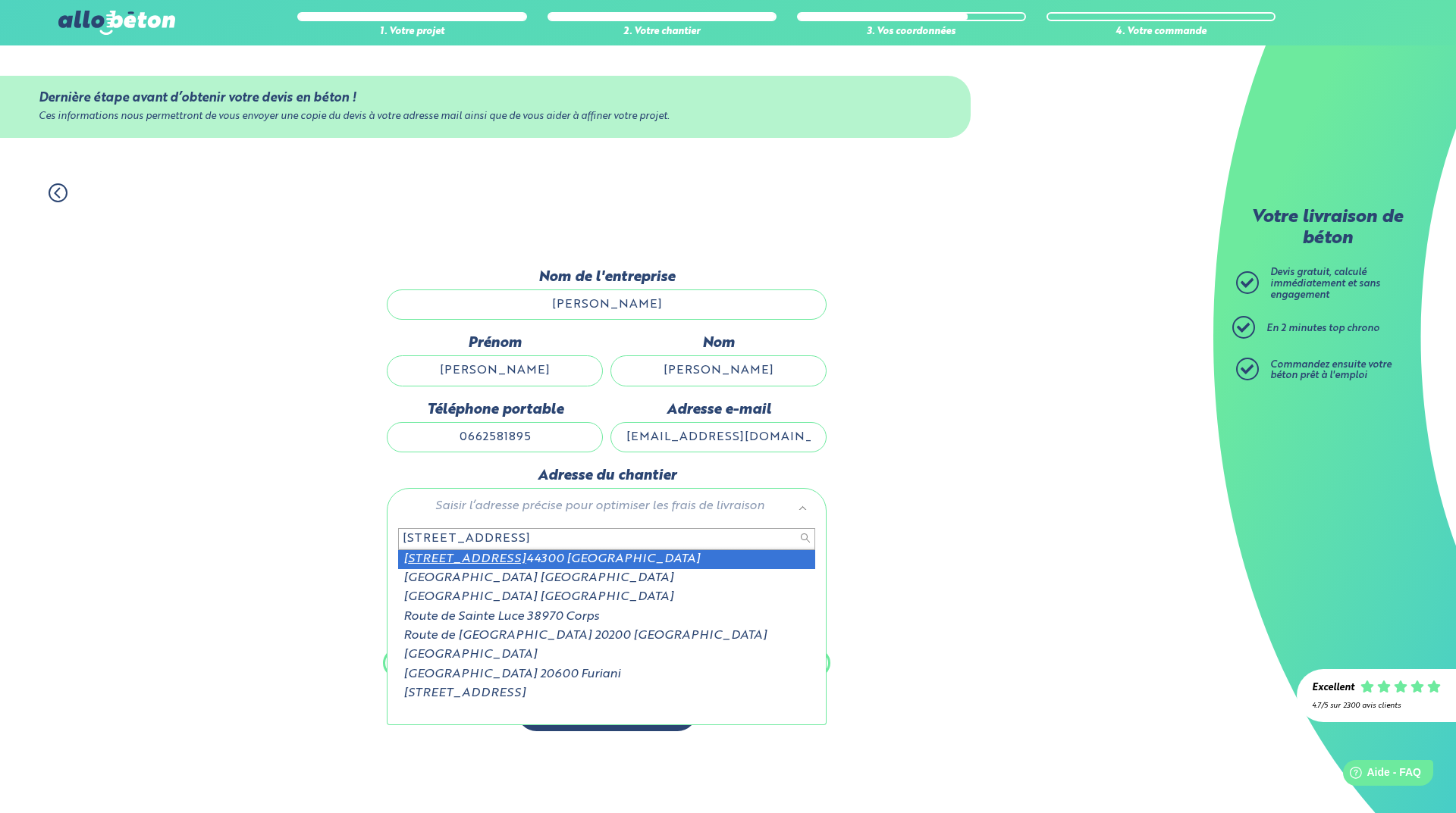
type input "342 route de sainte Luce"
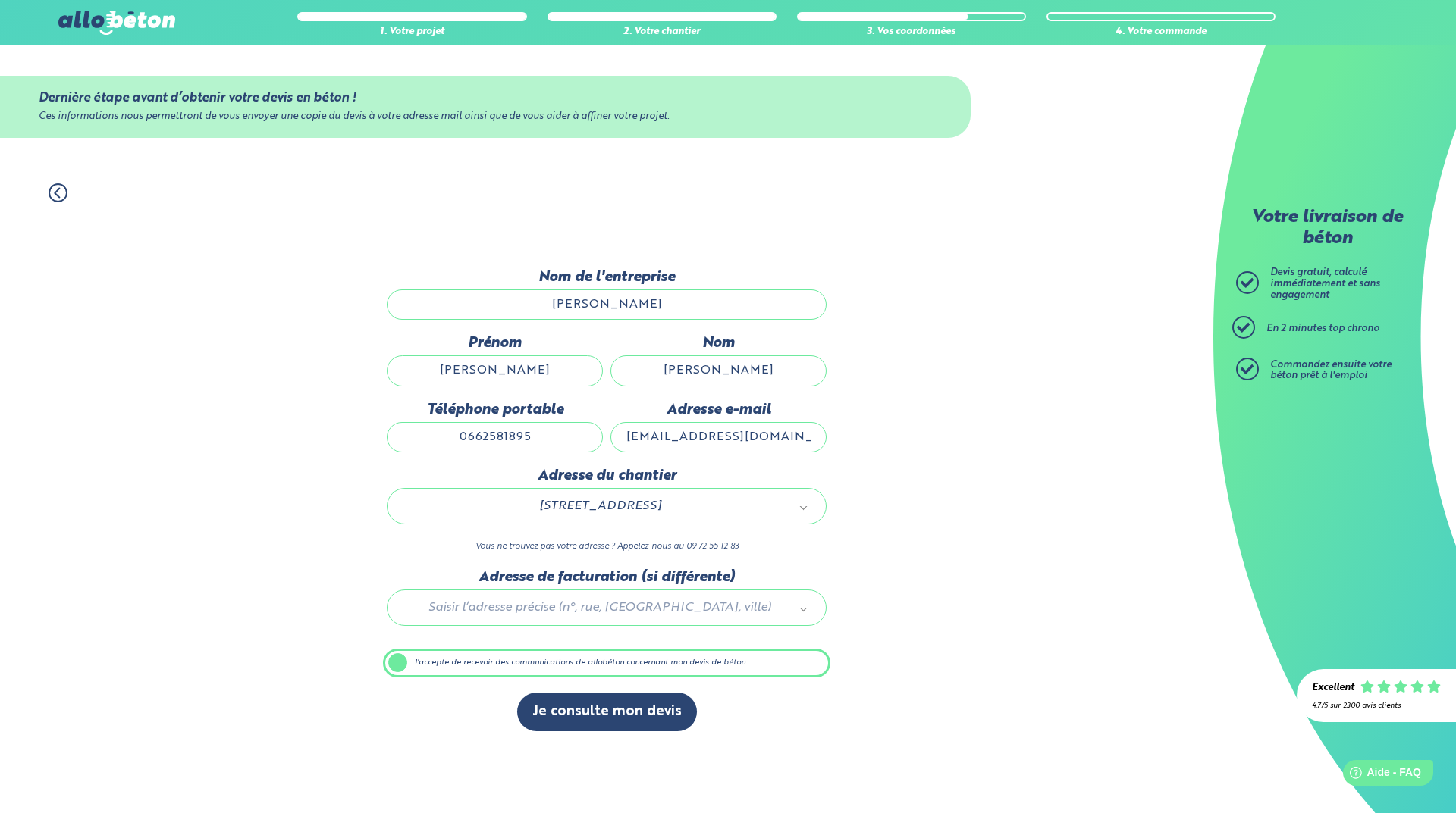
click at [585, 301] on input "THOMAS" at bounding box center [606, 304] width 439 height 30
click at [552, 439] on input "0662581895" at bounding box center [494, 436] width 216 height 30
click at [552, 440] on input "0662581895" at bounding box center [494, 436] width 216 height 30
click at [656, 429] on input "stefthomas@orange.fr" at bounding box center [718, 436] width 216 height 30
click at [52, 189] on icon at bounding box center [58, 193] width 19 height 19
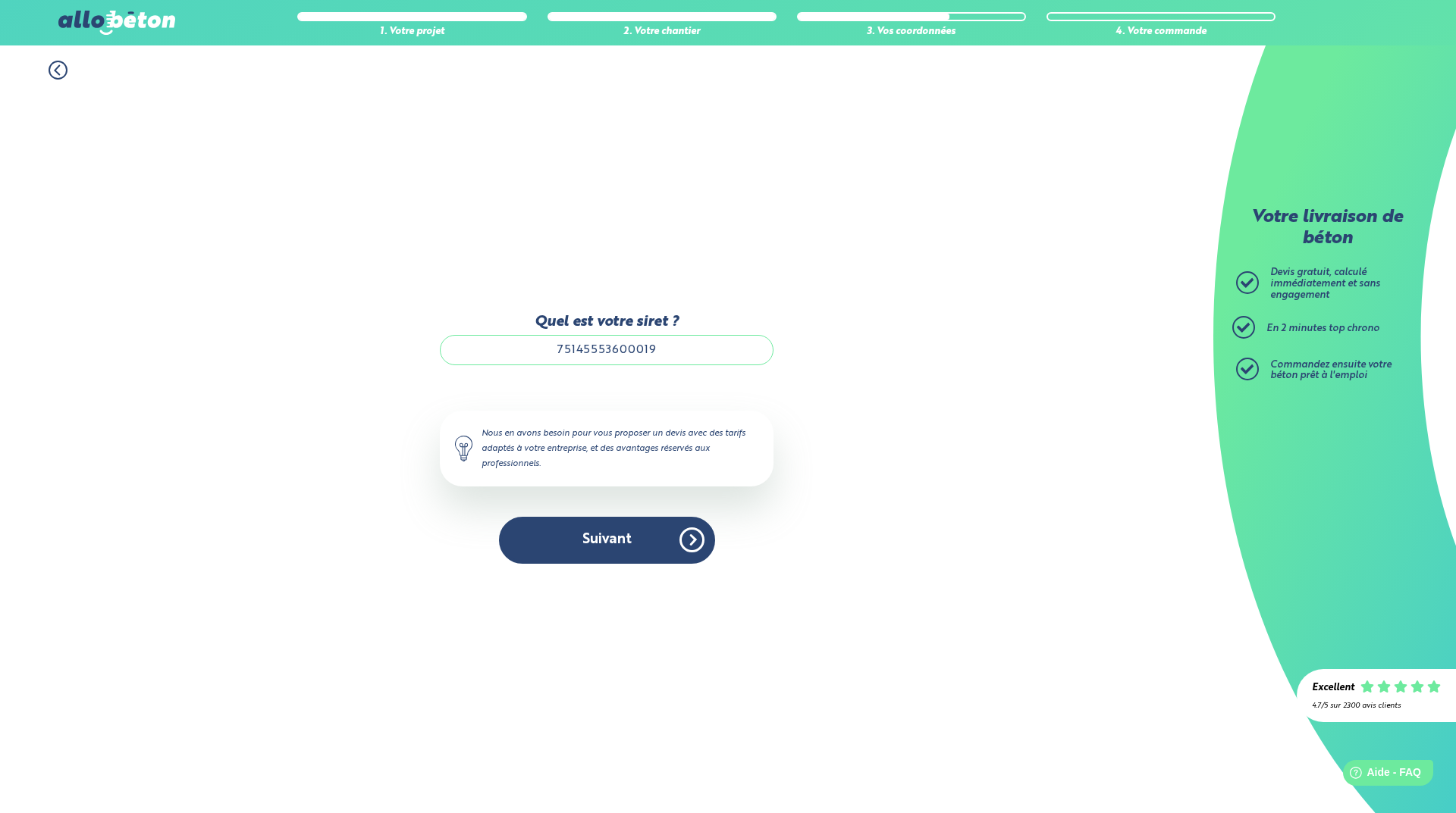
click at [52, 189] on div "1. Votre projet 2. Votre chantier 3. Vos coordonnées 4. Votre commande Quel est…" at bounding box center [606, 429] width 1213 height 768
click at [59, 67] on icon at bounding box center [57, 69] width 5 height 9
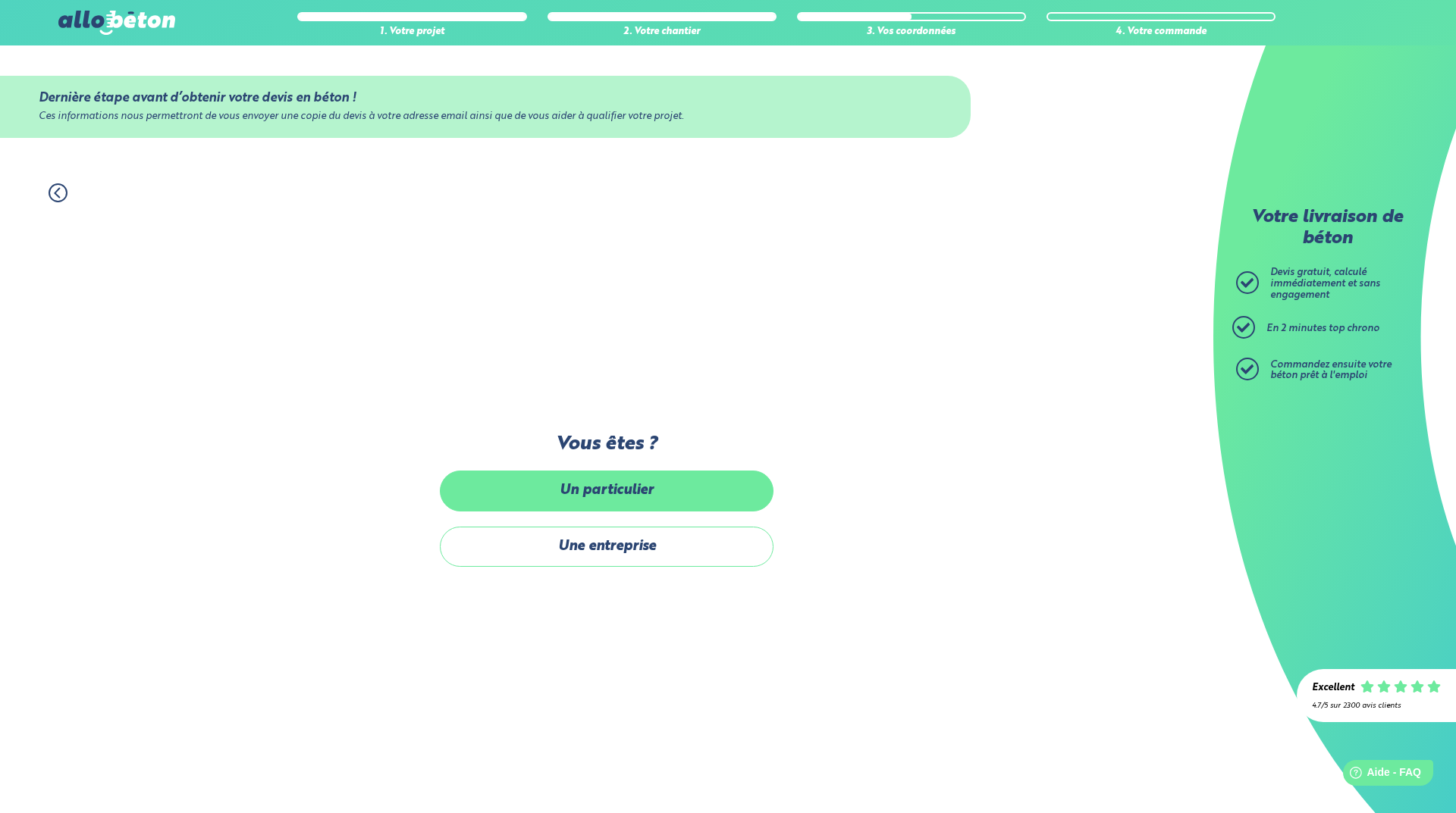
click at [587, 488] on label "Un particulier" at bounding box center [606, 491] width 333 height 40
click at [0, 0] on input "Un particulier" at bounding box center [0, 0] width 0 height 0
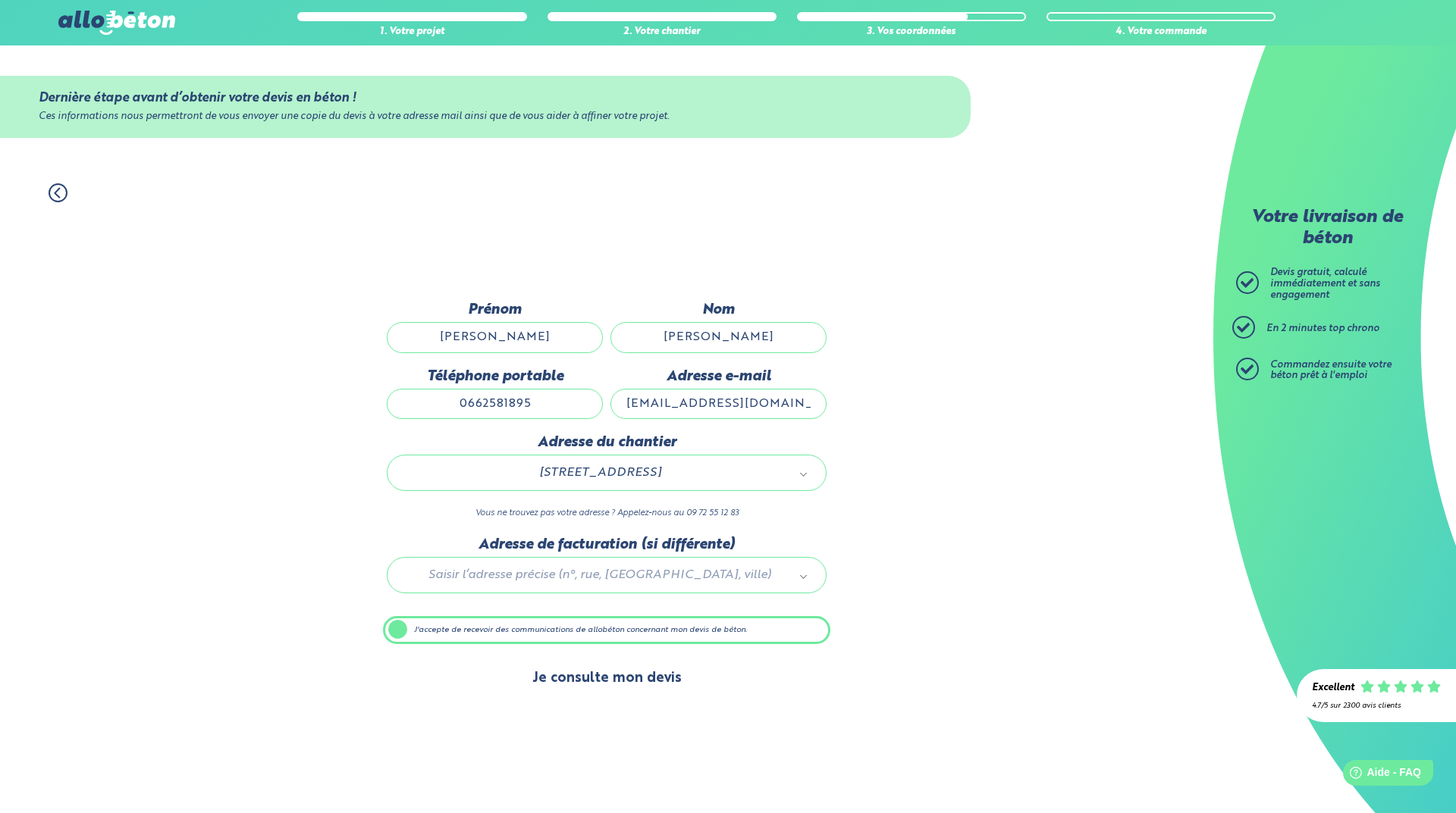
click at [571, 677] on button "Je consulte mon devis" at bounding box center [607, 678] width 179 height 39
click at [637, 685] on button "Je consulte mon devis" at bounding box center [607, 678] width 179 height 39
click at [400, 633] on label "J'accepte de recevoir des communications de allobéton concernant mon devis de b…" at bounding box center [606, 631] width 447 height 29
click at [0, 0] on input "J'accepte de recevoir des communications de allobéton concernant mon devis de b…" at bounding box center [0, 0] width 0 height 0
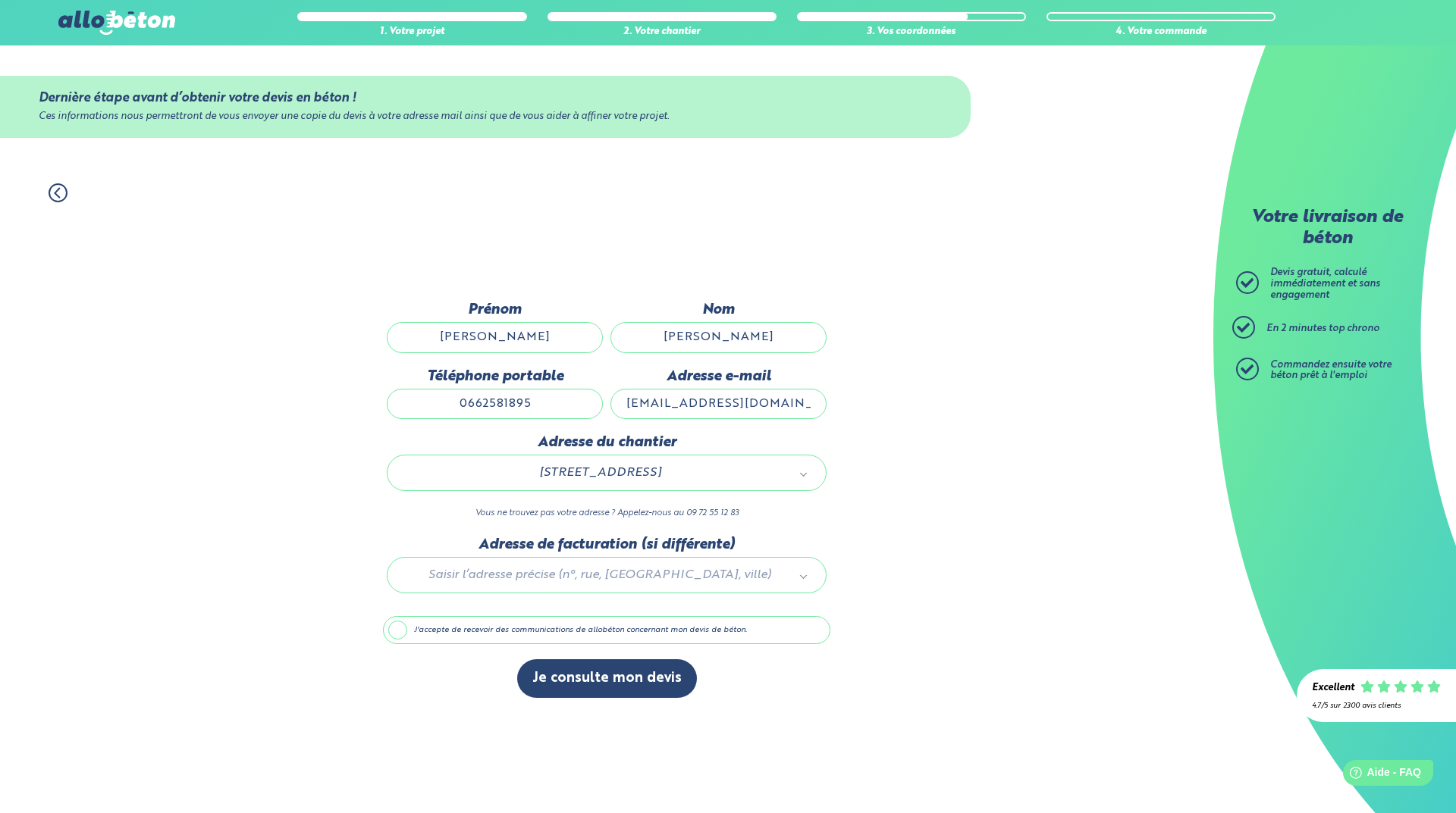
click at [400, 633] on label "J'accepte de recevoir des communications de allobéton concernant mon devis de b…" at bounding box center [606, 631] width 447 height 29
click at [0, 0] on input "J'accepte de recevoir des communications de allobéton concernant mon devis de b…" at bounding box center [0, 0] width 0 height 0
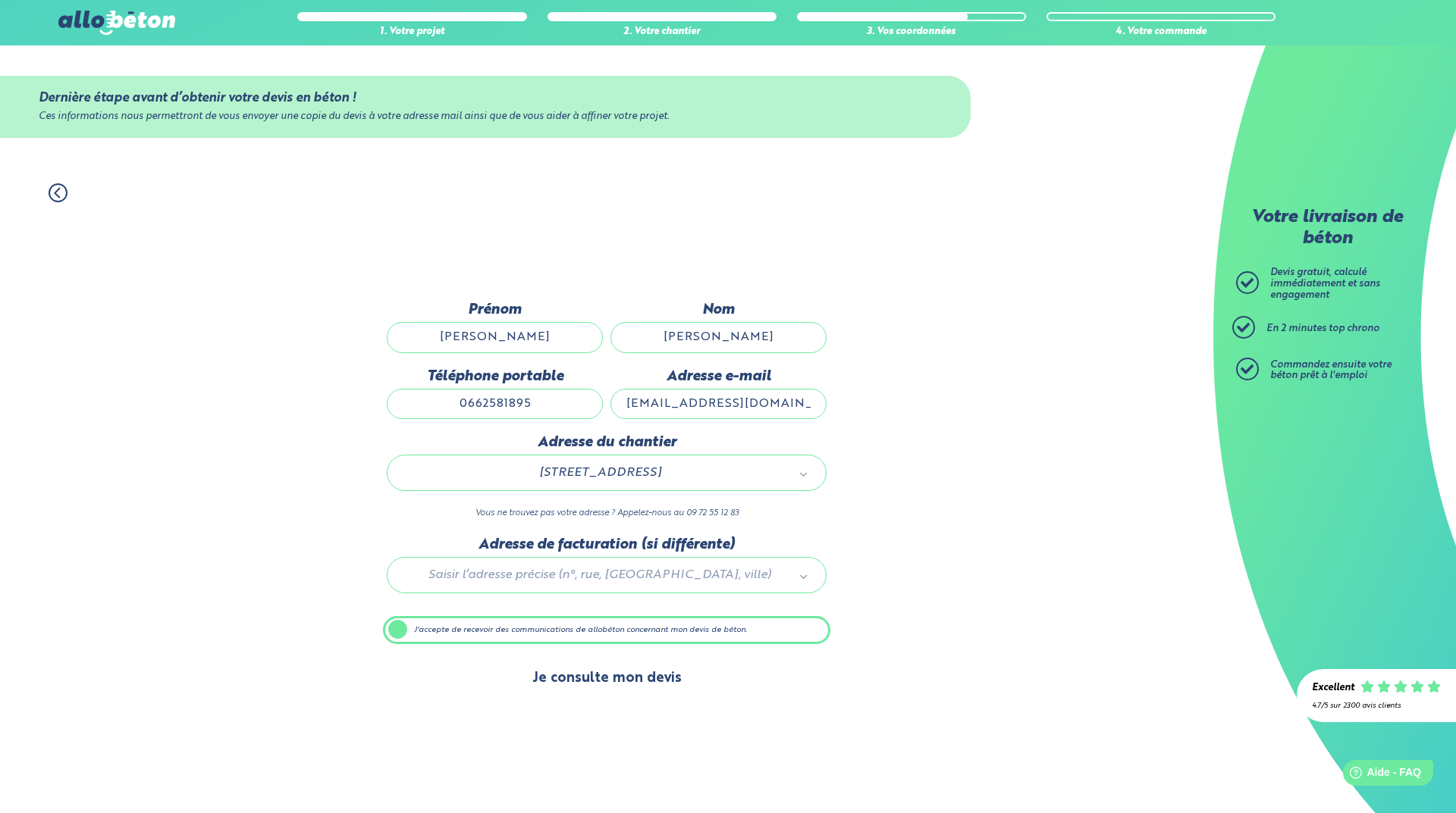
click at [592, 682] on button "Je consulte mon devis" at bounding box center [607, 678] width 179 height 39
click at [610, 677] on button "Je consulte mon devis" at bounding box center [607, 678] width 179 height 39
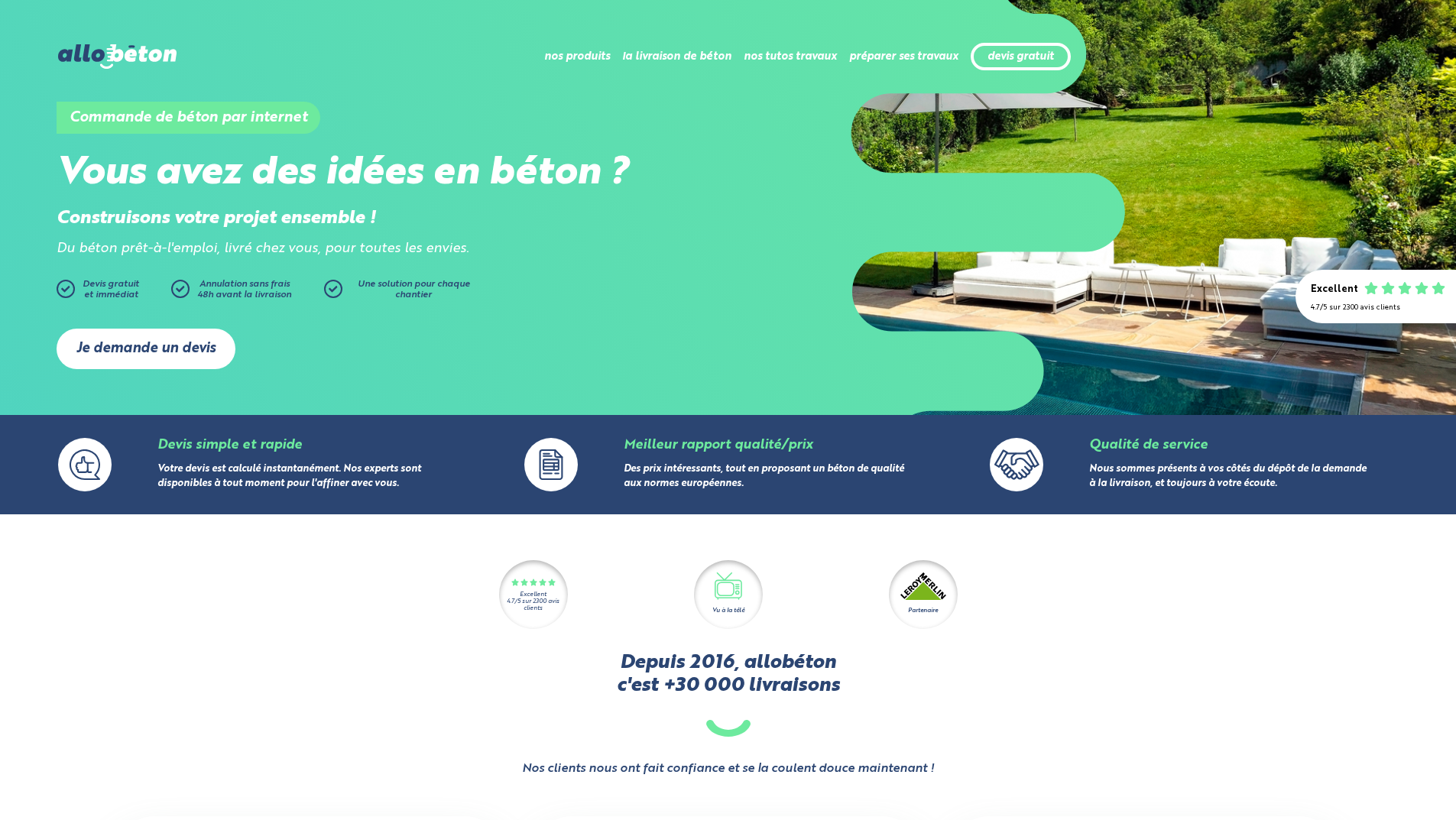
click at [120, 342] on link "Je demande un devis" at bounding box center [146, 349] width 179 height 41
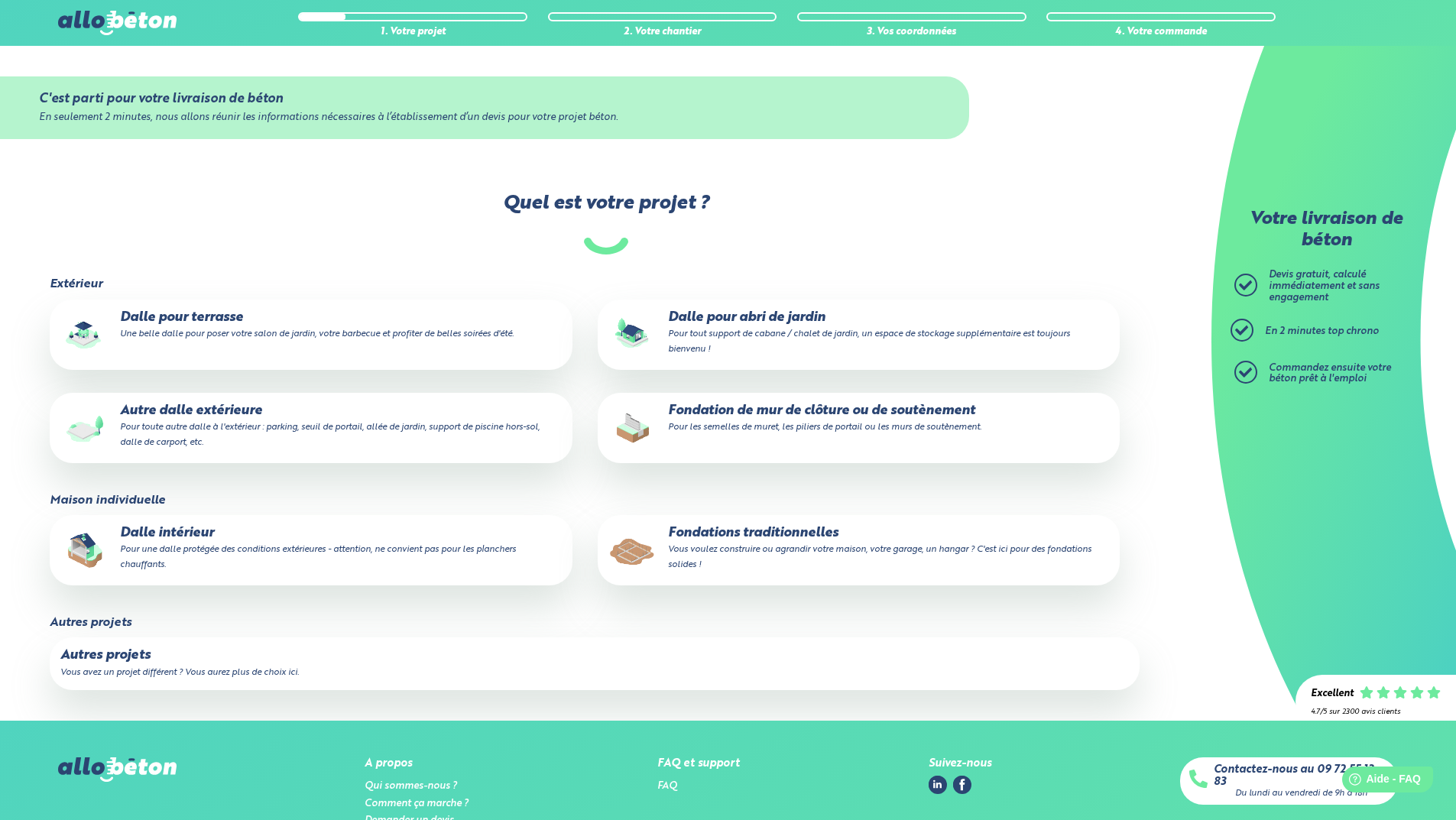
click at [757, 542] on p "Fondations traditionnelles Vous voulez construire ou agrandir votre maison, vot…" at bounding box center [858, 549] width 500 height 47
click at [0, 0] on input "Fondations traditionnelles Vous voulez construire ou agrandir votre maison, vot…" at bounding box center [0, 0] width 0 height 0
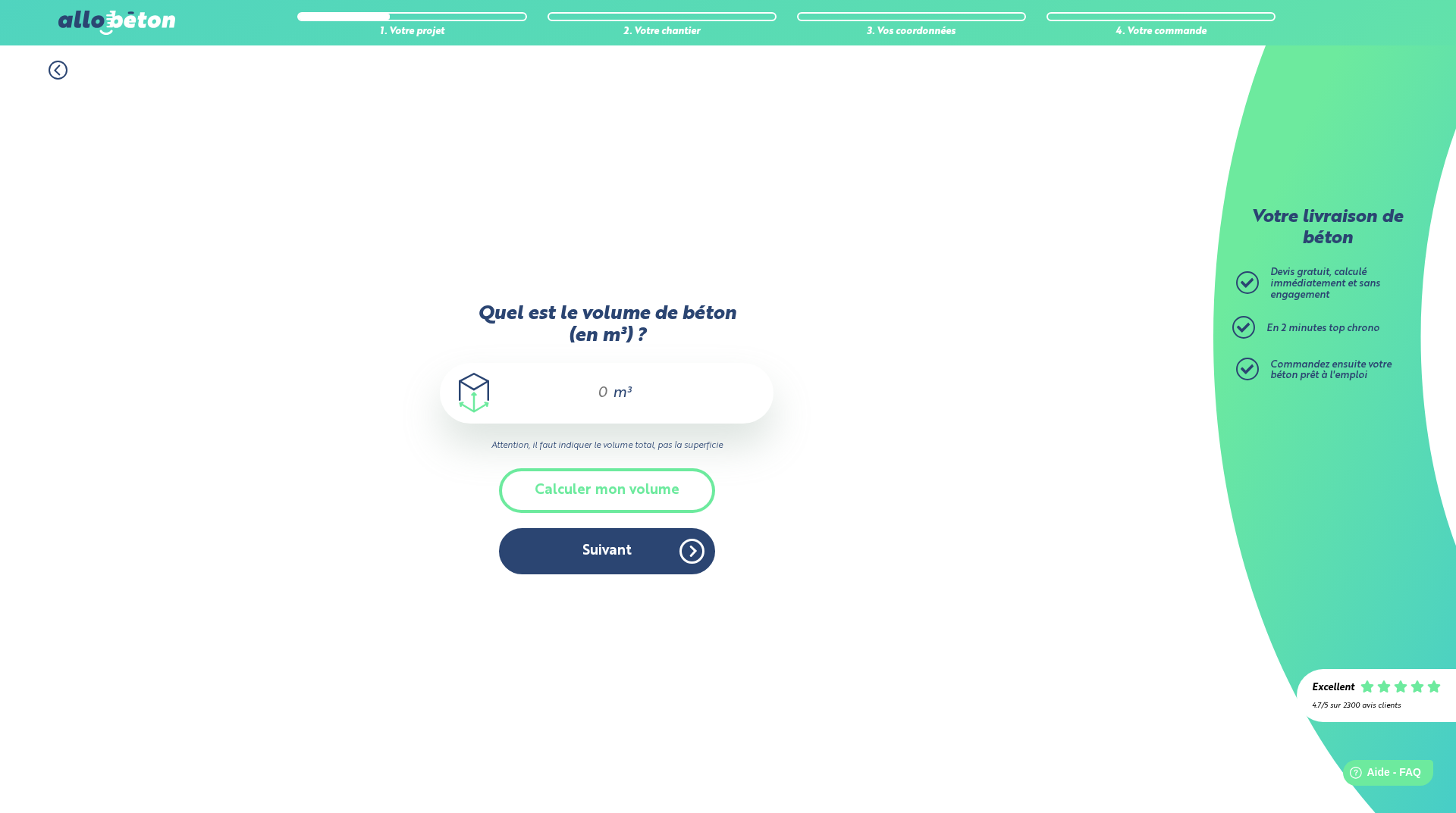
click at [603, 395] on input "Quel est le volume de béton (en m³) ?" at bounding box center [596, 393] width 26 height 18
type input "9.2"
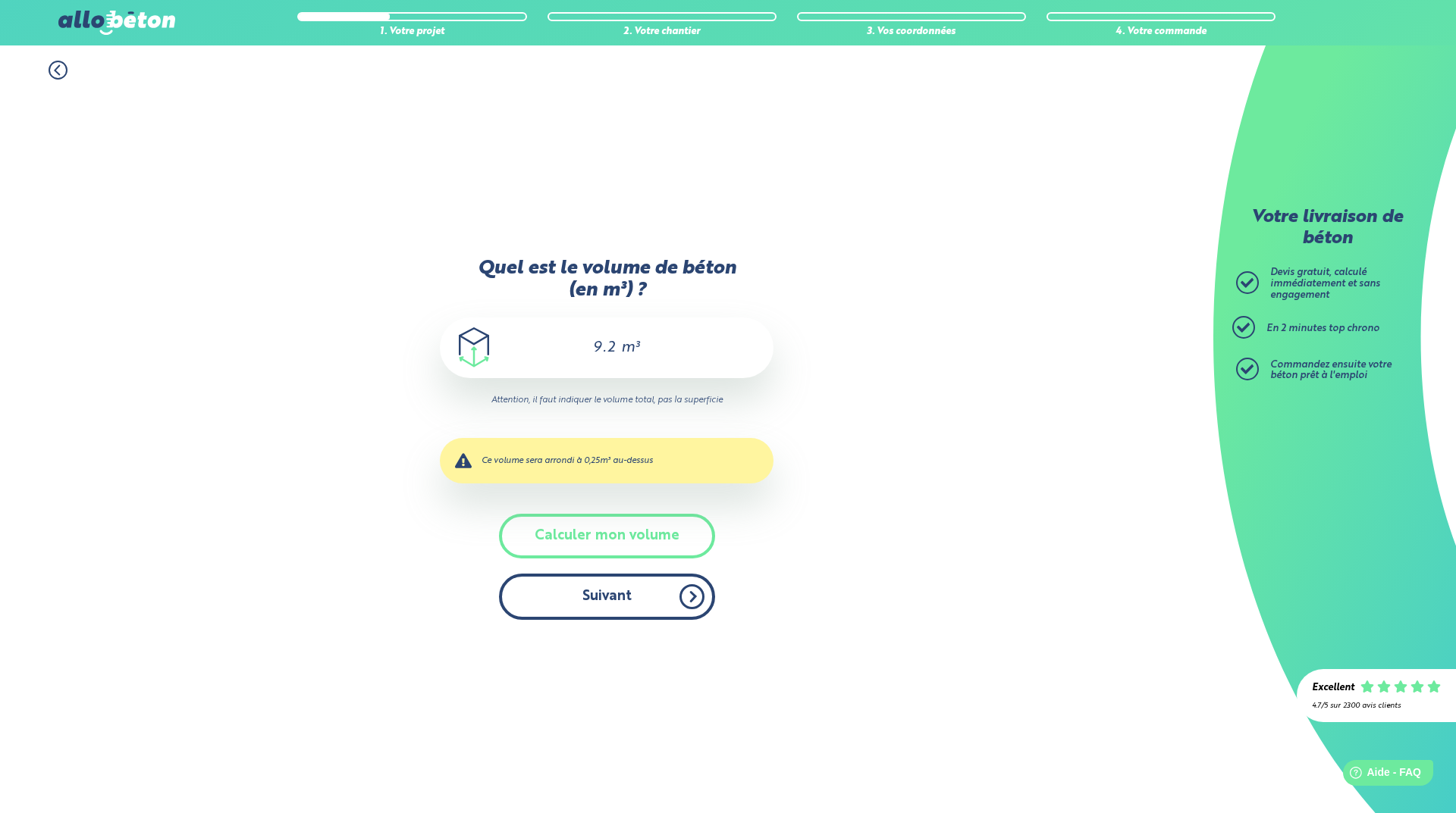
click at [604, 591] on button "Suivant" at bounding box center [607, 597] width 216 height 46
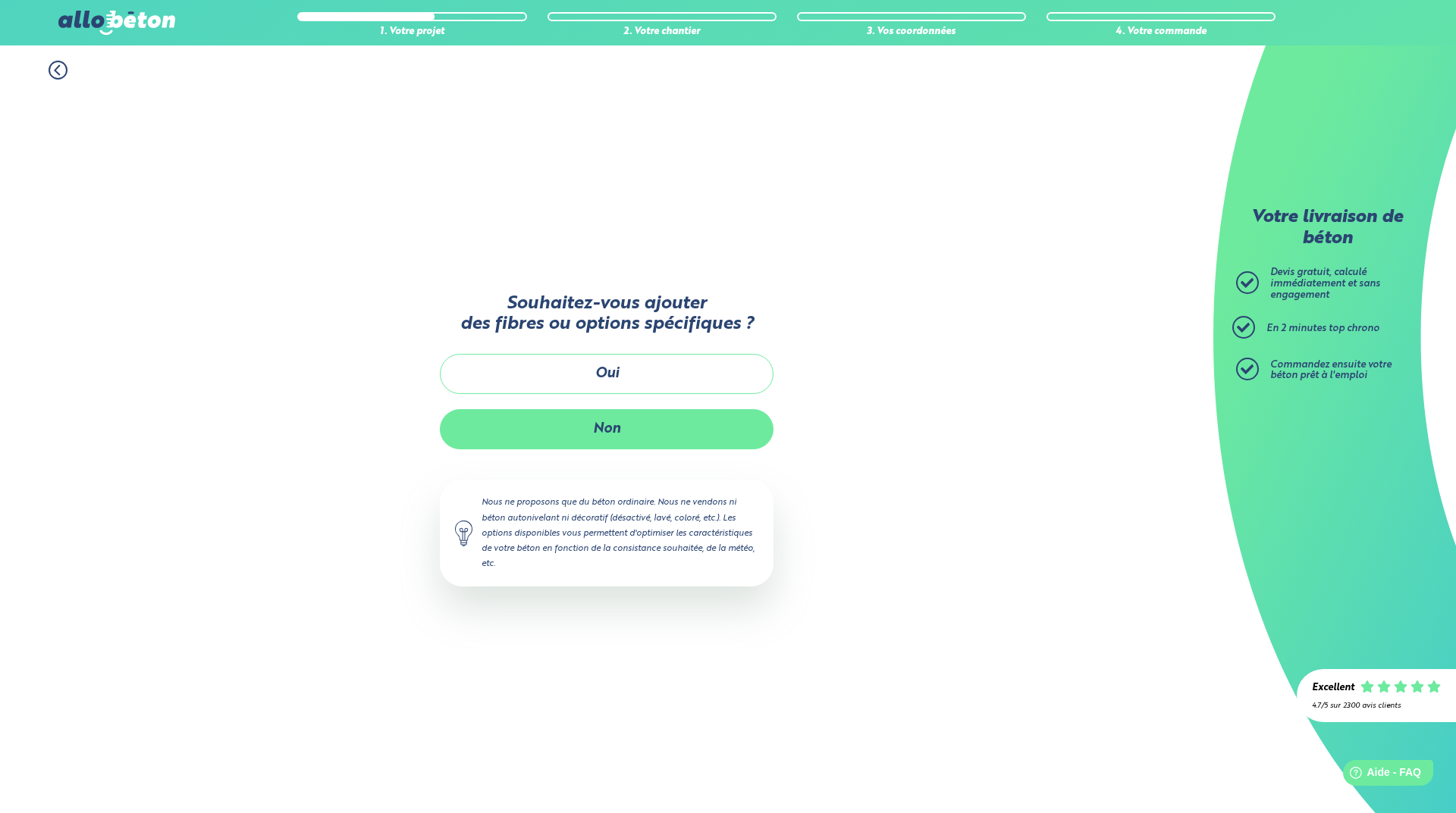
click at [610, 420] on button "Non" at bounding box center [606, 430] width 333 height 40
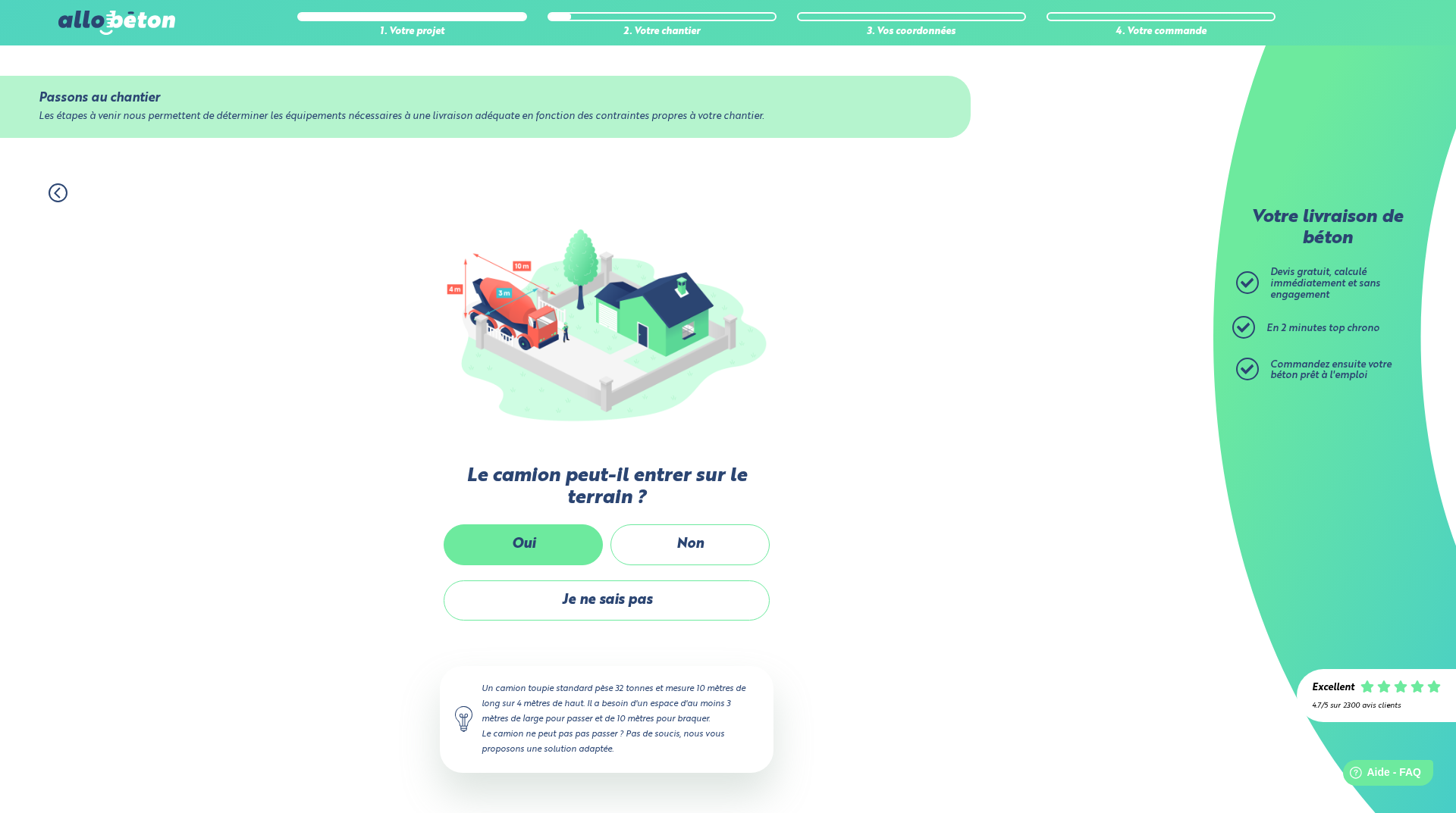
click at [553, 546] on label "Oui" at bounding box center [522, 544] width 159 height 40
click at [0, 0] on input "Oui" at bounding box center [0, 0] width 0 height 0
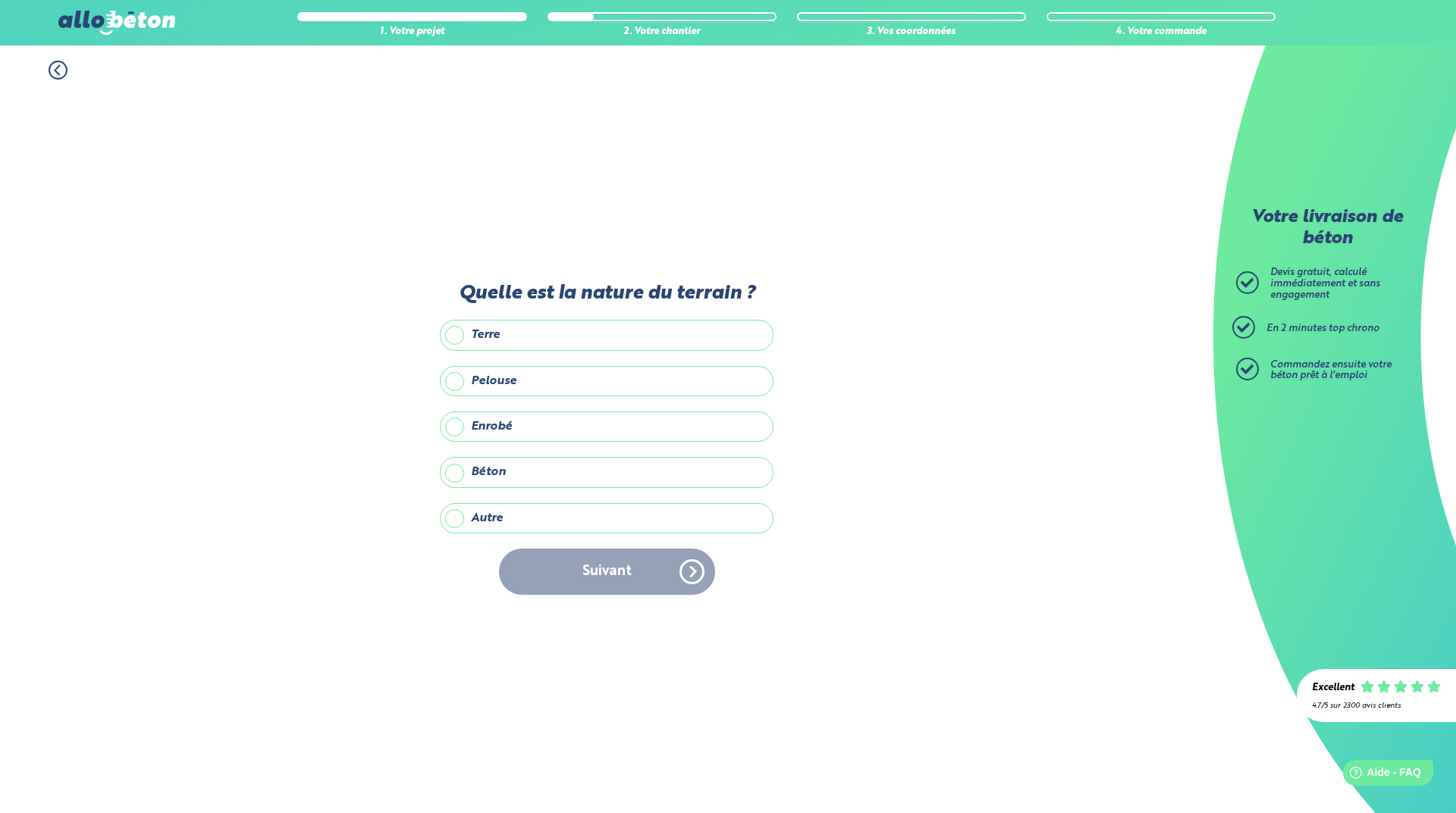
click at [451, 426] on label "Enrobé" at bounding box center [606, 426] width 333 height 30
click at [0, 0] on input "Enrobé" at bounding box center [0, 0] width 0 height 0
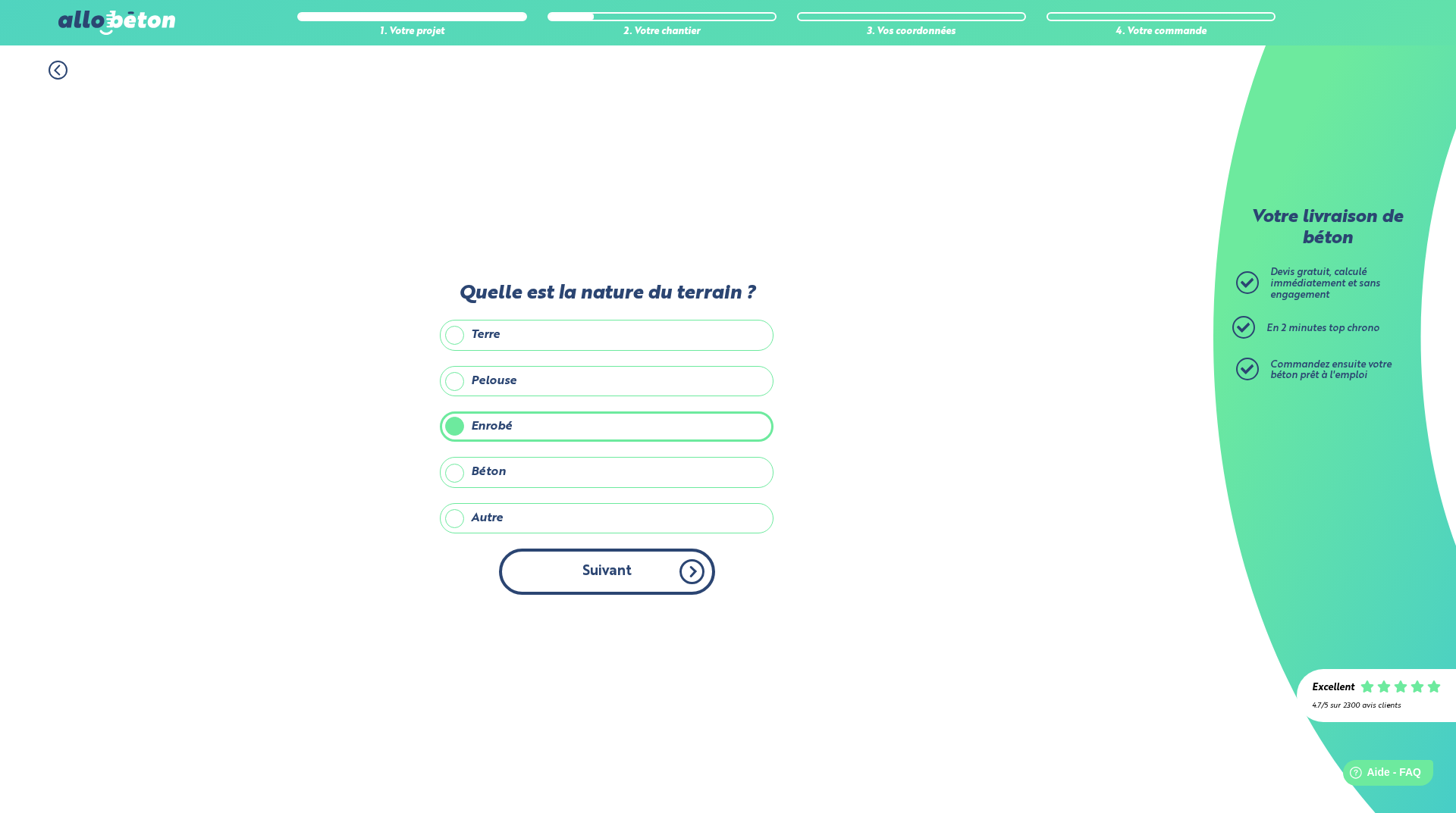
click at [617, 571] on button "Suivant" at bounding box center [607, 572] width 216 height 46
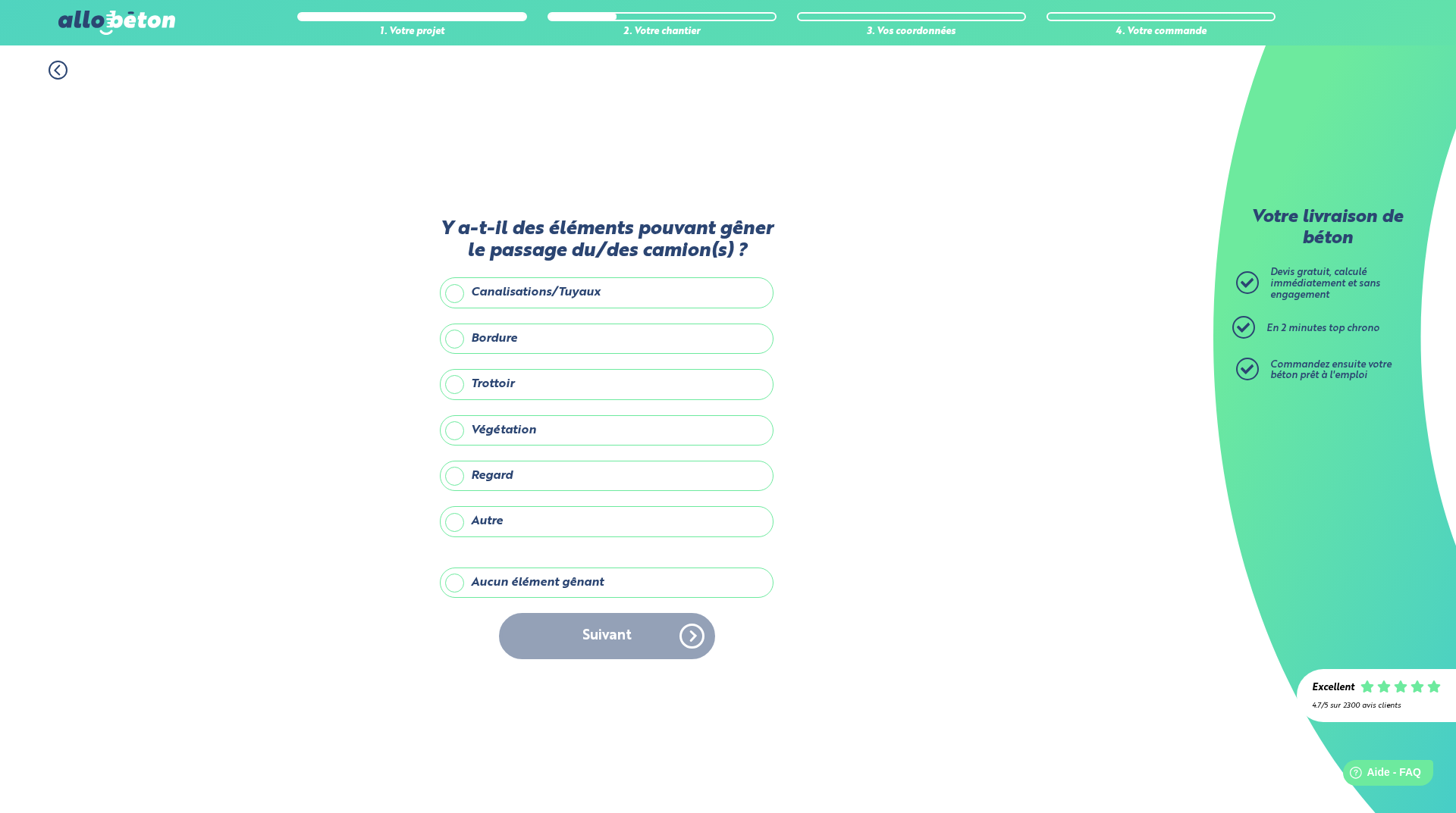
click at [455, 579] on label "Aucun élément gênant" at bounding box center [606, 582] width 333 height 30
click at [0, 0] on input "Aucun élément gênant" at bounding box center [0, 0] width 0 height 0
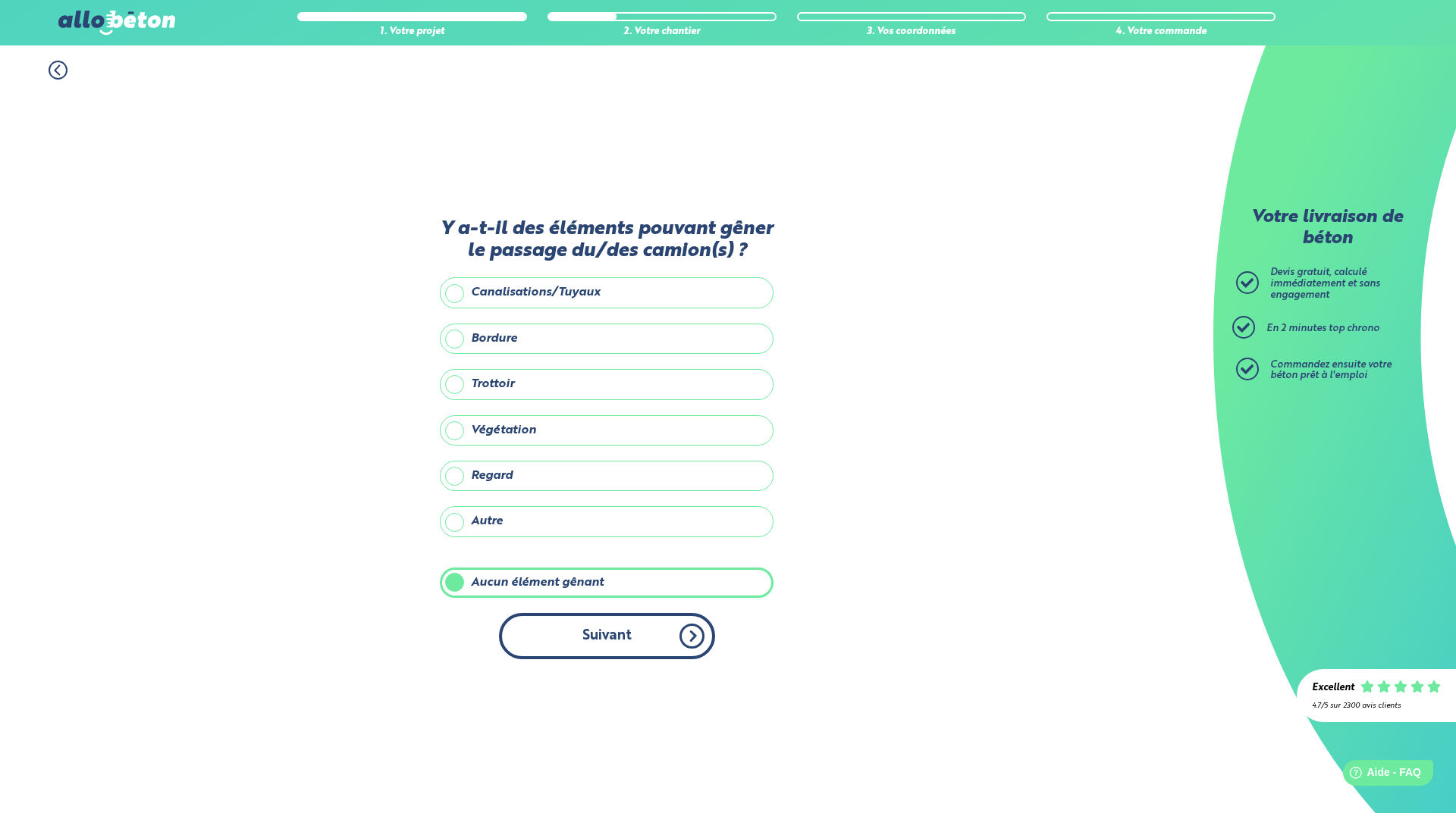
click at [599, 637] on button "Suivant" at bounding box center [607, 637] width 216 height 46
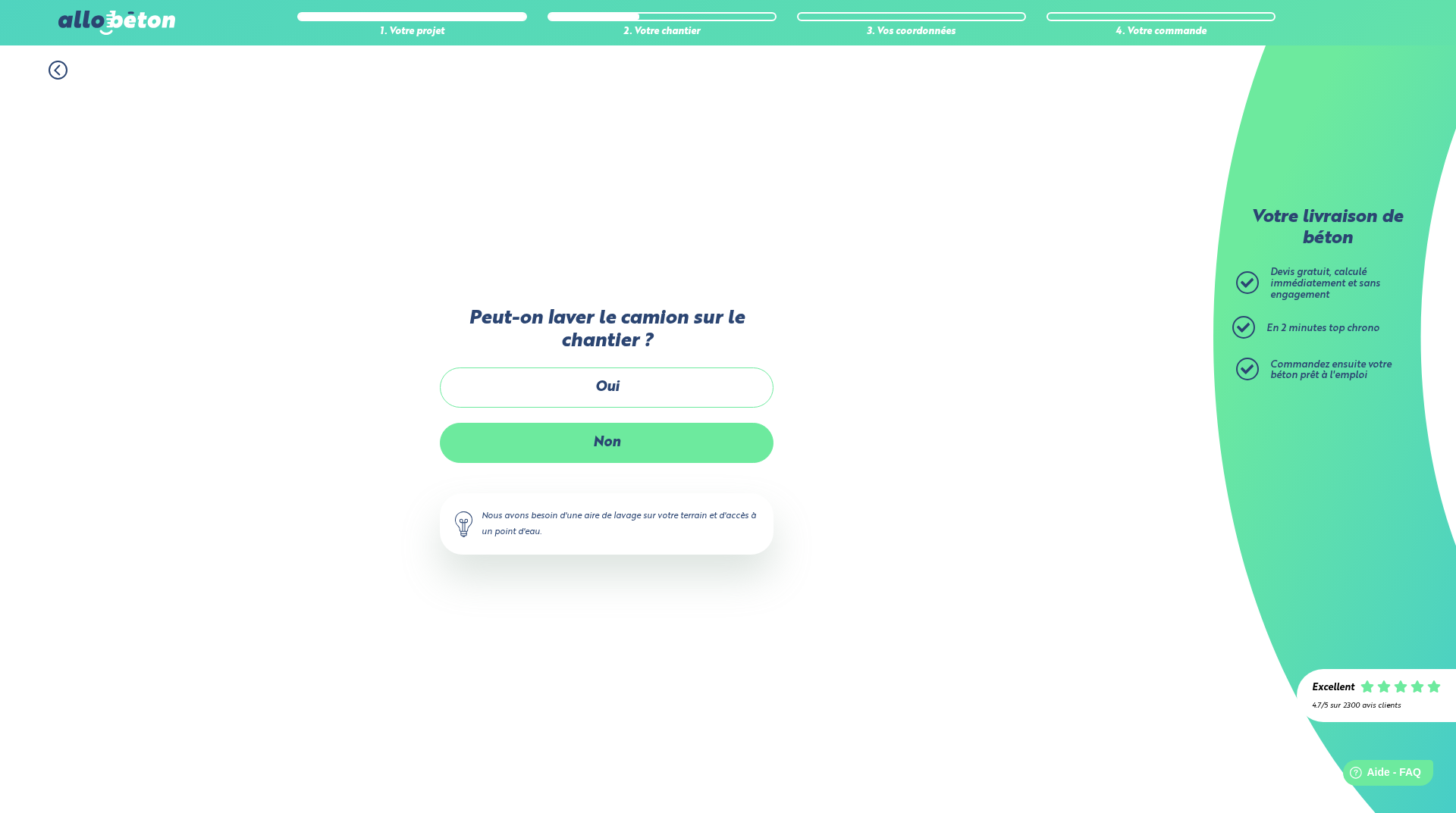
click at [614, 432] on label "Non" at bounding box center [606, 443] width 333 height 40
click at [0, 0] on input "Non" at bounding box center [0, 0] width 0 height 0
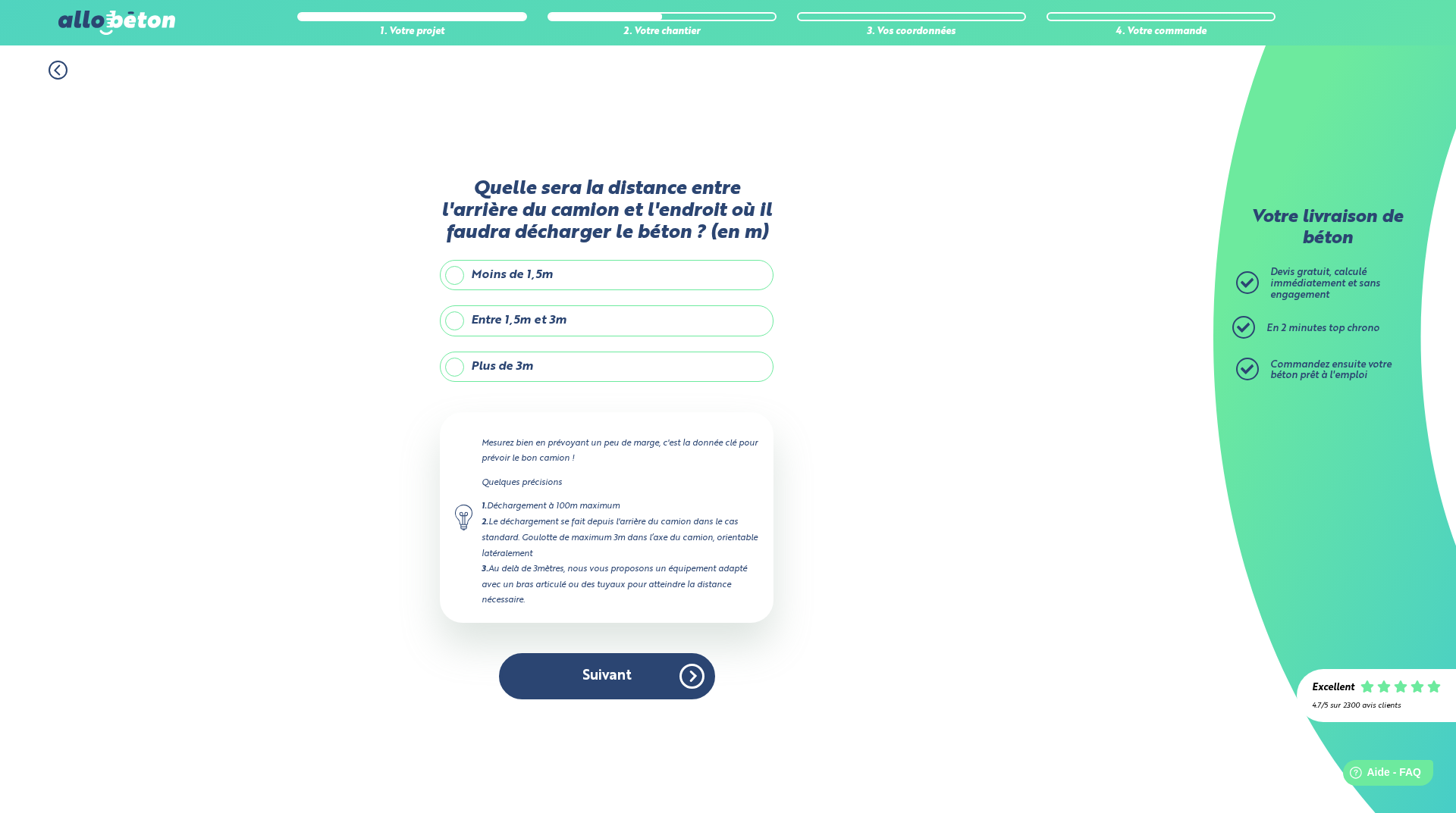
click at [455, 315] on label "Entre 1,5m et 3m" at bounding box center [606, 320] width 333 height 30
click at [0, 0] on input "Entre 1,5m et 3m" at bounding box center [0, 0] width 0 height 0
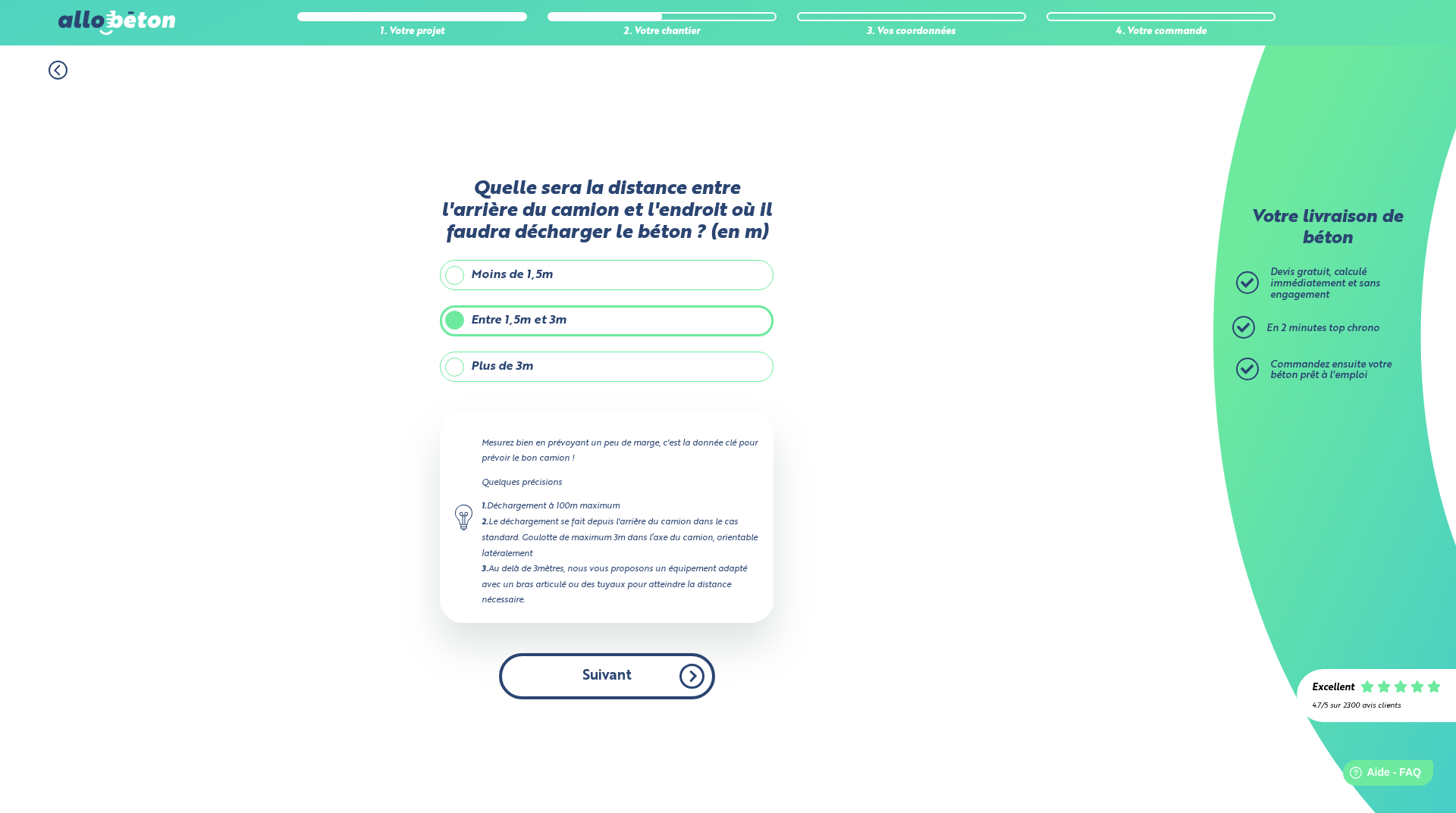
click at [602, 684] on button "Suivant" at bounding box center [607, 676] width 216 height 46
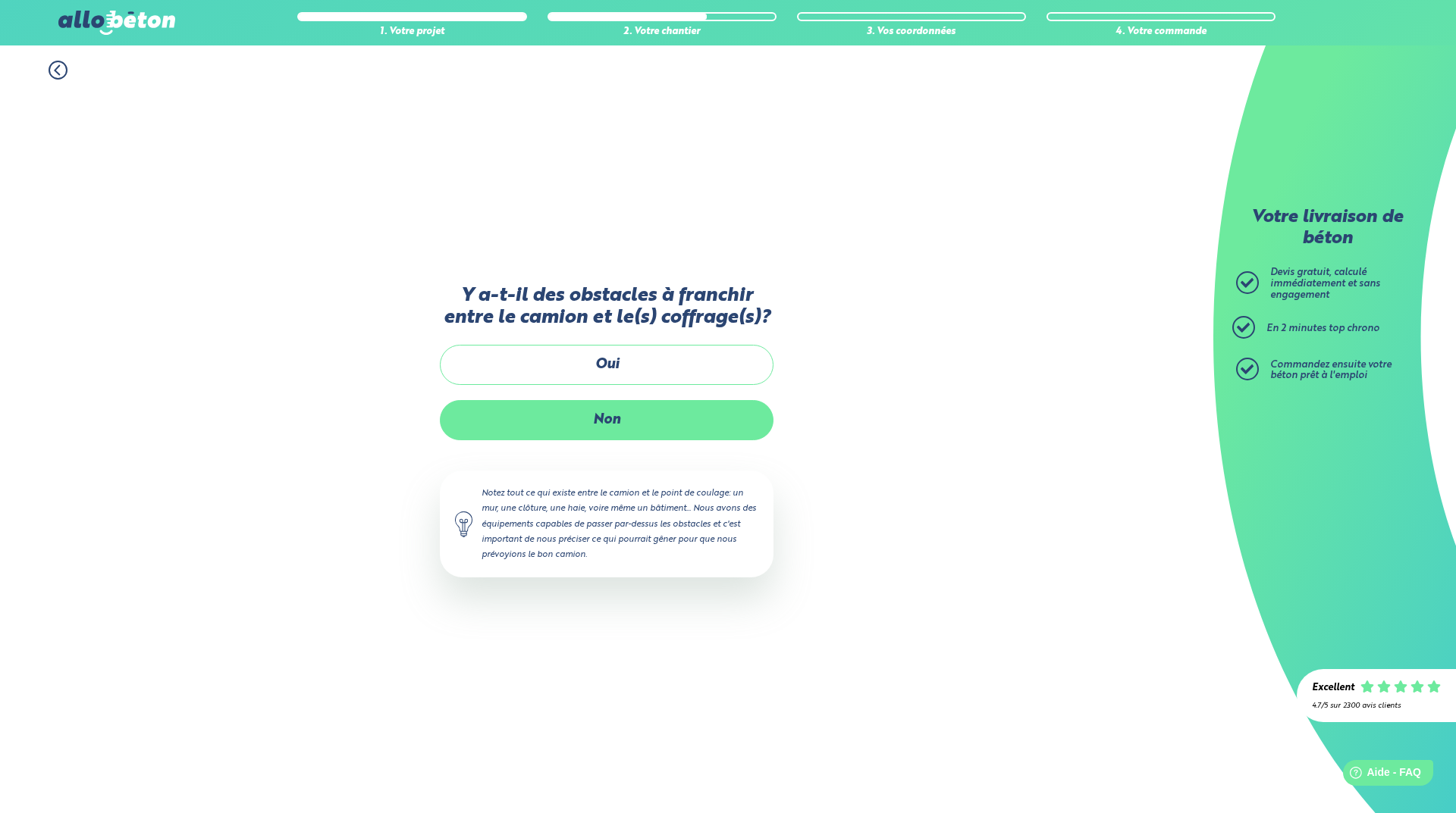
click at [612, 421] on label "Non" at bounding box center [606, 420] width 333 height 40
click at [0, 0] on input "Non" at bounding box center [0, 0] width 0 height 0
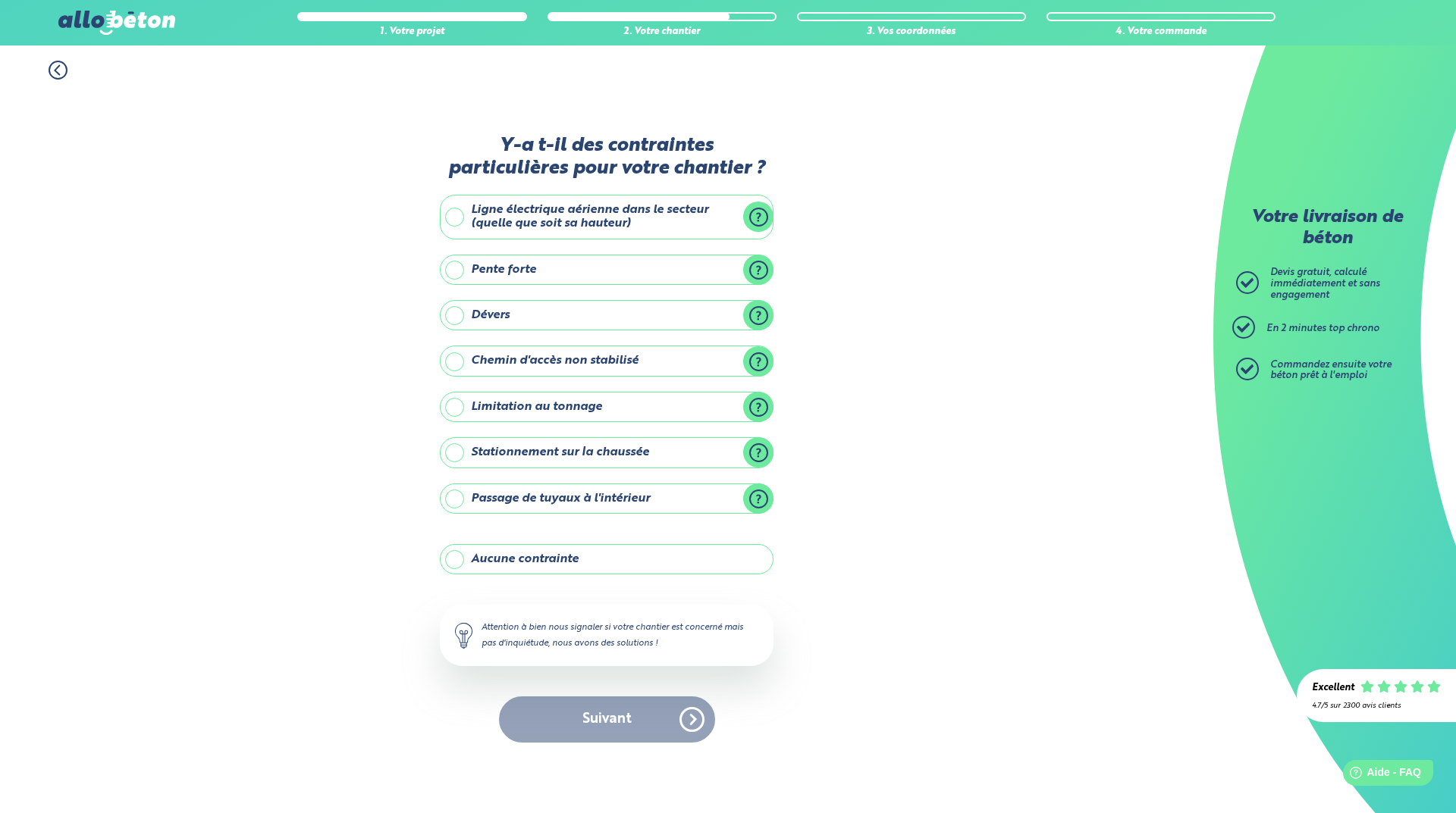
click at [454, 560] on label "Aucune contrainte" at bounding box center [606, 559] width 333 height 30
click at [0, 0] on input "Aucune contrainte" at bounding box center [0, 0] width 0 height 0
click at [600, 720] on button "Suivant" at bounding box center [607, 720] width 216 height 46
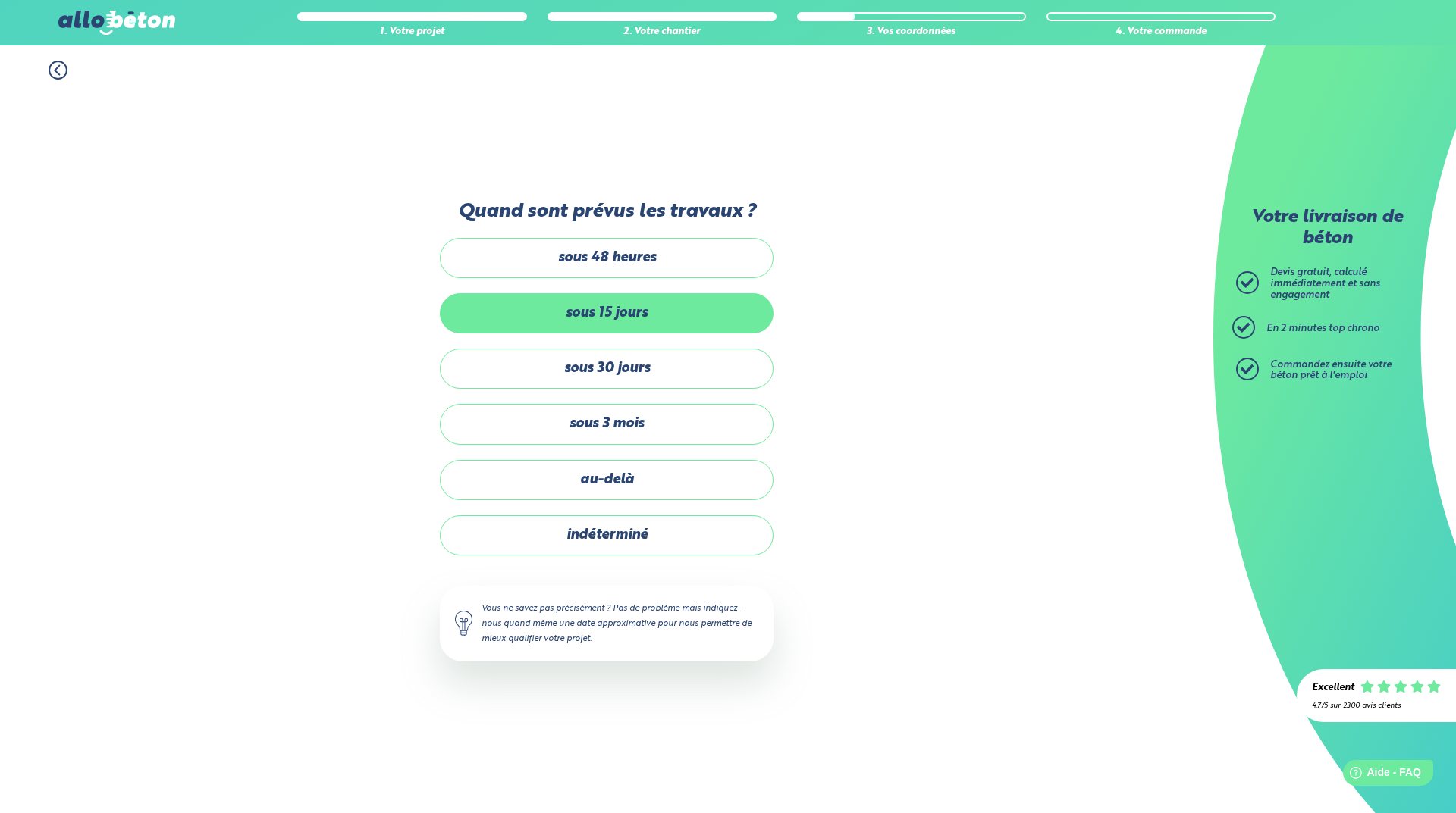
click at [614, 308] on label "sous 15 jours" at bounding box center [606, 313] width 333 height 40
click at [0, 0] on input "sous 15 jours" at bounding box center [0, 0] width 0 height 0
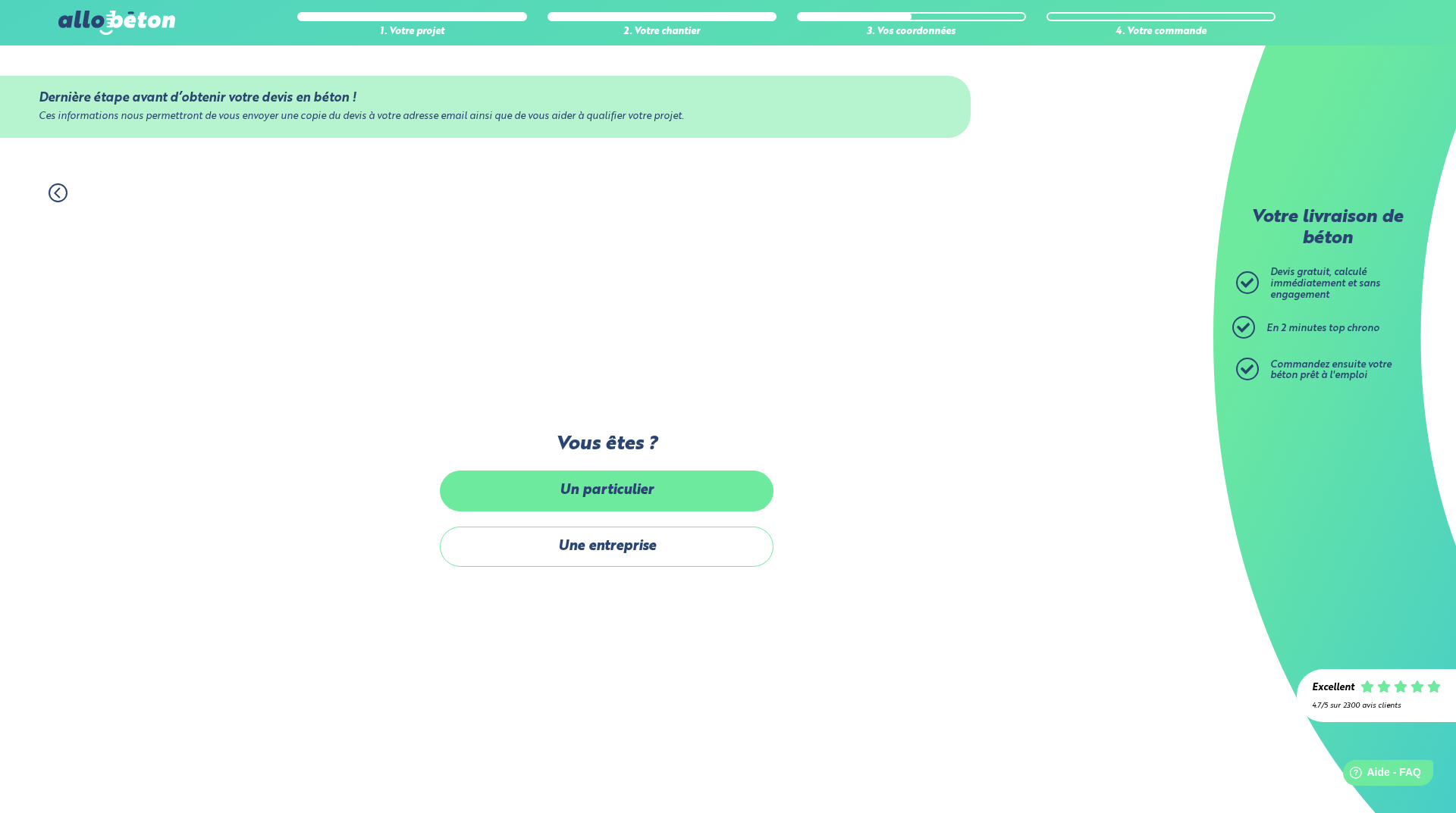
click at [582, 499] on label "Un particulier" at bounding box center [606, 491] width 333 height 40
click at [0, 0] on input "Un particulier" at bounding box center [0, 0] width 0 height 0
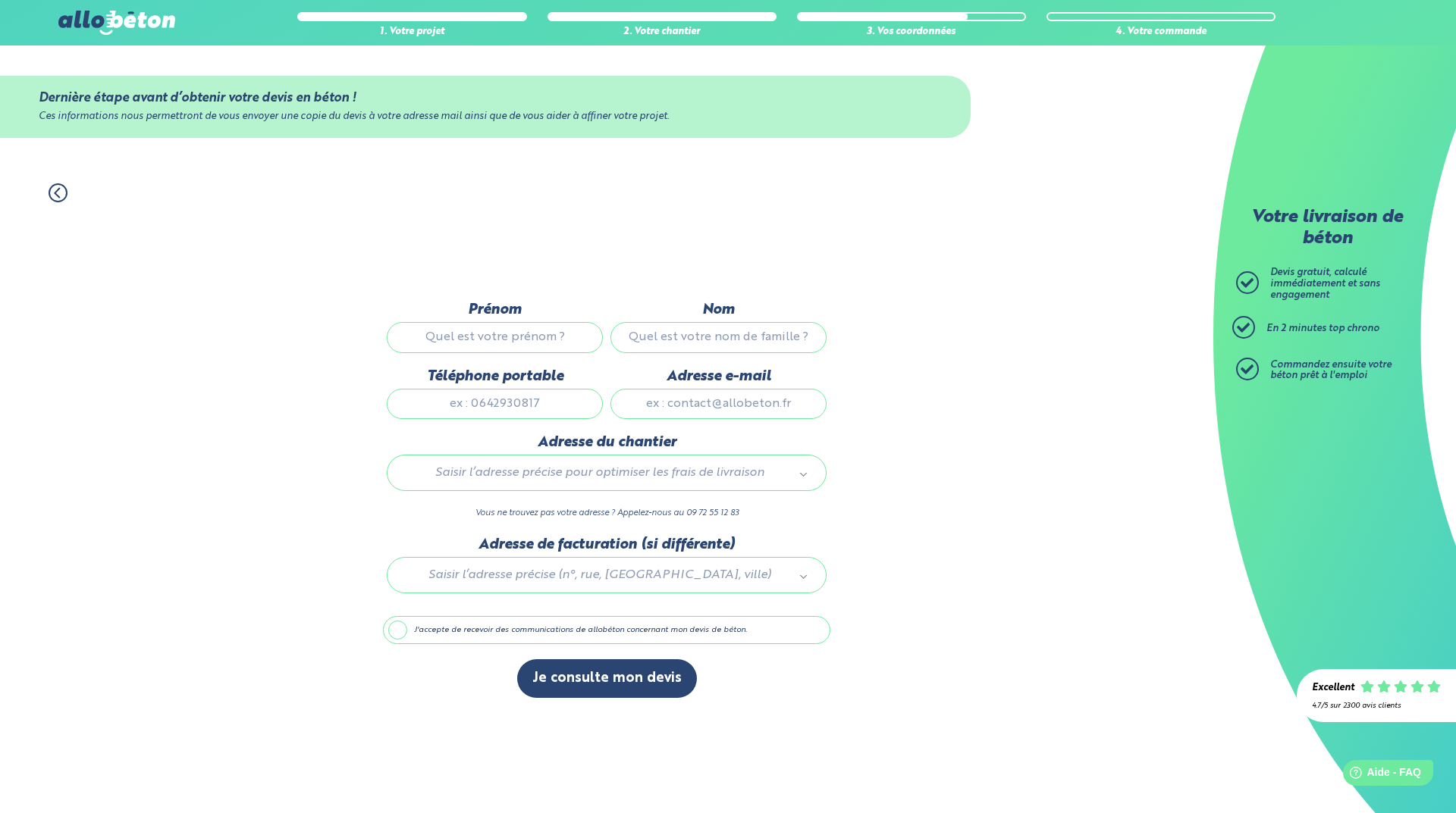
click at [505, 332] on input "Prénom" at bounding box center [494, 336] width 216 height 30
type input "THOMAS"
type input "Stéphane"
type input "0662581895"
type input "stefthomas@orange.fr"
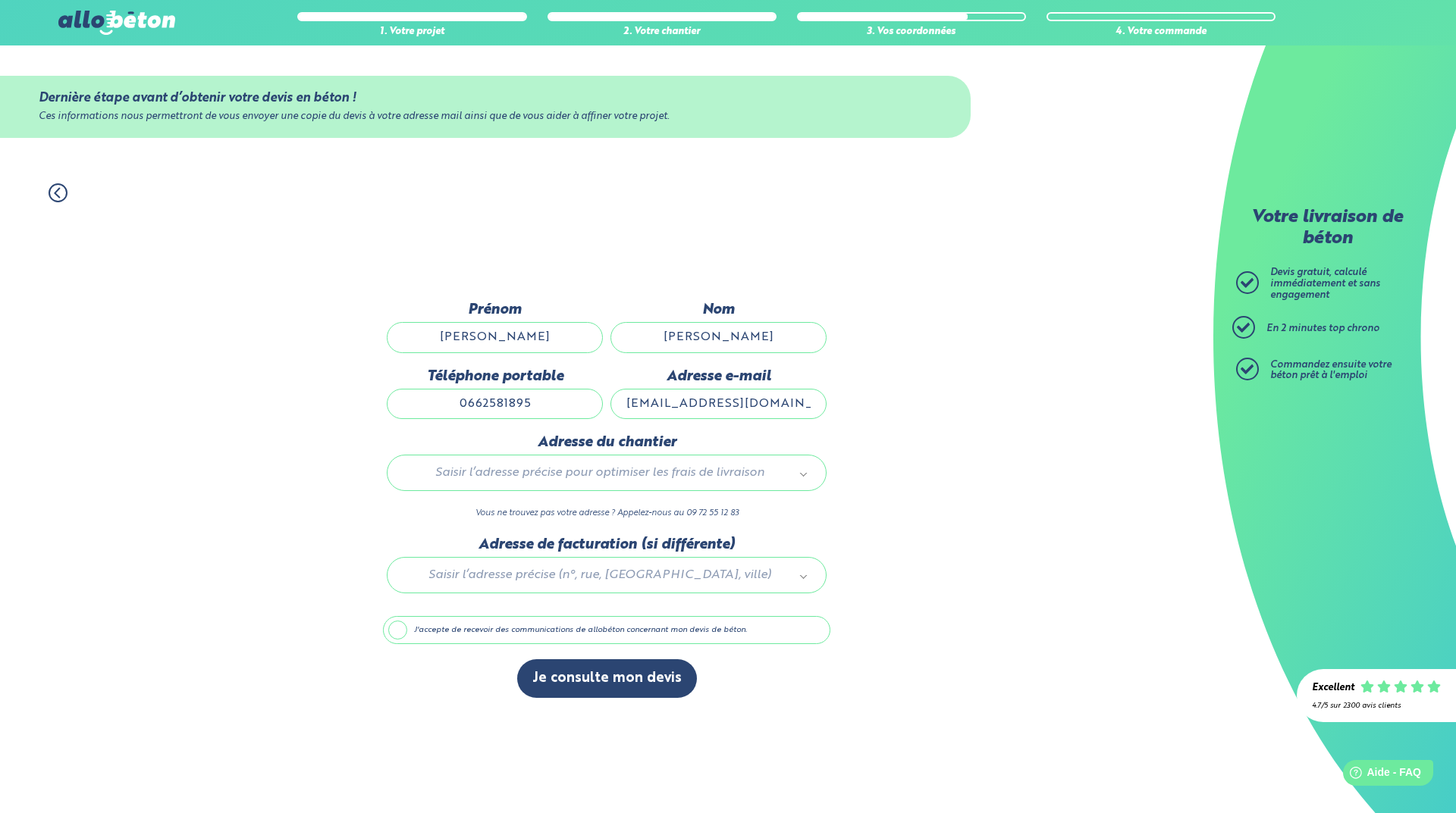
type input "342 route de Sainte Luce"
click at [396, 627] on label "J'accepte de recevoir des communications de allobéton concernant mon devis de b…" at bounding box center [606, 631] width 447 height 29
click at [0, 0] on input "J'accepte de recevoir des communications de allobéton concernant mon devis de b…" at bounding box center [0, 0] width 0 height 0
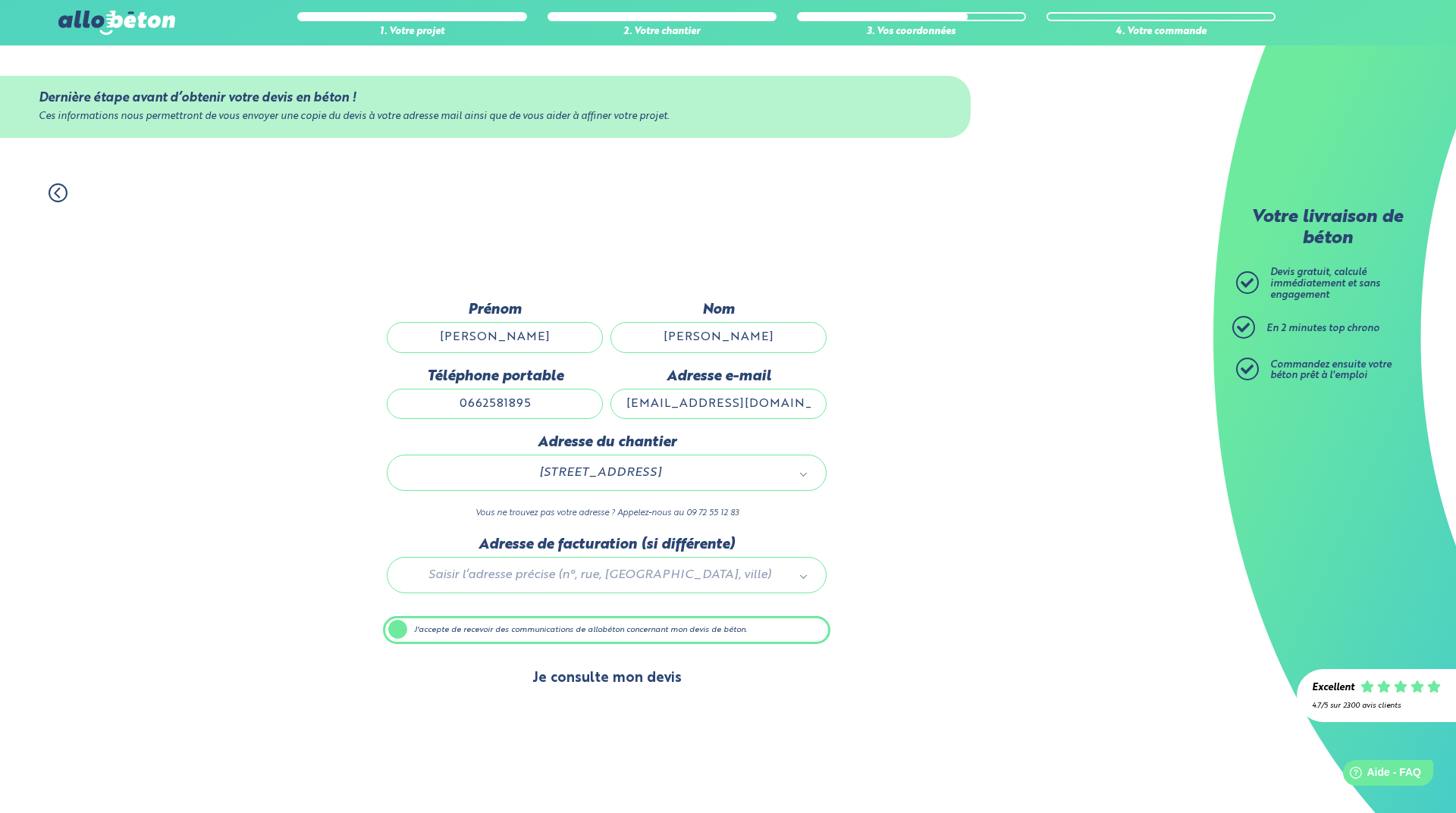
click at [601, 681] on button "Je consulte mon devis" at bounding box center [607, 678] width 179 height 39
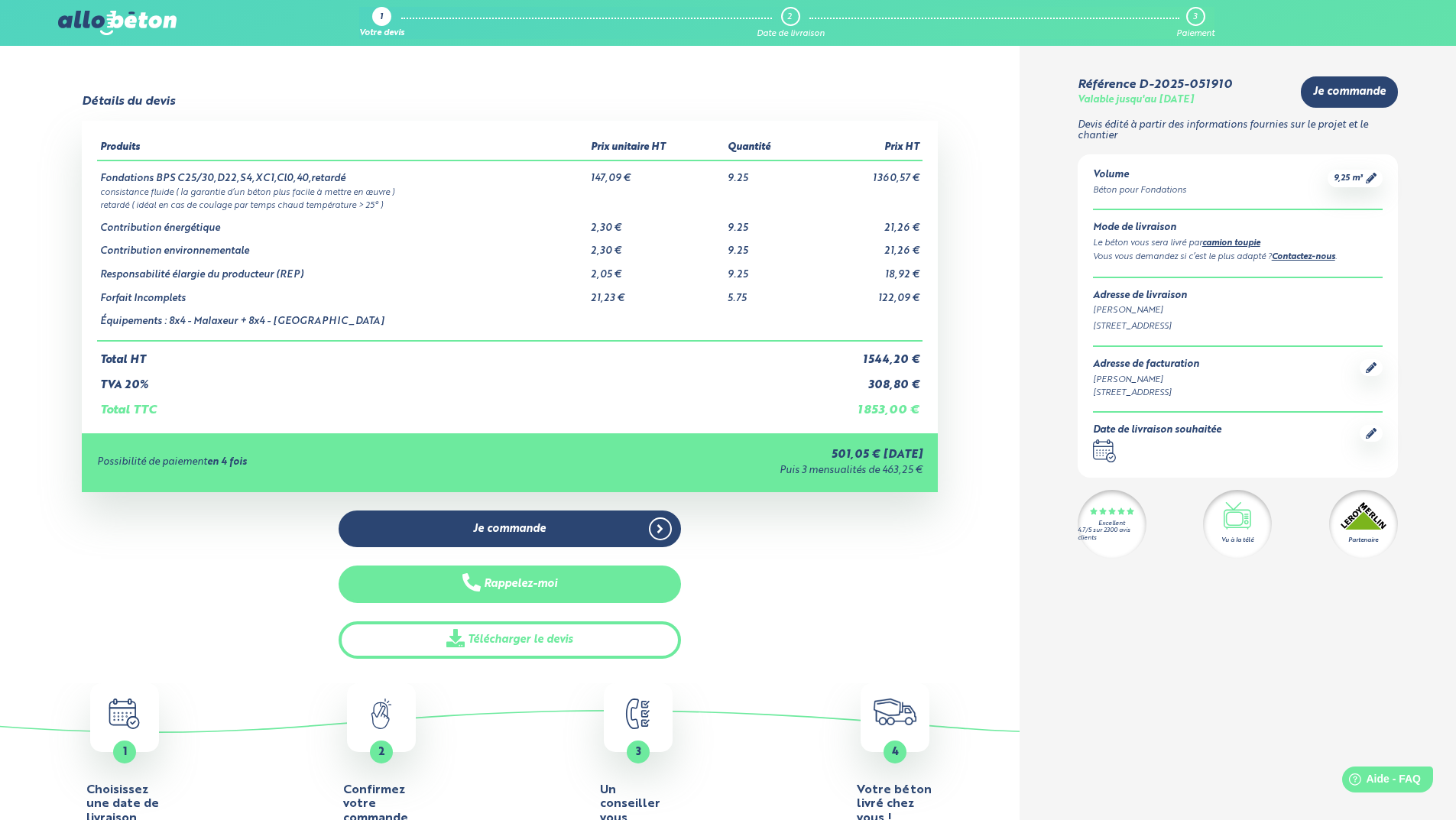
click at [536, 598] on button "Rappelez-moi" at bounding box center [510, 584] width 342 height 38
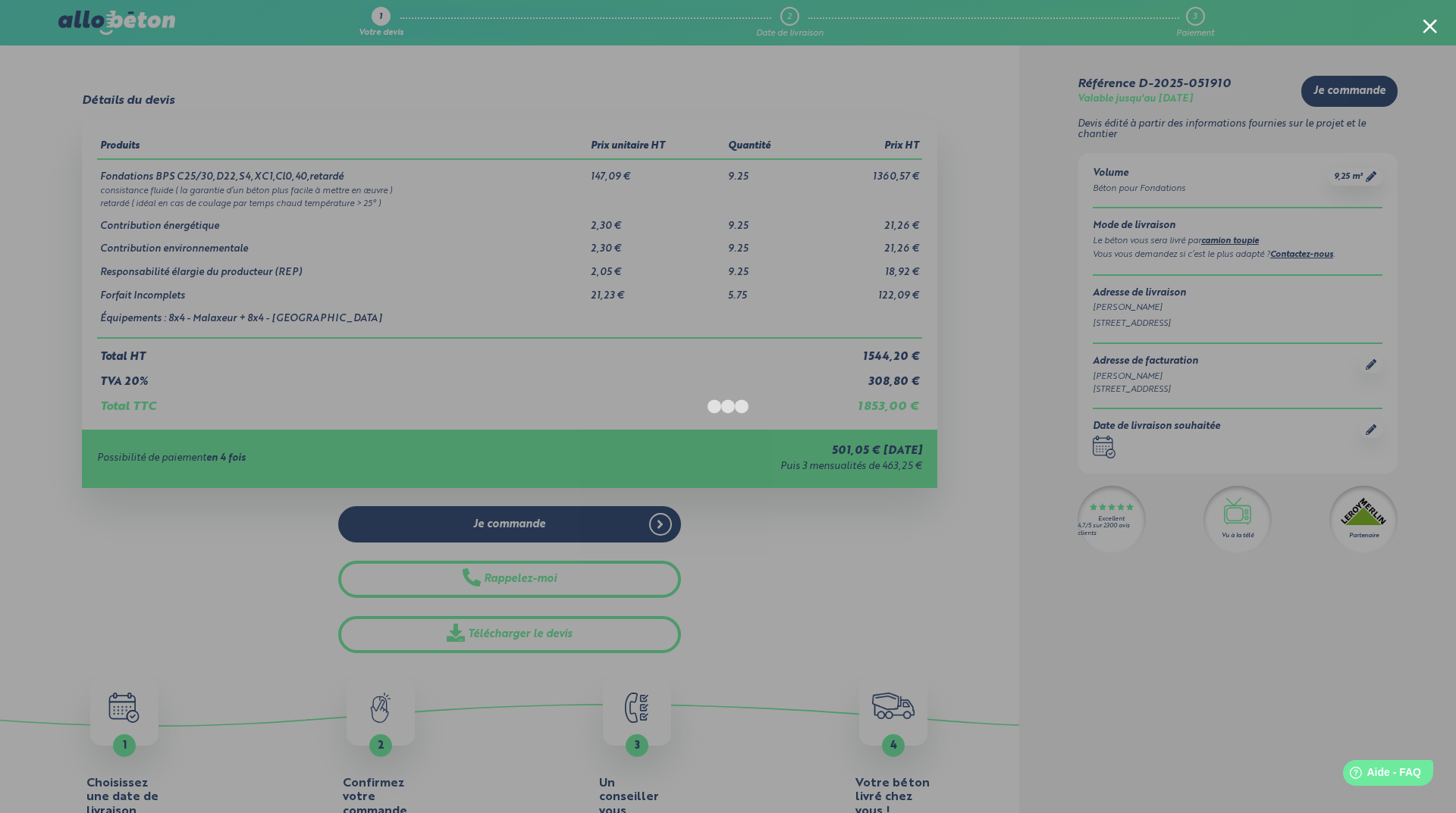
click at [207, 557] on div at bounding box center [728, 406] width 1456 height 813
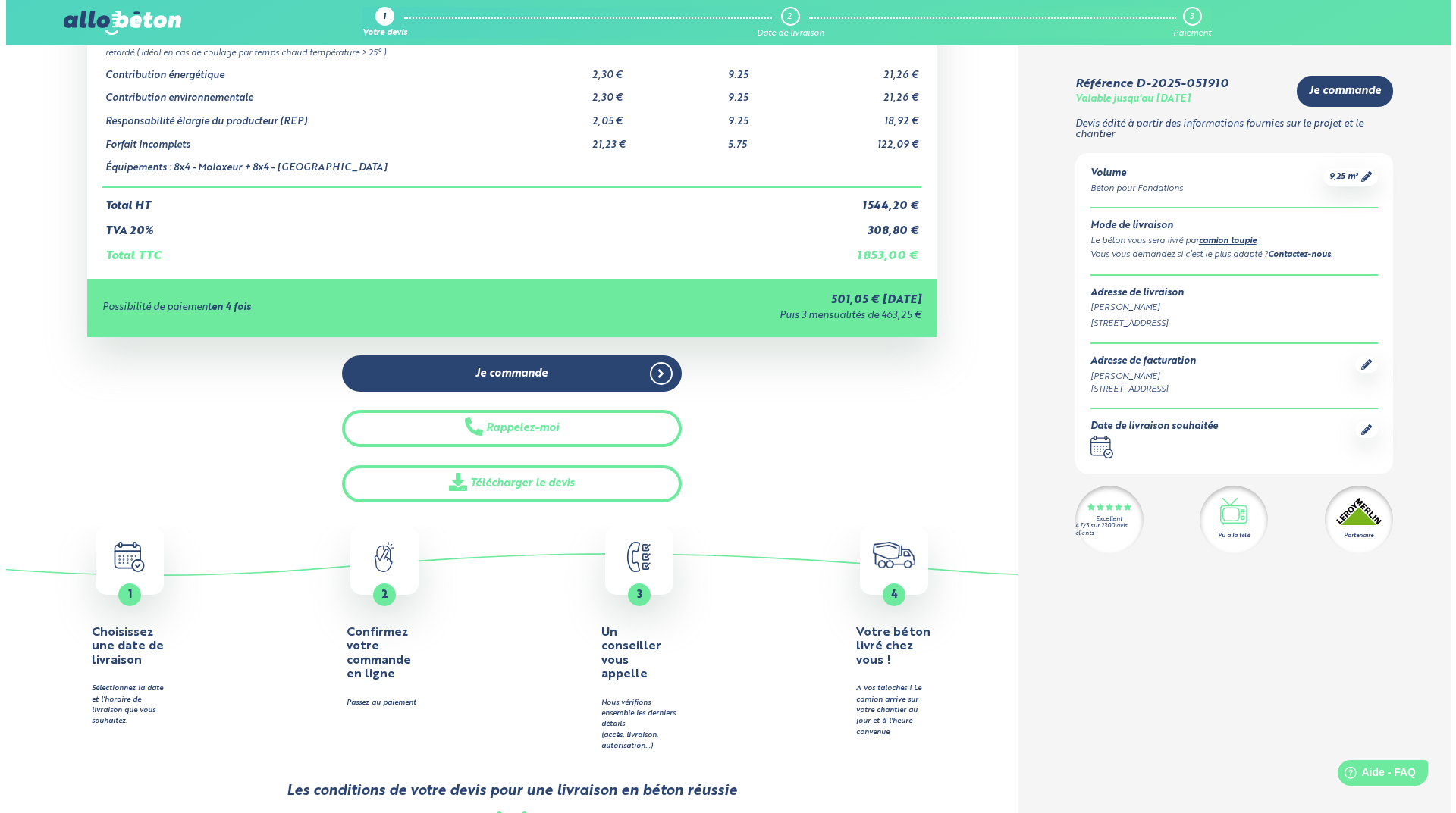
scroll to position [151, 0]
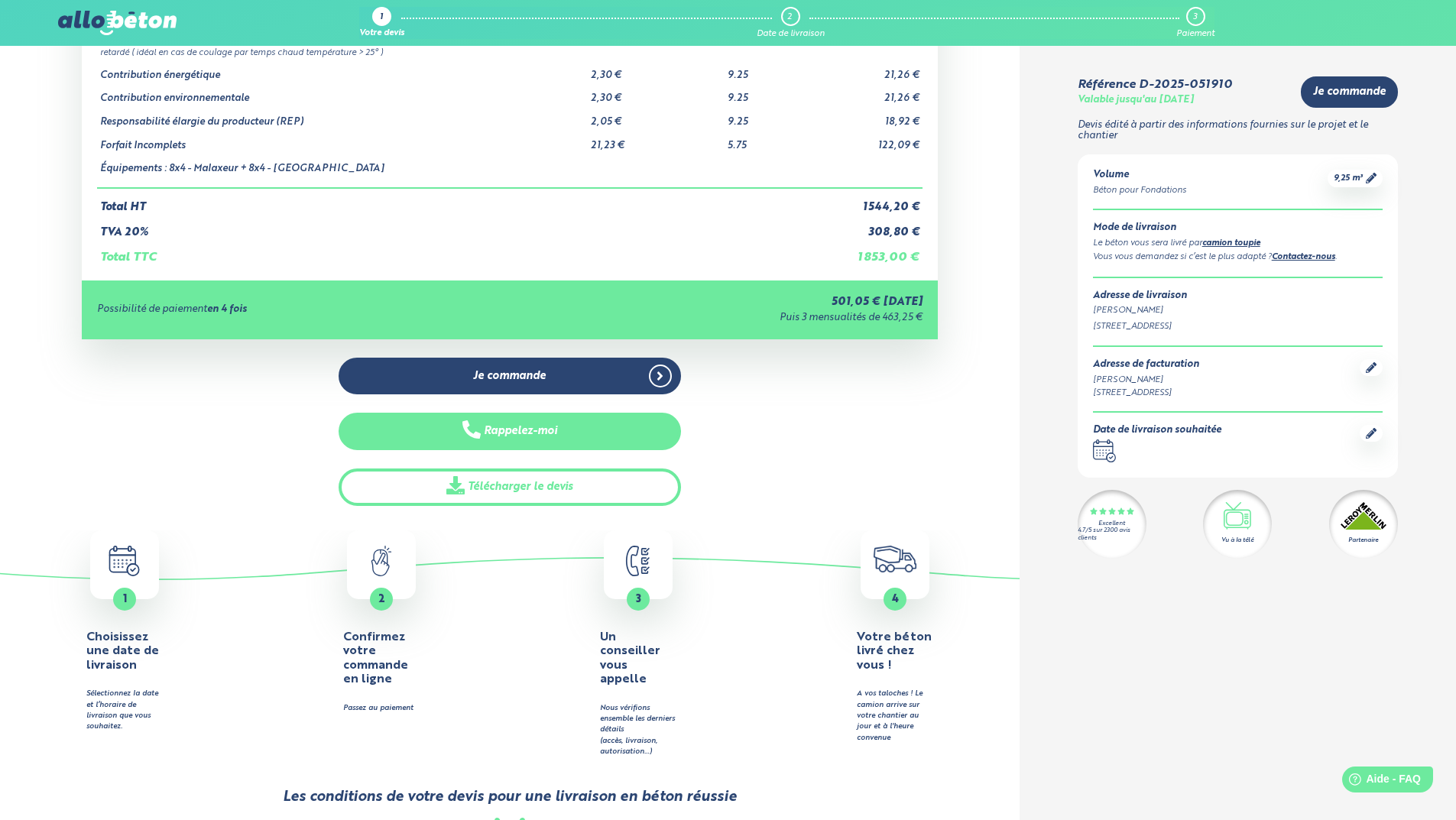
click at [509, 422] on button "Rappelez-moi" at bounding box center [510, 431] width 342 height 38
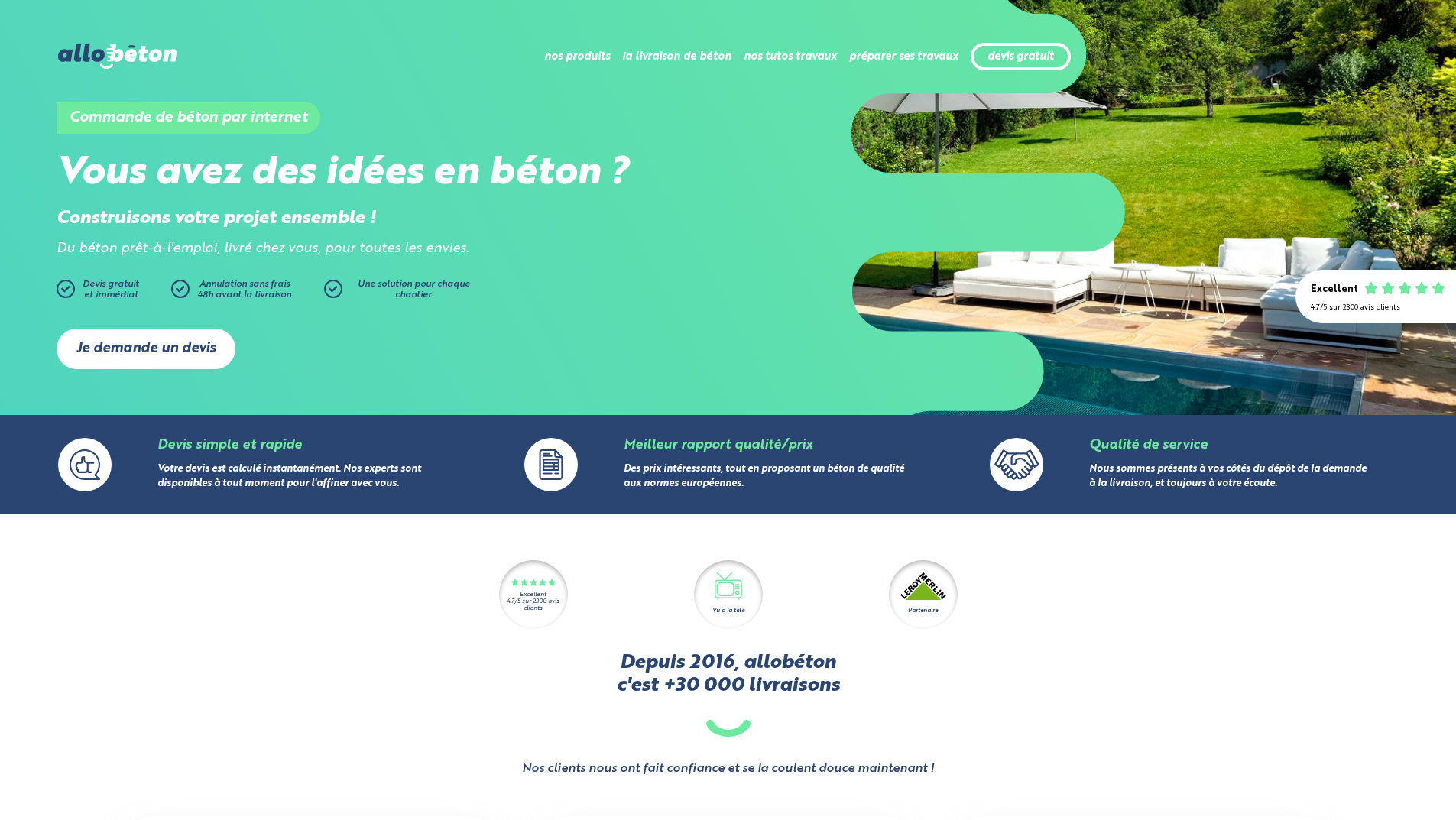
click at [105, 348] on link "Je demande un devis" at bounding box center [146, 349] width 179 height 41
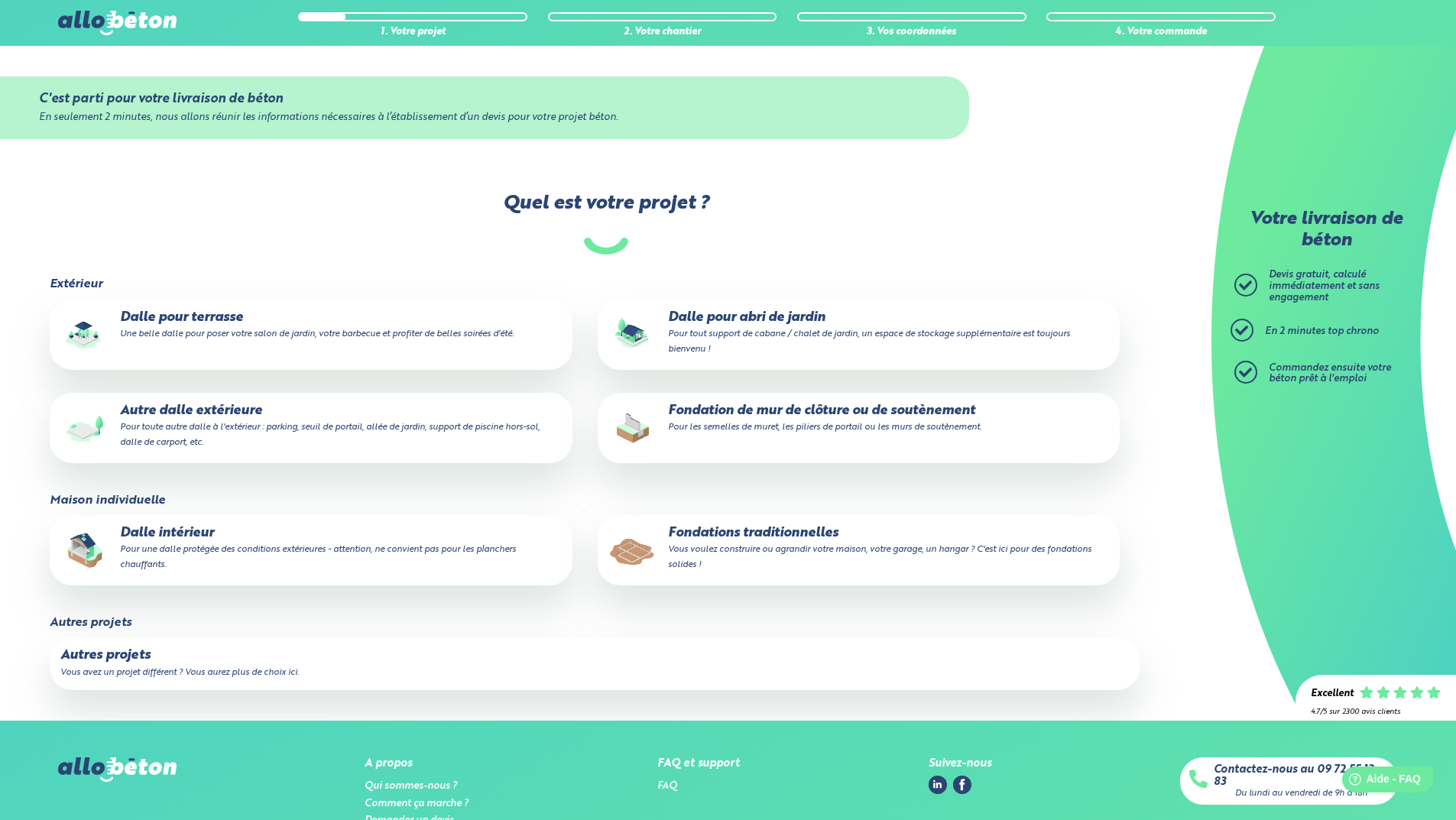
click at [724, 551] on small "Vous voulez construire ou agrandir votre maison, votre garage, un hangar ? C'es…" at bounding box center [880, 557] width 423 height 24
click at [0, 0] on input "Fondations traditionnelles Vous voulez construire ou agrandir votre maison, vot…" at bounding box center [0, 0] width 0 height 0
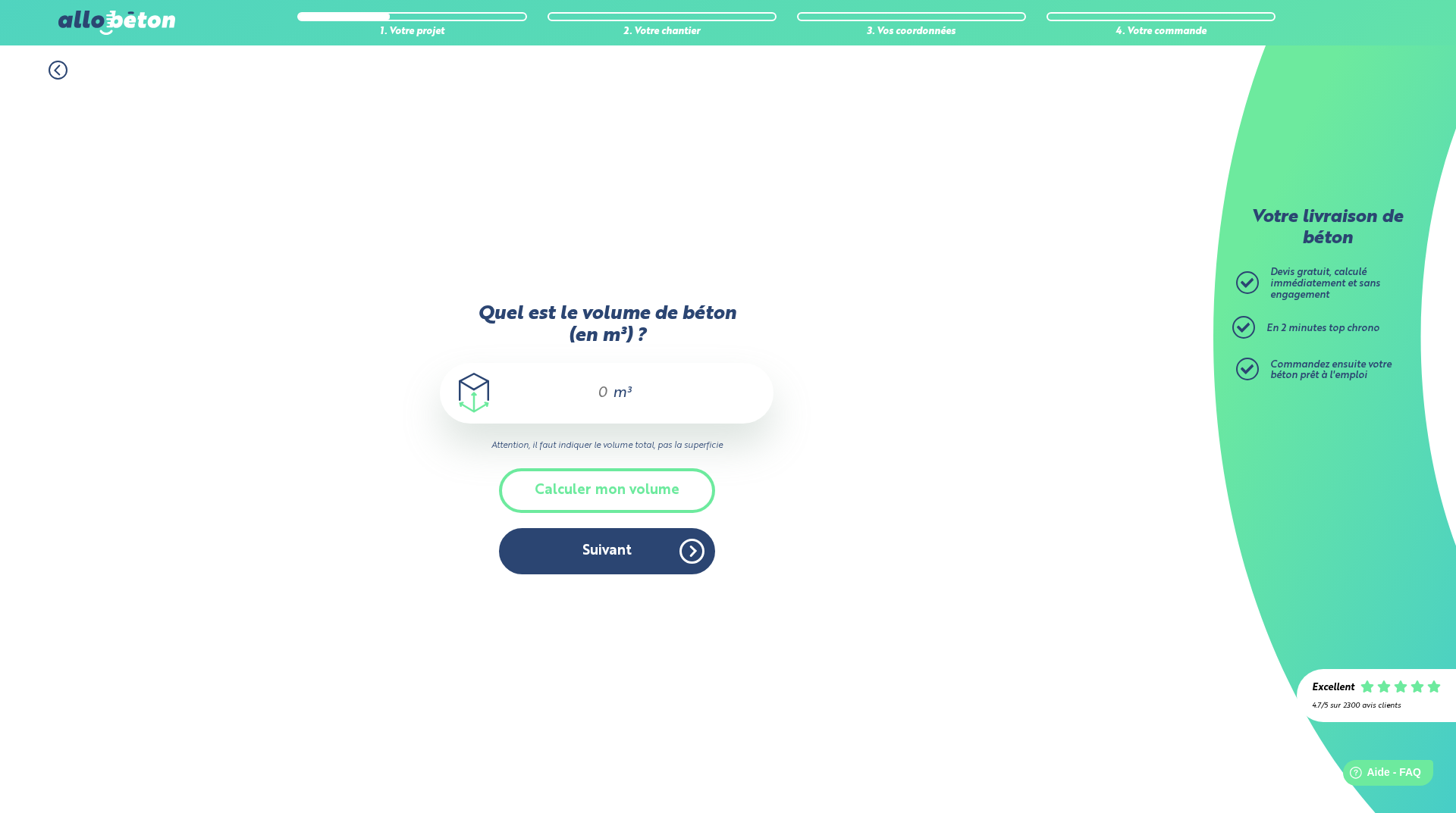
click at [598, 391] on input "Quel est le volume de béton (en m³) ?" at bounding box center [596, 393] width 26 height 18
type input "9.2"
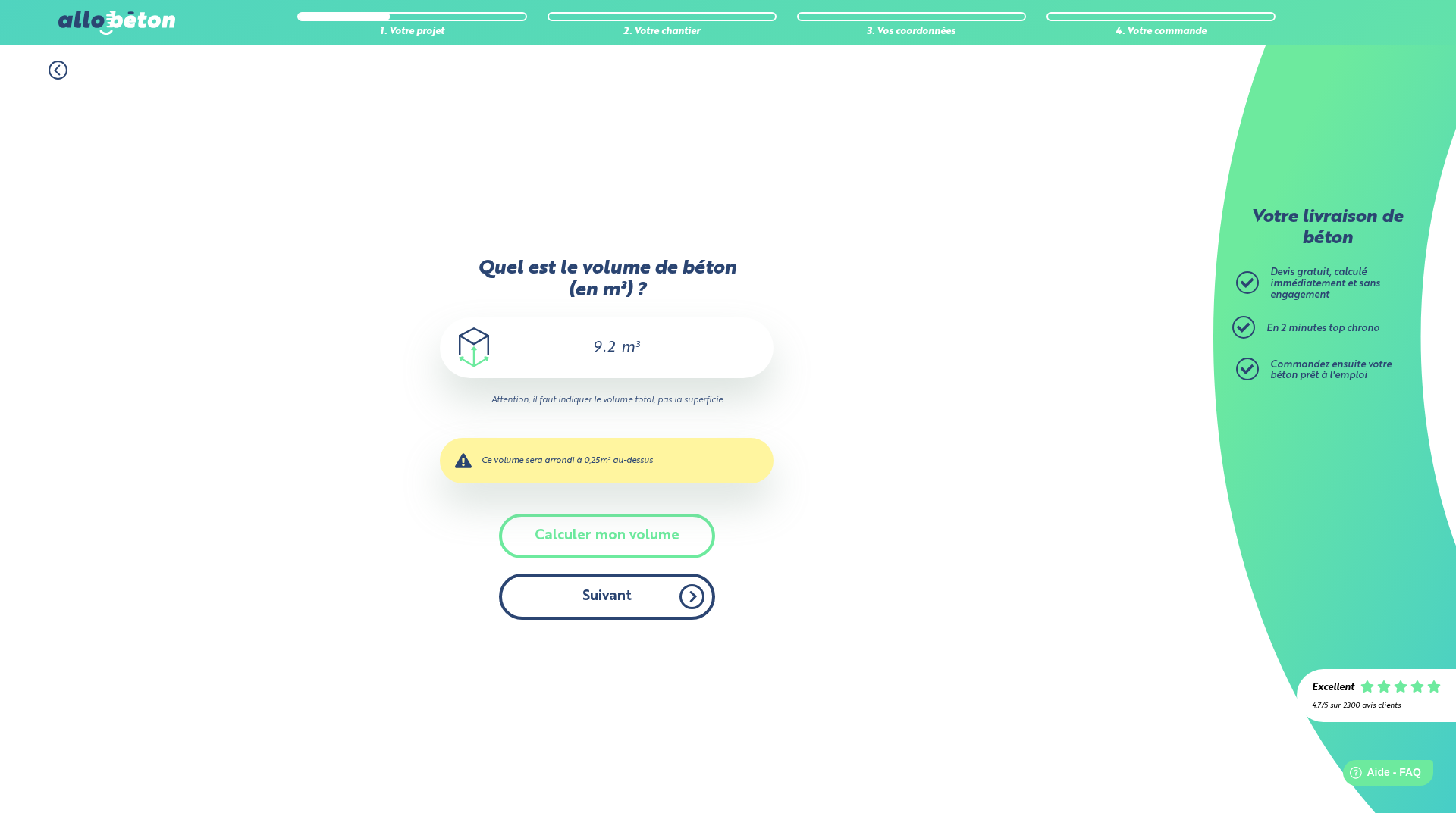
click at [596, 600] on button "Suivant" at bounding box center [607, 597] width 216 height 46
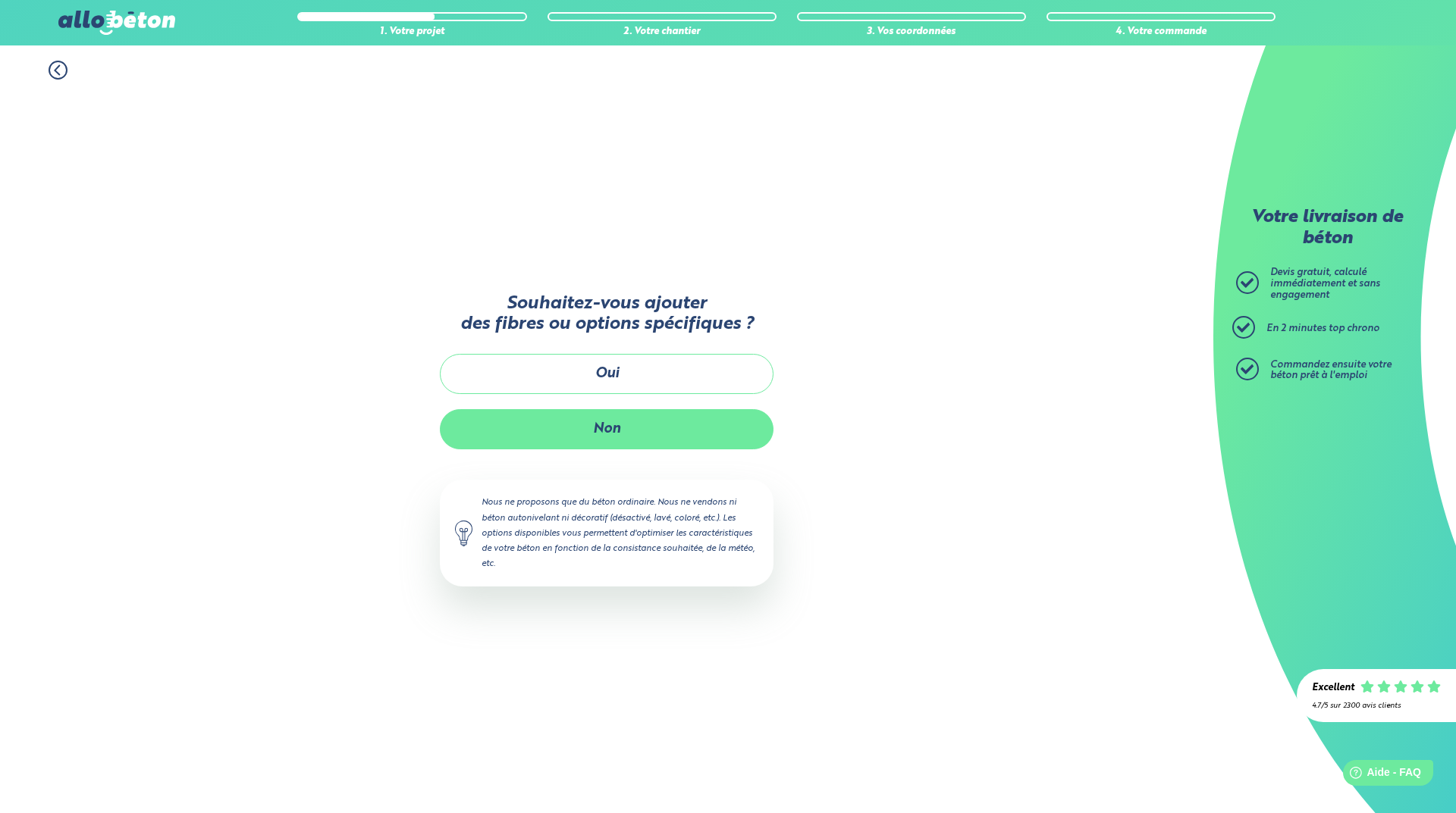
click at [597, 431] on button "Non" at bounding box center [606, 430] width 333 height 40
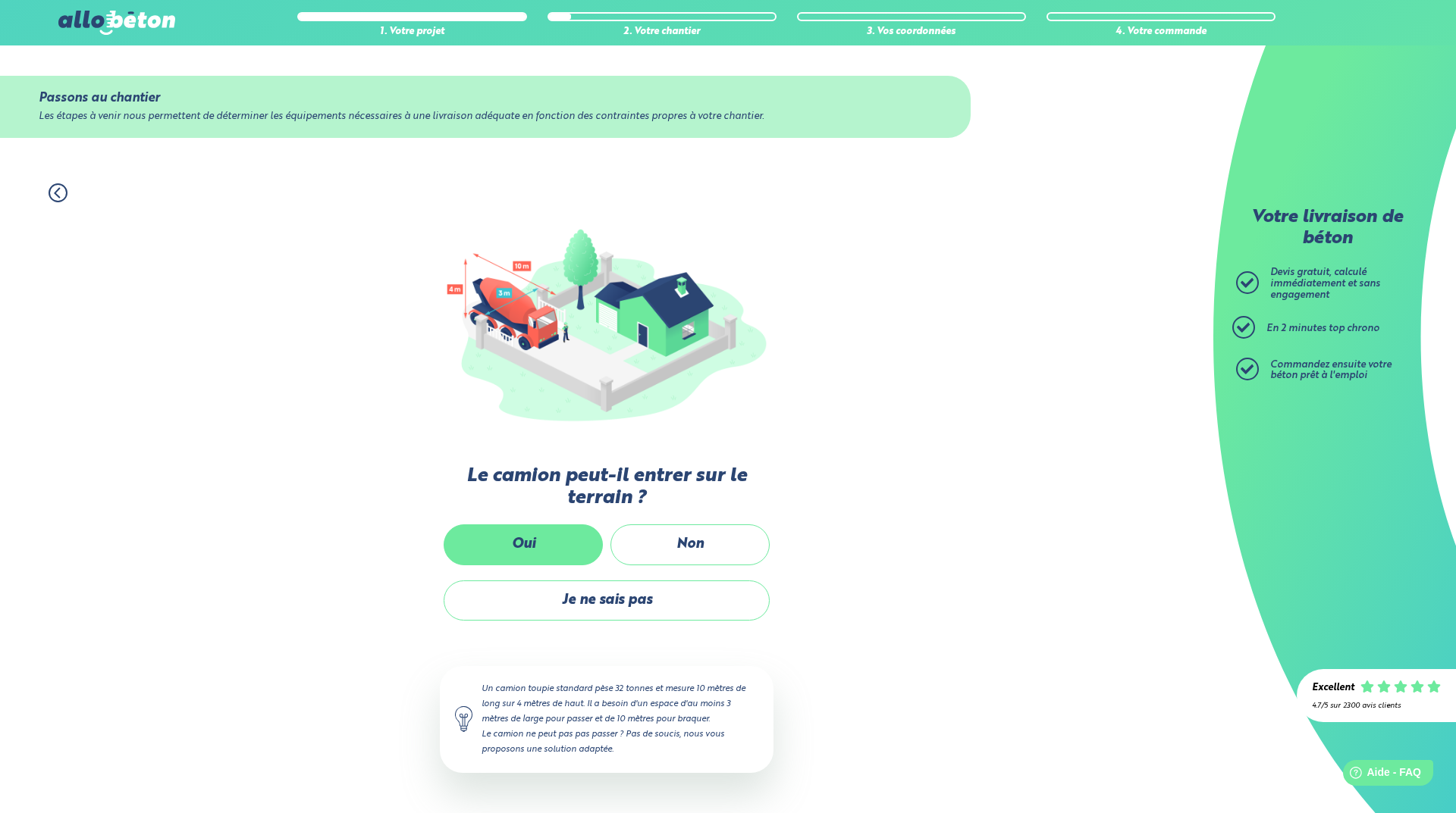
click at [530, 541] on label "Oui" at bounding box center [522, 544] width 159 height 40
click at [0, 0] on input "Oui" at bounding box center [0, 0] width 0 height 0
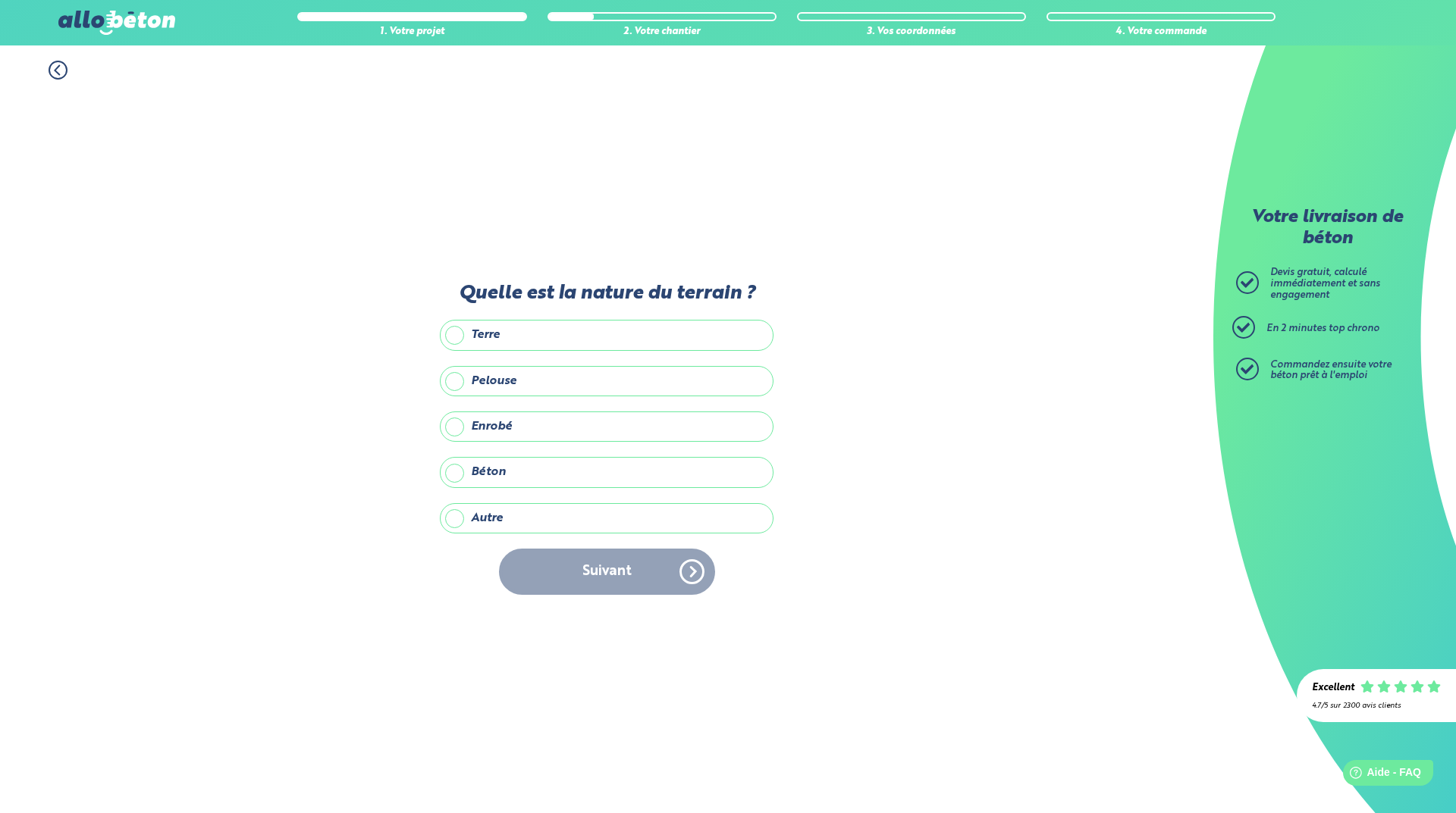
click at [458, 429] on label "Enrobé" at bounding box center [606, 426] width 333 height 30
click at [0, 0] on input "Enrobé" at bounding box center [0, 0] width 0 height 0
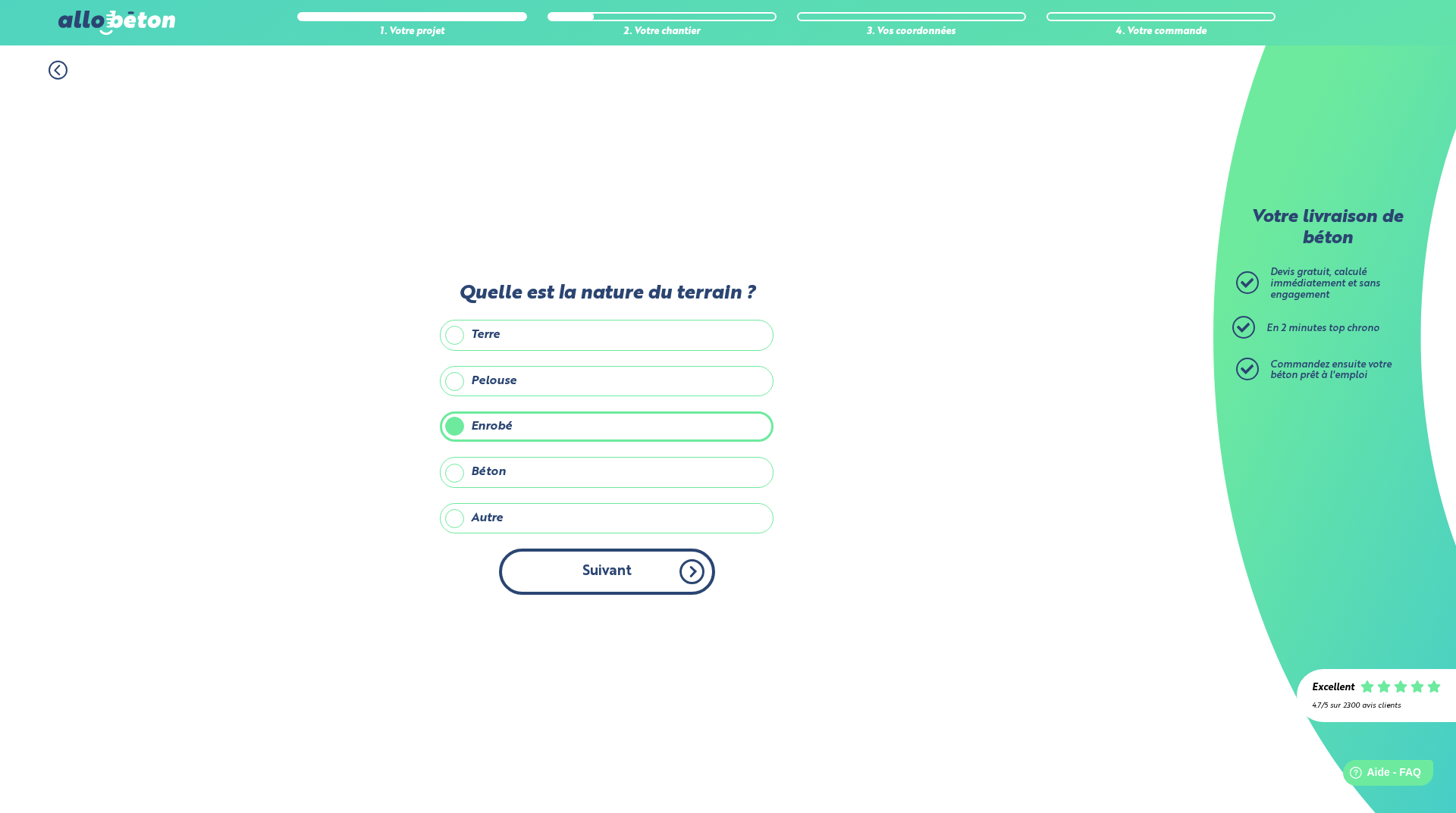
click at [572, 577] on button "Suivant" at bounding box center [607, 572] width 216 height 46
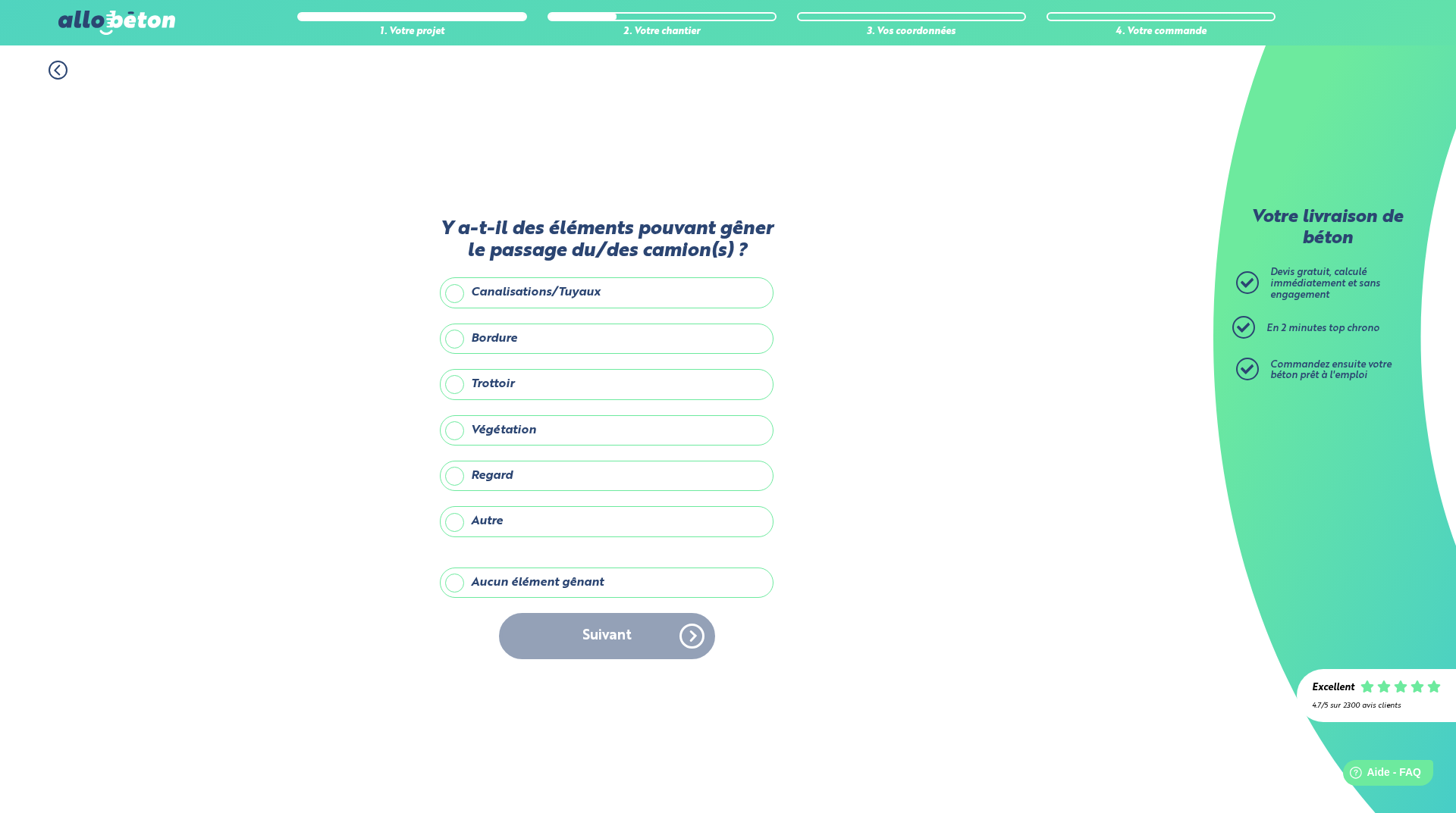
click at [456, 585] on label "Aucun élément gênant" at bounding box center [606, 582] width 333 height 30
click at [0, 0] on input "Aucun élément gênant" at bounding box center [0, 0] width 0 height 0
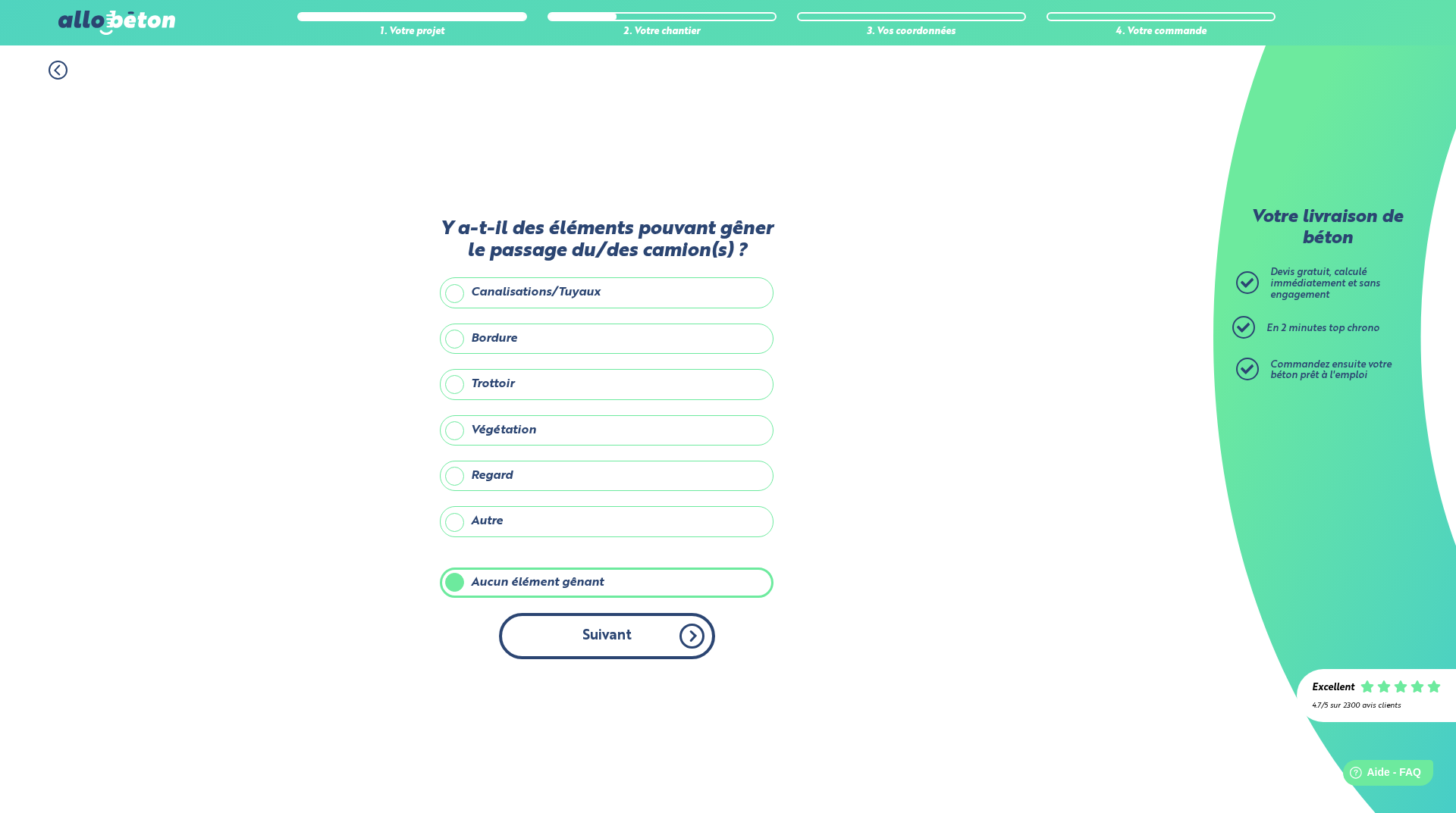
click at [598, 639] on button "Suivant" at bounding box center [607, 637] width 216 height 46
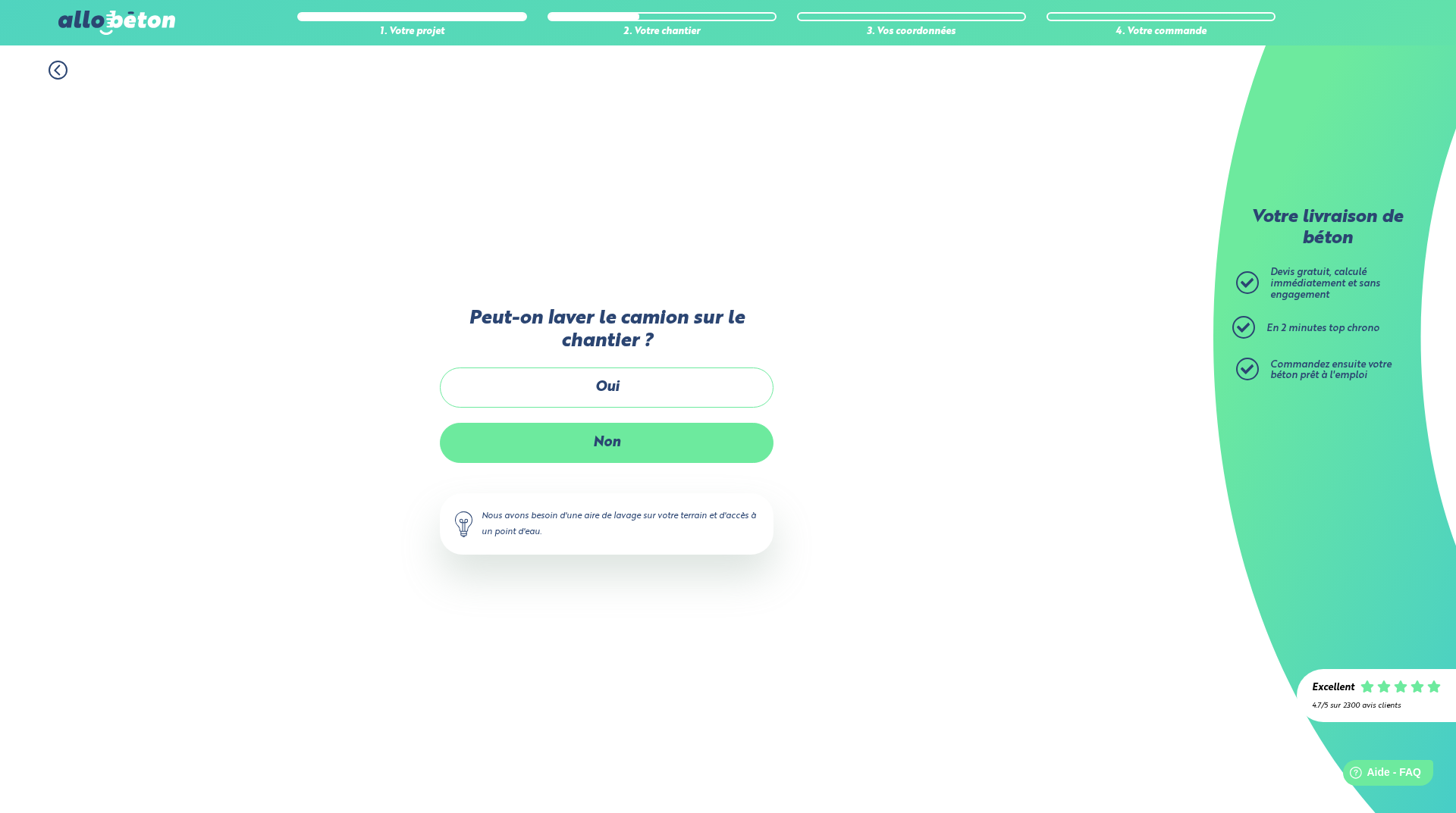
click at [605, 439] on label "Non" at bounding box center [606, 443] width 333 height 40
click at [0, 0] on input "Non" at bounding box center [0, 0] width 0 height 0
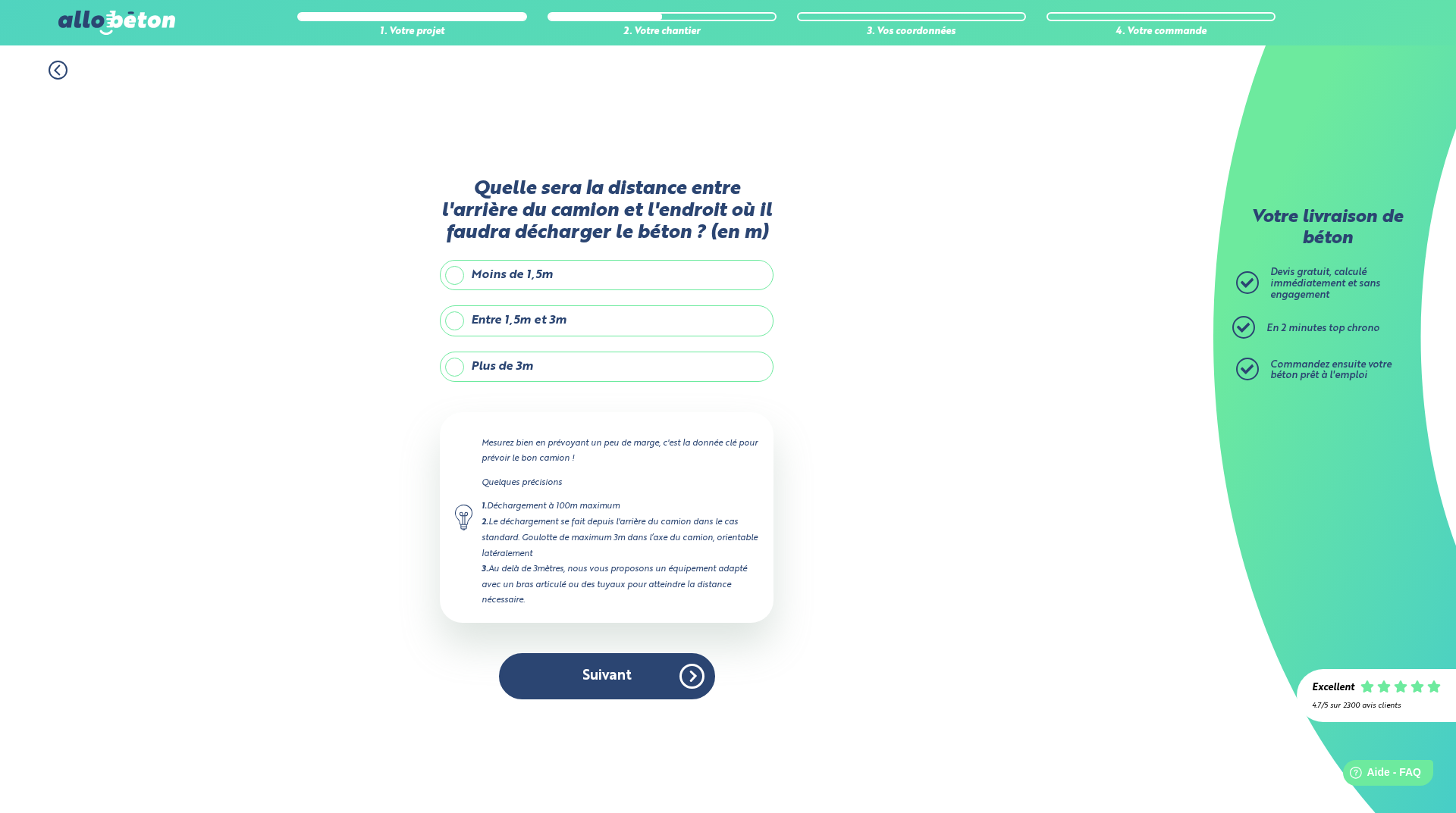
click at [453, 318] on label "Entre 1,5m et 3m" at bounding box center [606, 320] width 333 height 30
click at [0, 0] on input "Entre 1,5m et 3m" at bounding box center [0, 0] width 0 height 0
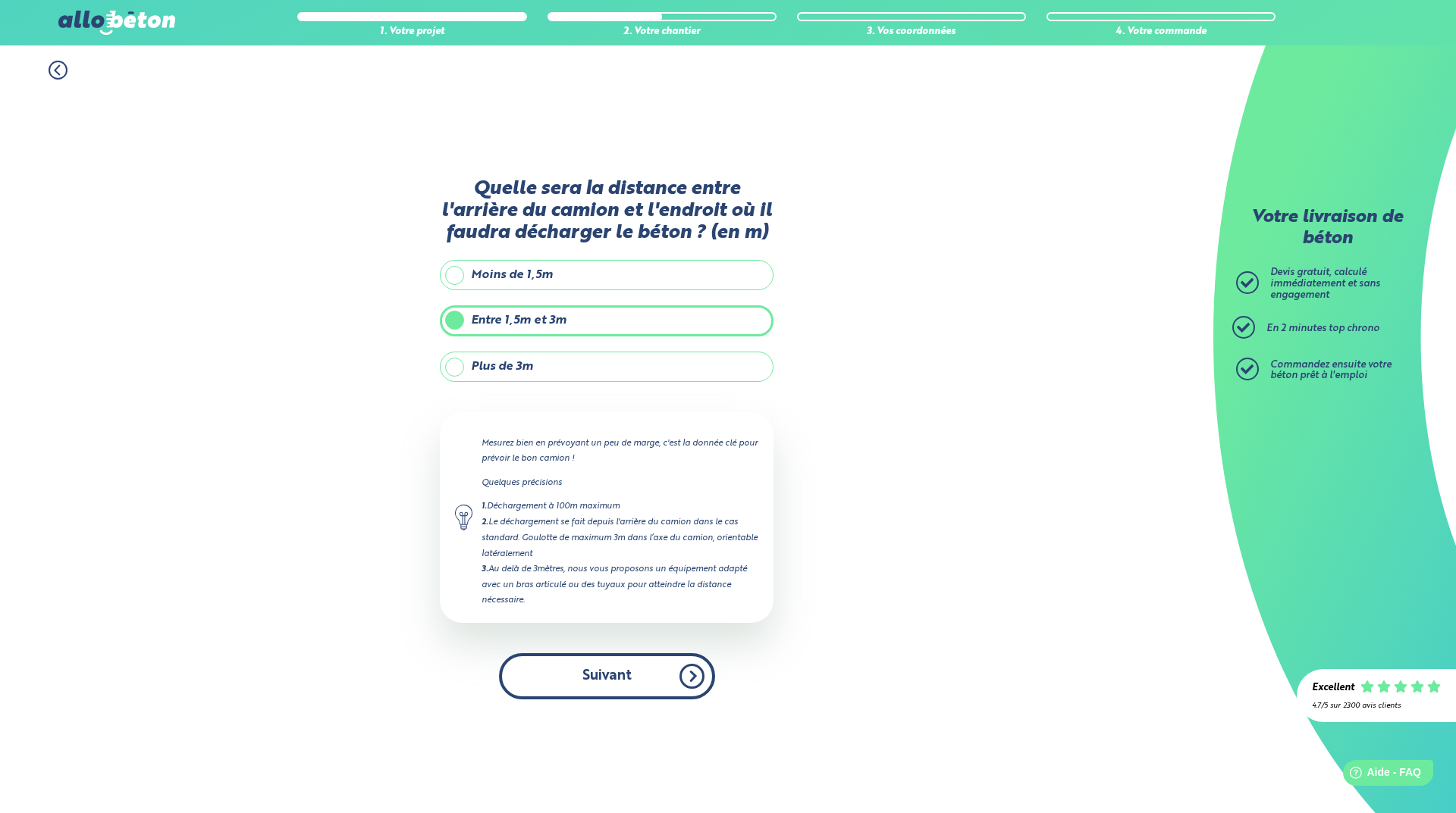
click at [606, 675] on button "Suivant" at bounding box center [607, 676] width 216 height 46
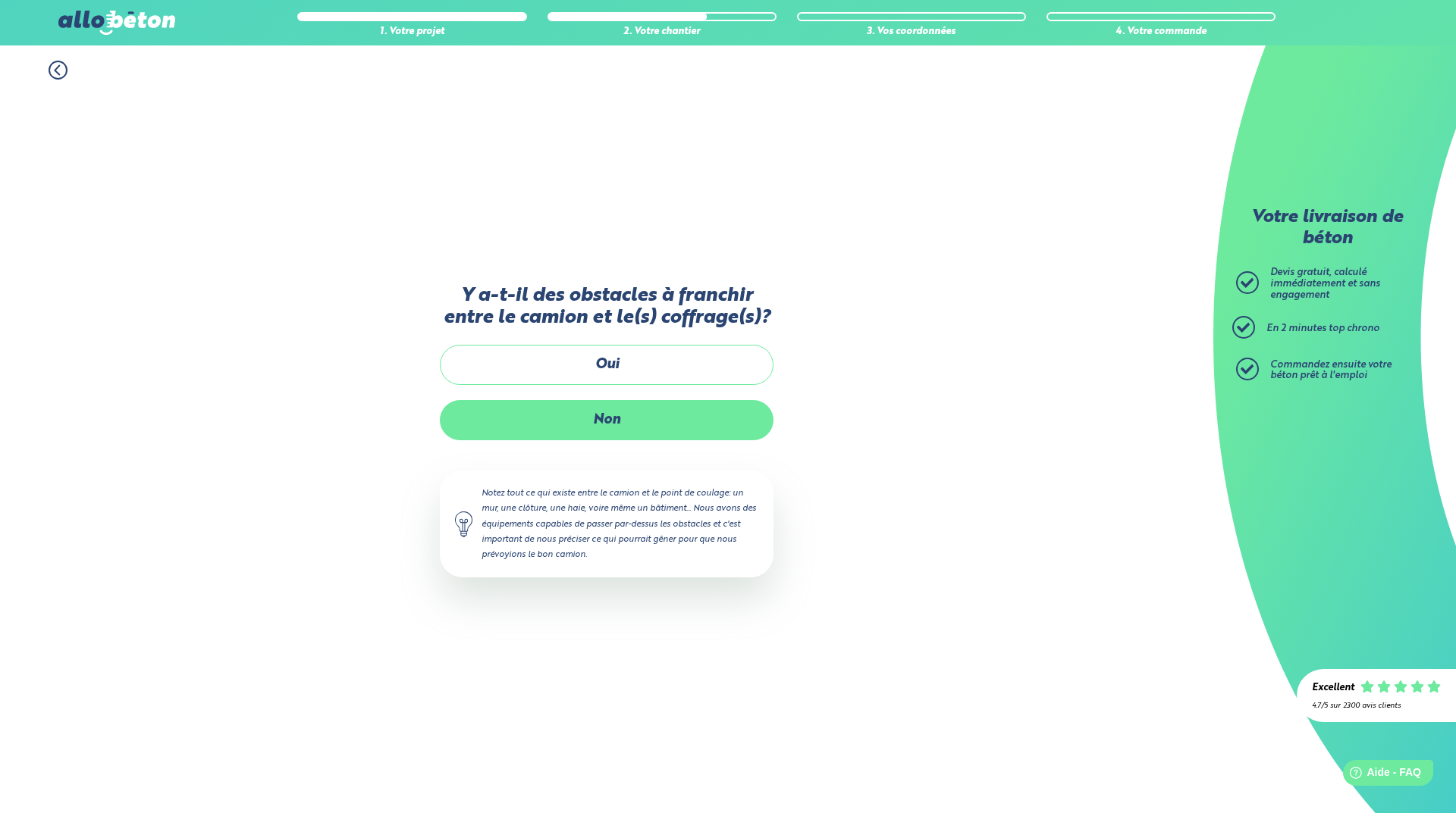
click at [589, 429] on label "Non" at bounding box center [606, 420] width 333 height 40
click at [0, 0] on input "Non" at bounding box center [0, 0] width 0 height 0
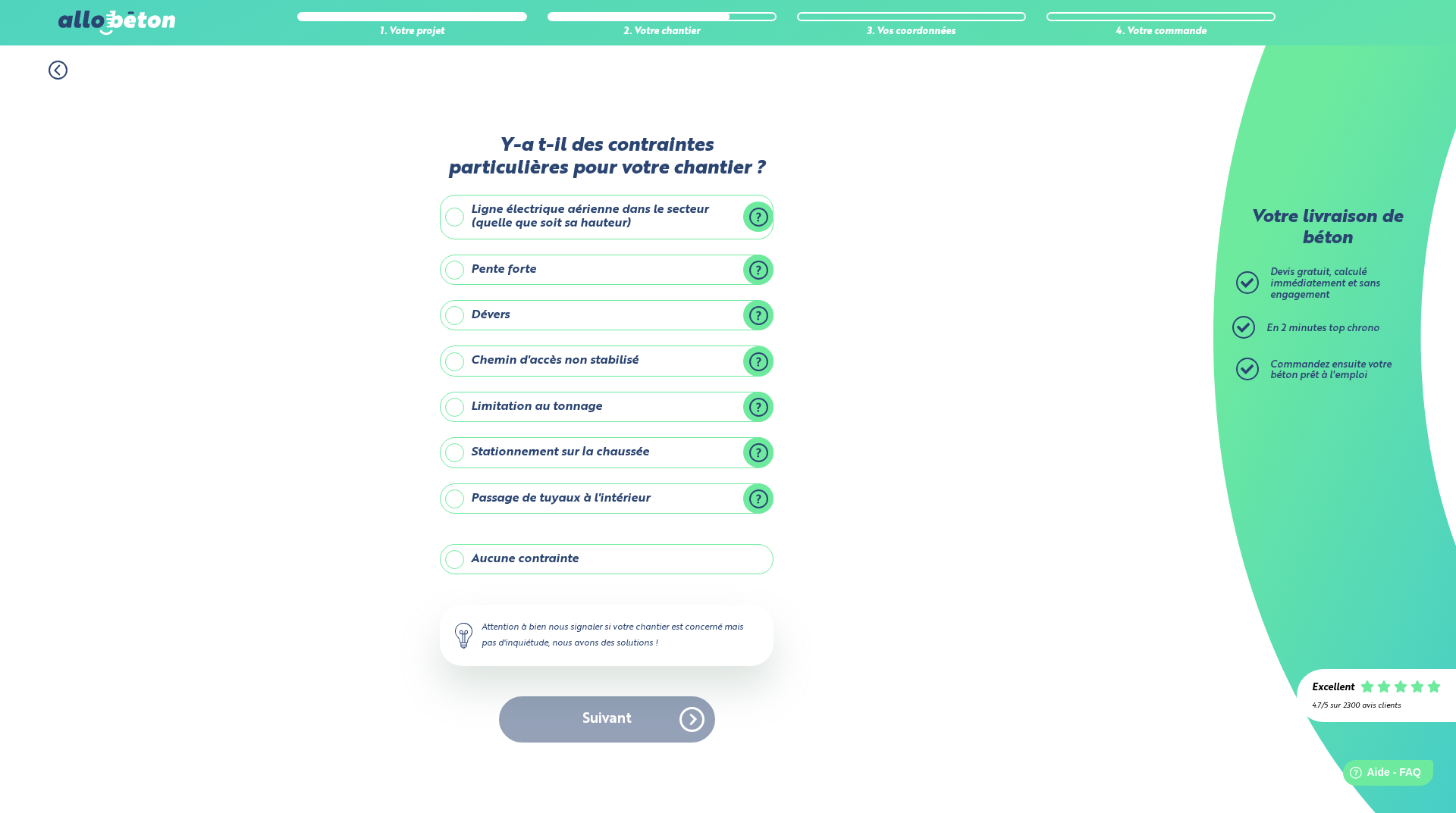
click at [457, 566] on label "Aucune contrainte" at bounding box center [606, 559] width 333 height 30
click at [0, 0] on input "Aucune contrainte" at bounding box center [0, 0] width 0 height 0
click at [597, 708] on button "Suivant" at bounding box center [607, 720] width 216 height 46
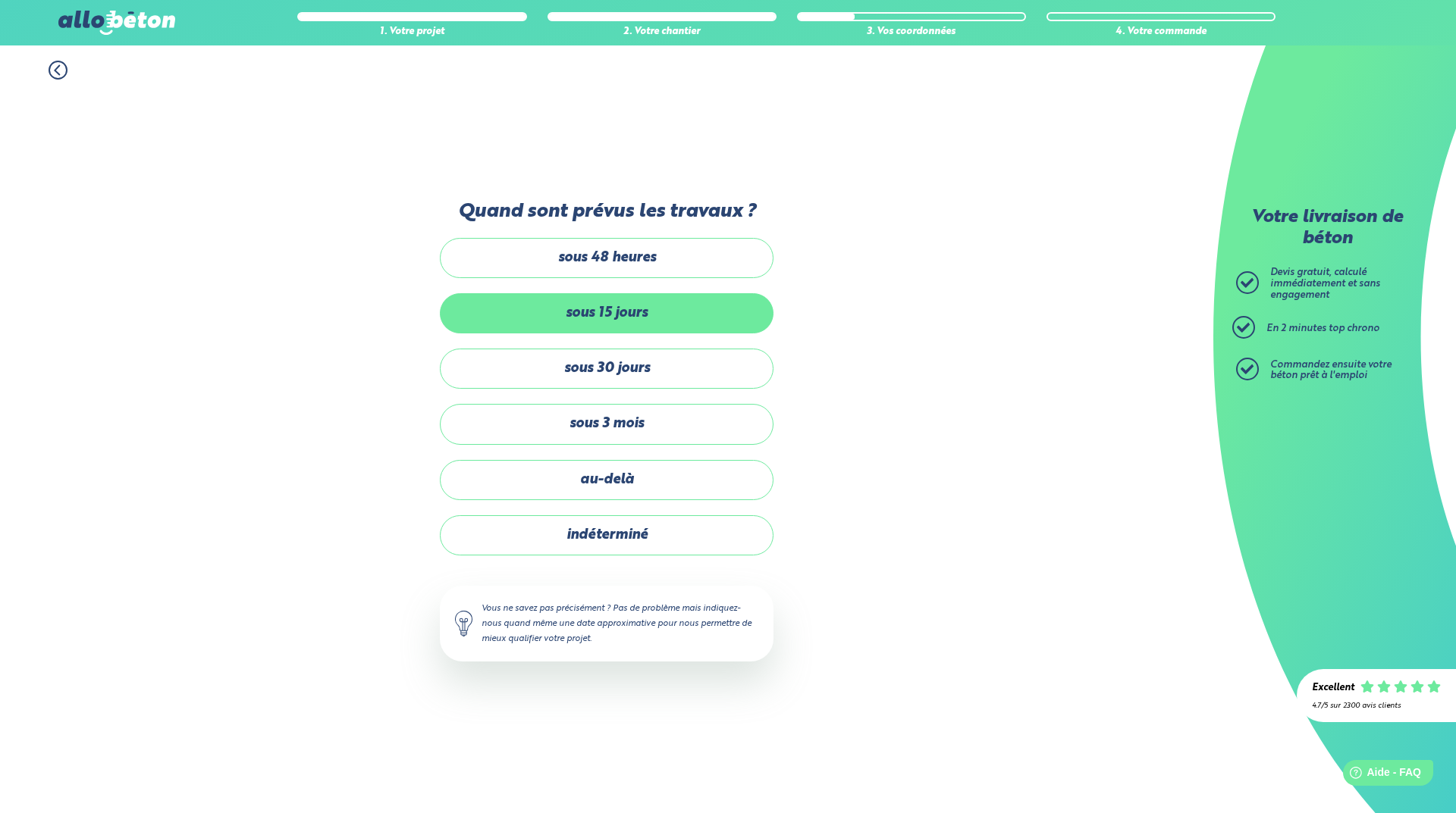
click at [553, 309] on label "sous 15 jours" at bounding box center [606, 313] width 333 height 40
click at [0, 0] on input "sous 15 jours" at bounding box center [0, 0] width 0 height 0
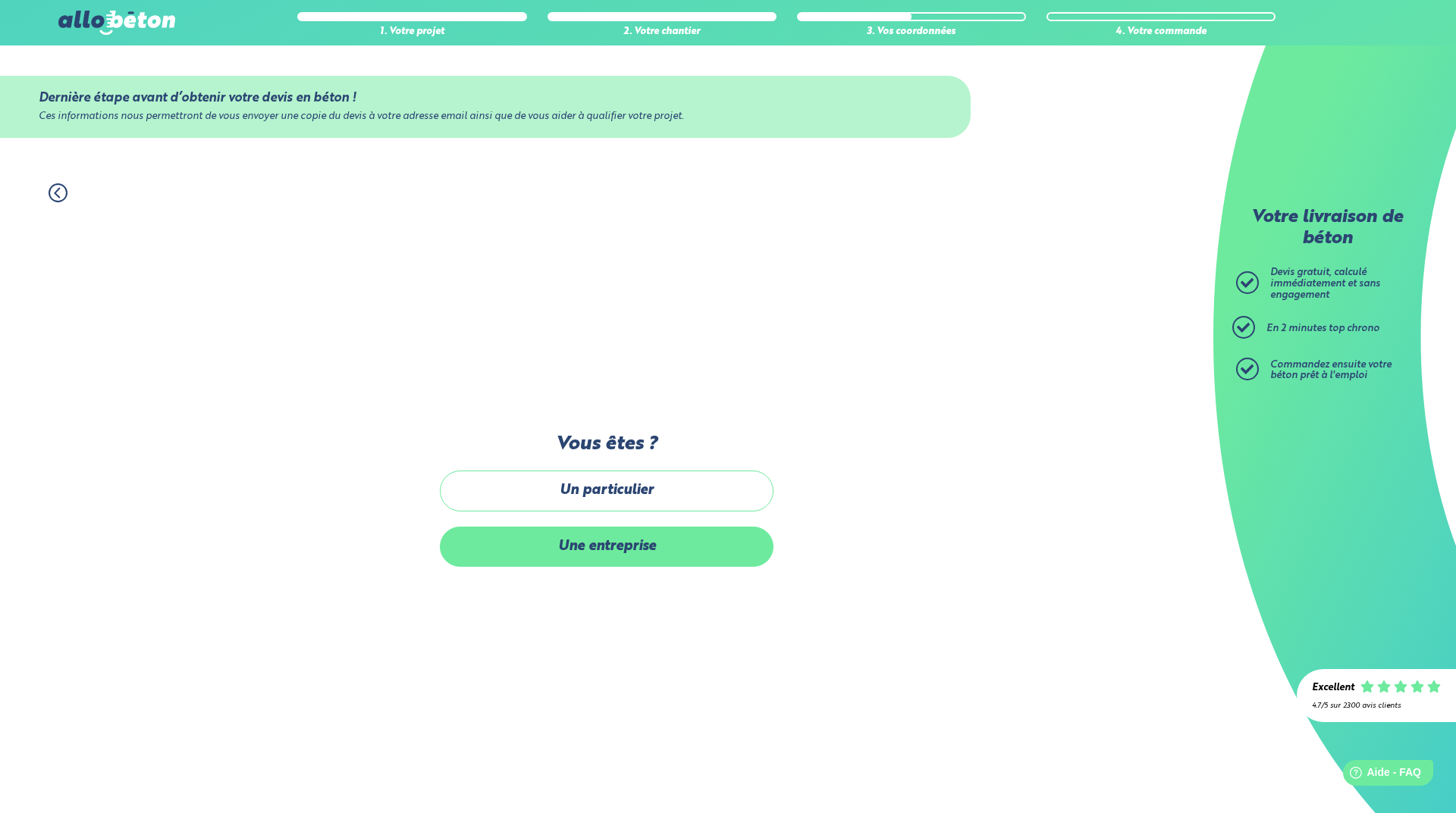
click at [602, 554] on label "Une entreprise" at bounding box center [606, 547] width 333 height 40
click at [0, 0] on input "Une entreprise" at bounding box center [0, 0] width 0 height 0
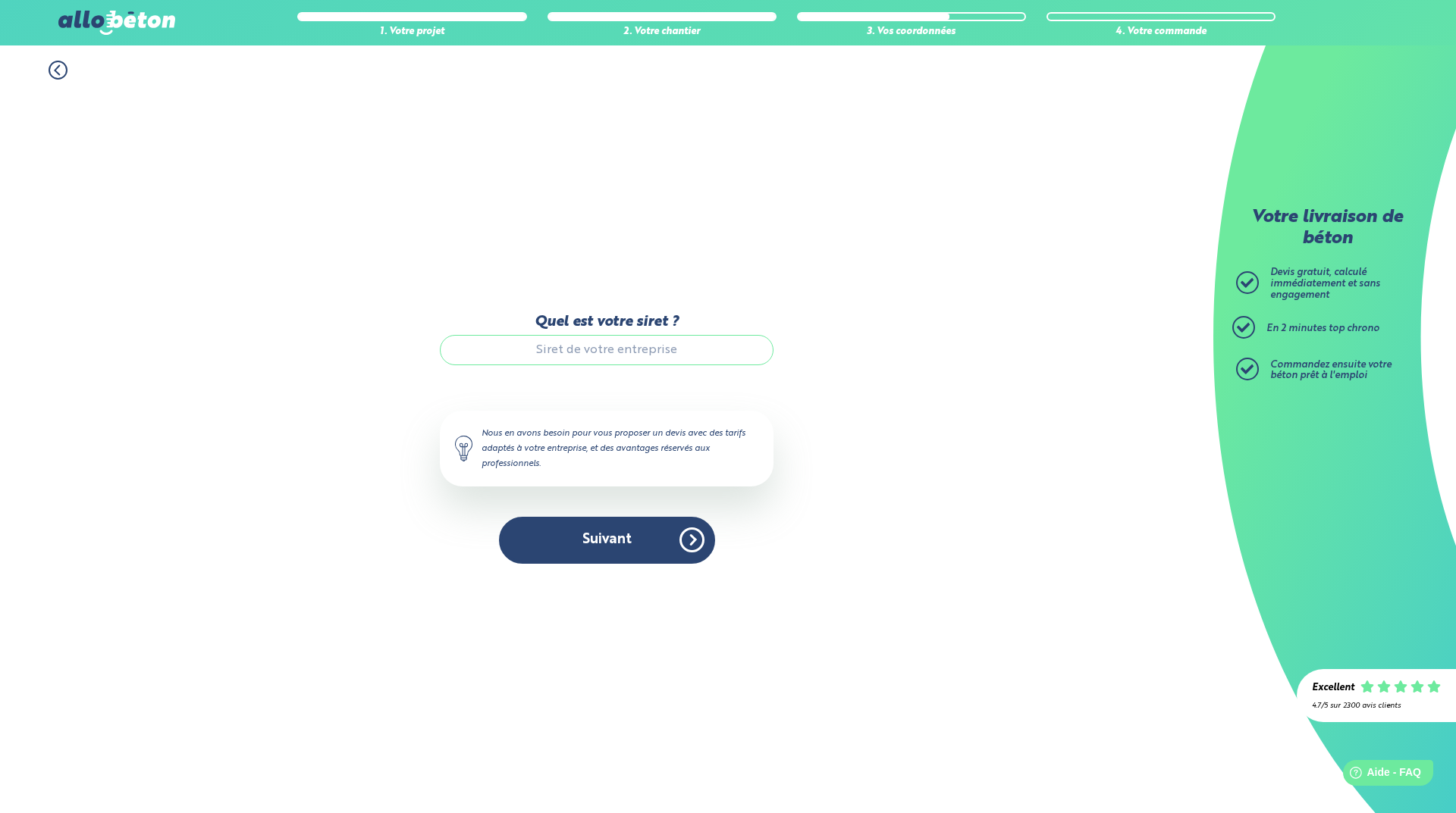
drag, startPoint x: 56, startPoint y: 66, endPoint x: 141, endPoint y: 106, distance: 93.9
click at [56, 66] on icon at bounding box center [58, 70] width 19 height 19
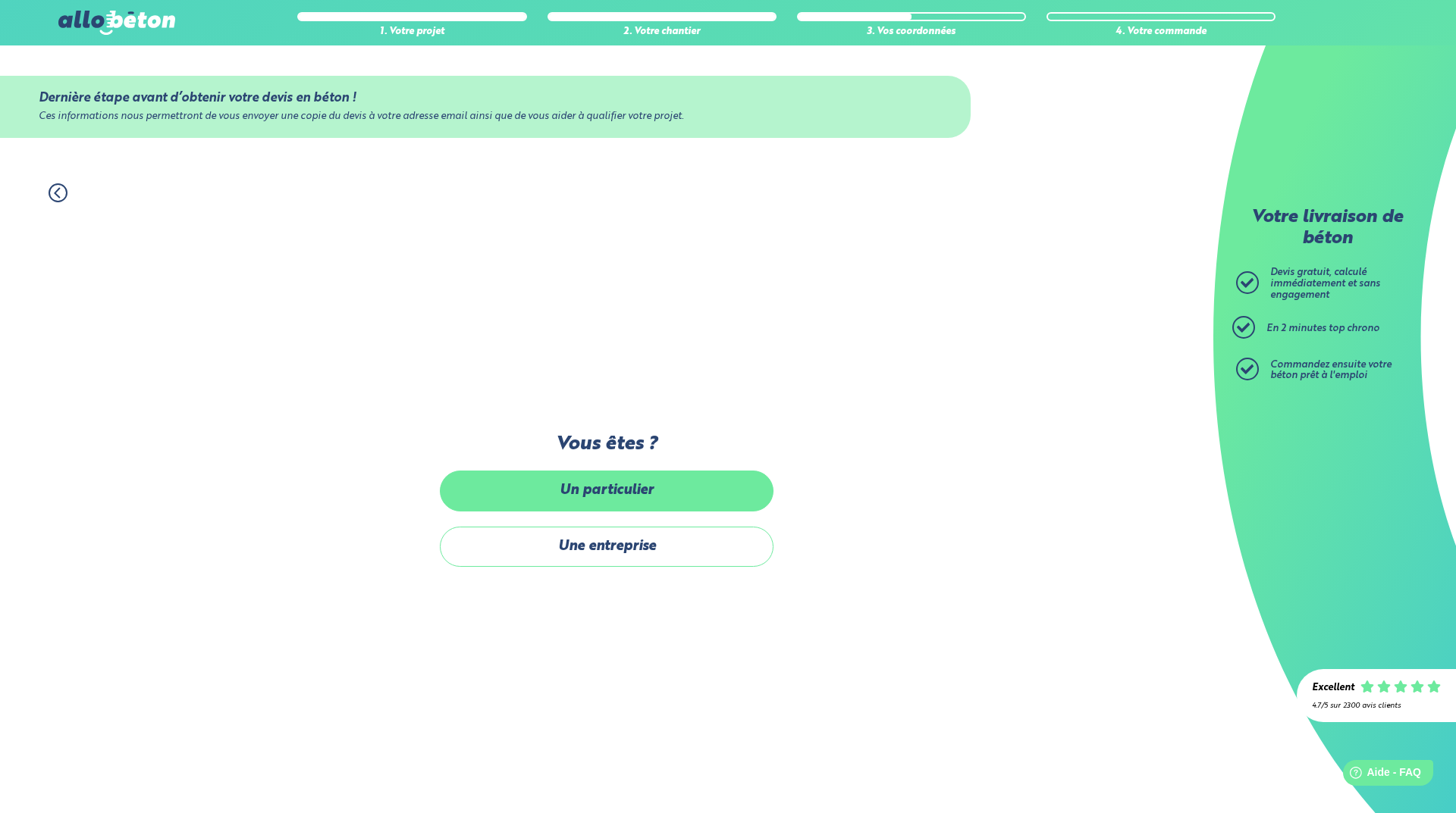
click at [543, 485] on label "Un particulier" at bounding box center [606, 491] width 333 height 40
click at [0, 0] on input "Un particulier" at bounding box center [0, 0] width 0 height 0
